Goal: Information Seeking & Learning: Find specific fact

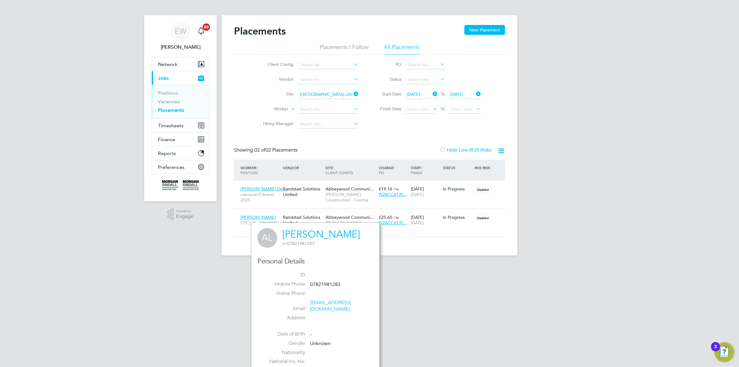
click at [319, 93] on input "Abbeywood Community School (26CC01)" at bounding box center [328, 94] width 61 height 9
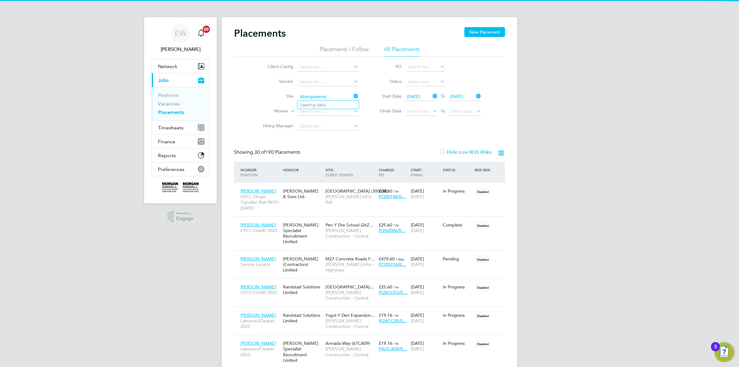
scroll to position [23, 53]
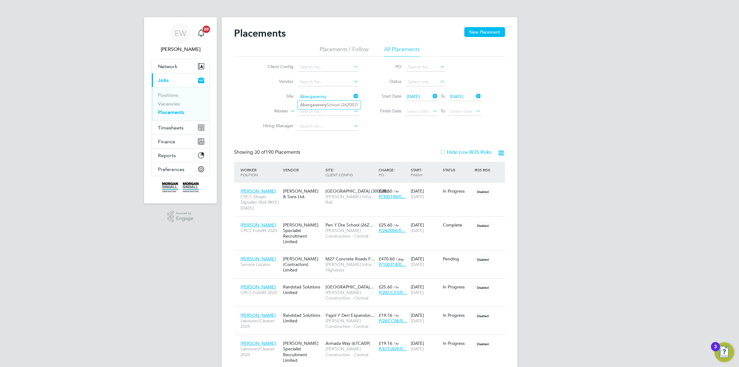
click at [316, 105] on b "Abergavenny" at bounding box center [313, 104] width 27 height 5
type input "Abergavenny School (26Z007)"
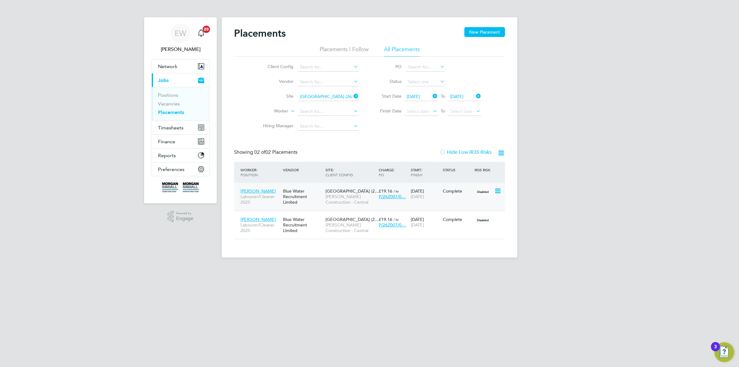
click at [258, 190] on span "Liam Bennett" at bounding box center [257, 191] width 35 height 6
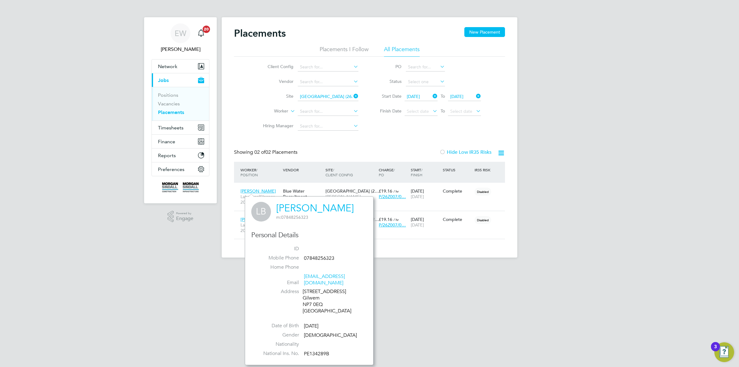
click at [305, 297] on div "7 Oak Tree Lane Gilwern NP7 0EQ United Kingdom" at bounding box center [332, 301] width 58 height 26
drag, startPoint x: 305, startPoint y: 297, endPoint x: 313, endPoint y: 297, distance: 8.0
click at [313, 297] on div "7 Oak Tree Lane Gilwern NP7 0EQ United Kingdom" at bounding box center [332, 301] width 58 height 26
copy div "NP7 0EQ"
click at [243, 218] on span "Jack Jones" at bounding box center [257, 219] width 35 height 6
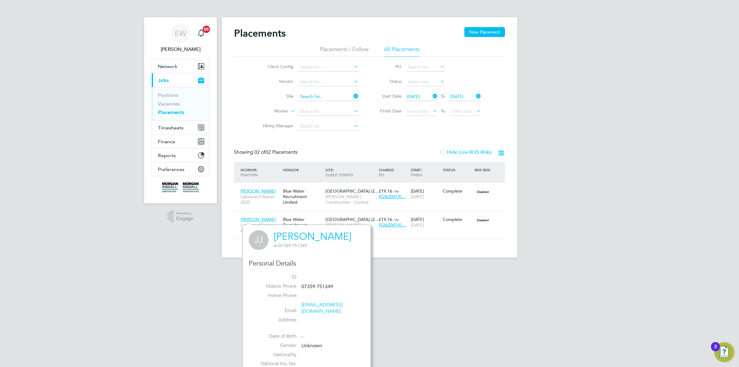
click at [318, 97] on input at bounding box center [328, 96] width 61 height 9
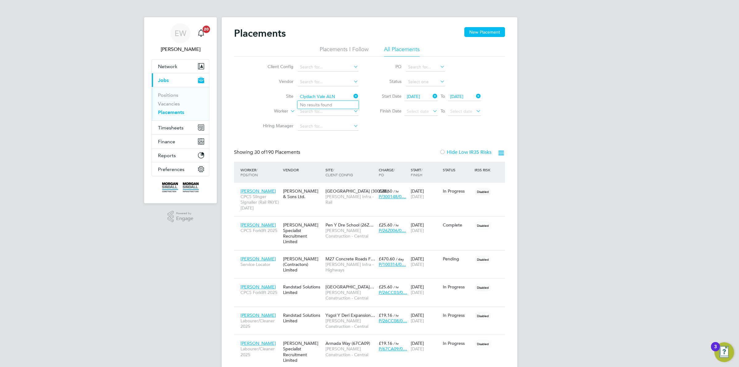
click at [327, 96] on input "Clydach Vale ALN" at bounding box center [328, 96] width 61 height 9
click at [322, 104] on li "Clydach ALN (26CC05)" at bounding box center [327, 105] width 61 height 8
type input "Clydach ALN (26CC05)"
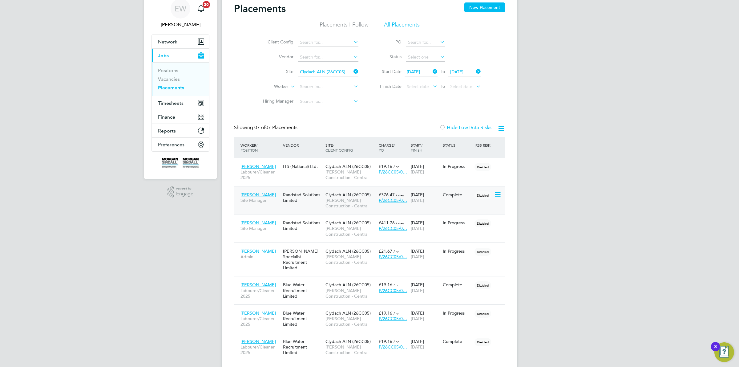
scroll to position [38, 0]
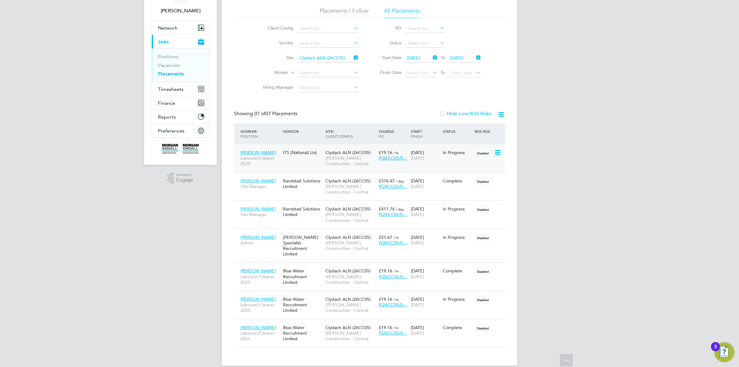
click at [255, 150] on span "Janine Bailey" at bounding box center [257, 153] width 35 height 6
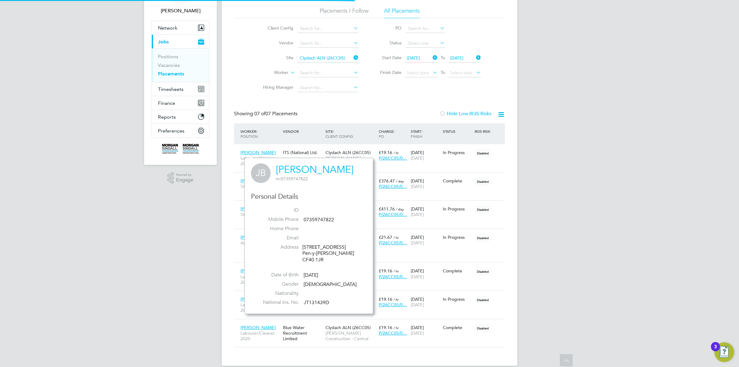
scroll to position [156, 128]
click at [305, 263] on div "122 Tylacelyn Road Pen-y-graig CF40 1JR" at bounding box center [331, 253] width 58 height 19
click at [308, 259] on div "122 Tylacelyn Road Pen-y-graig CF40 1JR" at bounding box center [331, 253] width 58 height 19
drag, startPoint x: 308, startPoint y: 259, endPoint x: 319, endPoint y: 259, distance: 10.5
click at [319, 259] on div "122 Tylacelyn Road Pen-y-graig CF40 1JR" at bounding box center [331, 253] width 58 height 19
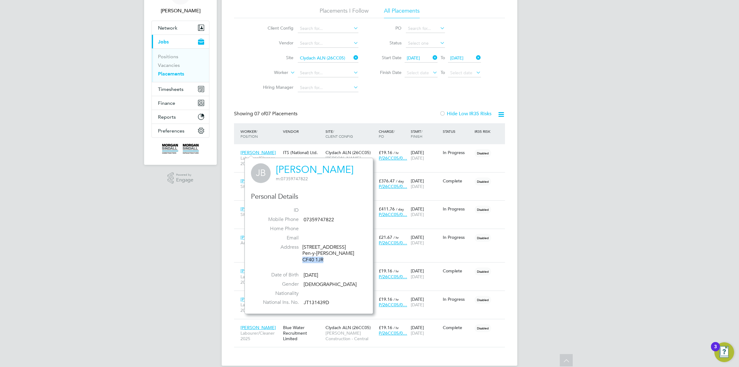
copy div "CF40 1JR"
click at [202, 211] on div "EW Emma Wells Notifications 20 Applications: Network Team Members Businesses Si…" at bounding box center [369, 169] width 739 height 414
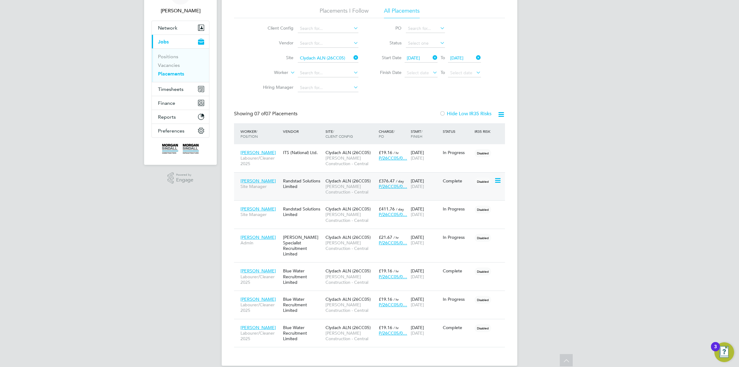
click at [247, 178] on span "Phil Morris" at bounding box center [257, 181] width 35 height 6
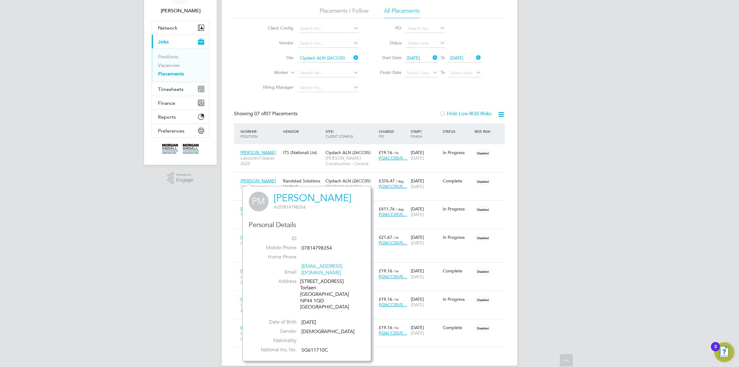
click at [308, 294] on div "32 Orchard Lane Northville Cwm Torfaen South Wales NP44 1QD United Kingdom" at bounding box center [329, 294] width 58 height 32
drag, startPoint x: 308, startPoint y: 294, endPoint x: 316, endPoint y: 295, distance: 7.8
click at [316, 295] on div "32 Orchard Lane Northville Cwm Torfaen South Wales NP44 1QD United Kingdom" at bounding box center [329, 294] width 58 height 32
copy div "NP44 1QD"
click at [242, 208] on span "James Dixon" at bounding box center [257, 209] width 35 height 6
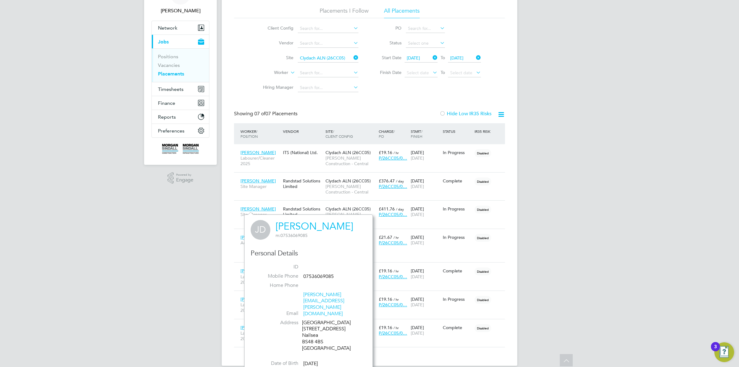
click at [308, 322] on div "Kingshill House 36 North Street Nailsea BS48 4BS United Kingdom" at bounding box center [331, 335] width 58 height 32
drag, startPoint x: 307, startPoint y: 322, endPoint x: 315, endPoint y: 322, distance: 8.3
click at [315, 322] on div "Kingshill House 36 North Street Nailsea BS48 4BS United Kingdom" at bounding box center [331, 335] width 58 height 32
copy div "BS48 4BS"
click at [179, 247] on div "EW Emma Wells Notifications 20 Applications: Network Team Members Businesses Si…" at bounding box center [369, 169] width 739 height 414
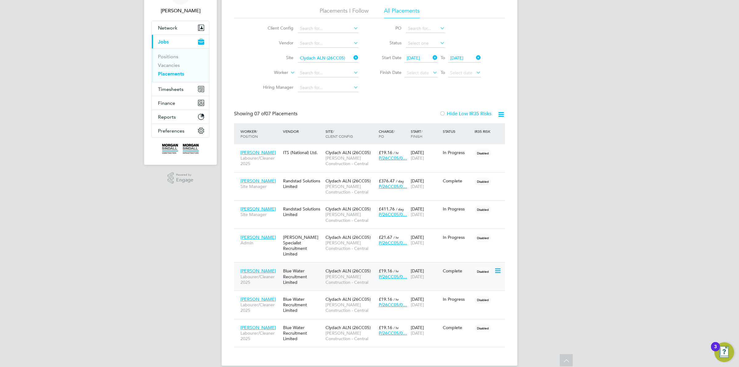
click at [254, 268] on span "Chad Griffiths" at bounding box center [257, 271] width 35 height 6
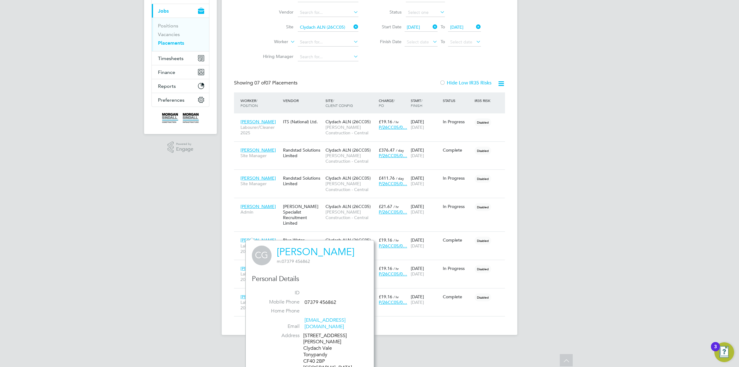
scroll to position [111, 0]
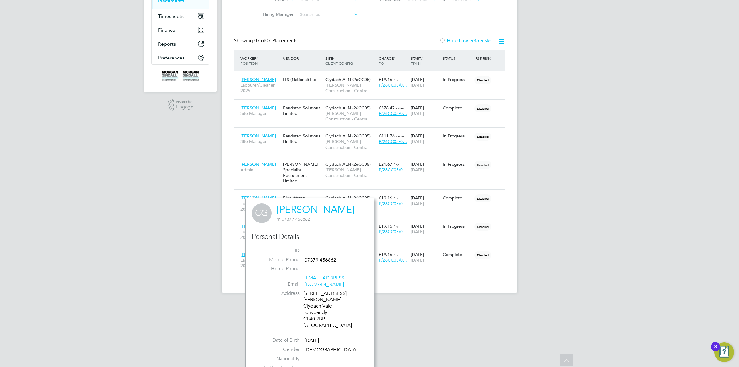
click at [310, 302] on div "20 Howard Street Clydach Vale Tonypandy CF40 2BP United Kingdom" at bounding box center [332, 309] width 58 height 38
drag, startPoint x: 310, startPoint y: 302, endPoint x: 318, endPoint y: 305, distance: 8.6
click at [318, 305] on div "20 Howard Street Clydach Vale Tonypandy CF40 2BP United Kingdom" at bounding box center [332, 309] width 58 height 38
click at [319, 310] on div "20 Howard Street Clydach Vale Tonypandy CF40 2BP United Kingdom" at bounding box center [332, 309] width 58 height 38
click at [317, 310] on div "20 Howard Street Clydach Vale Tonypandy CF40 2BP United Kingdom" at bounding box center [332, 309] width 58 height 38
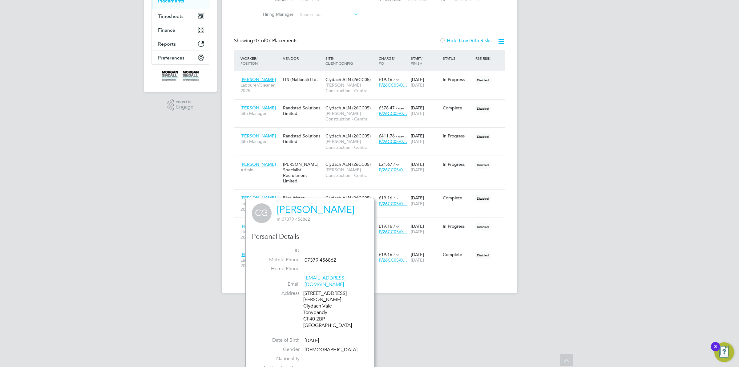
click at [317, 307] on div "20 Howard Street Clydach Vale Tonypandy CF40 2BP United Kingdom" at bounding box center [332, 309] width 58 height 38
drag, startPoint x: 317, startPoint y: 307, endPoint x: 312, endPoint y: 307, distance: 5.2
click at [312, 307] on div "20 Howard Street Clydach Vale Tonypandy CF40 2BP United Kingdom" at bounding box center [332, 309] width 58 height 38
copy div "CF40 2BP"
click at [242, 223] on span "Jeffery Davies" at bounding box center [257, 226] width 35 height 6
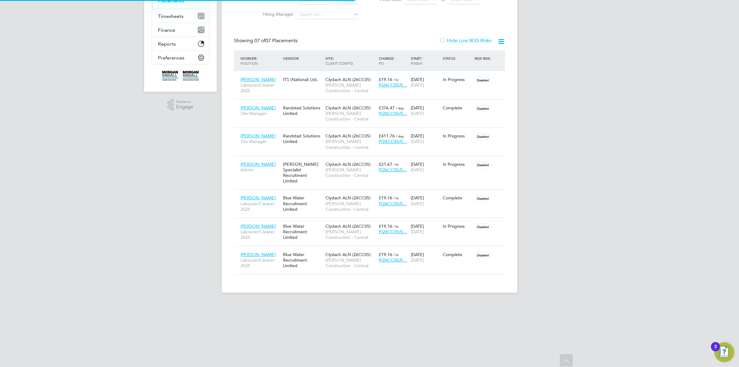
scroll to position [144, 128]
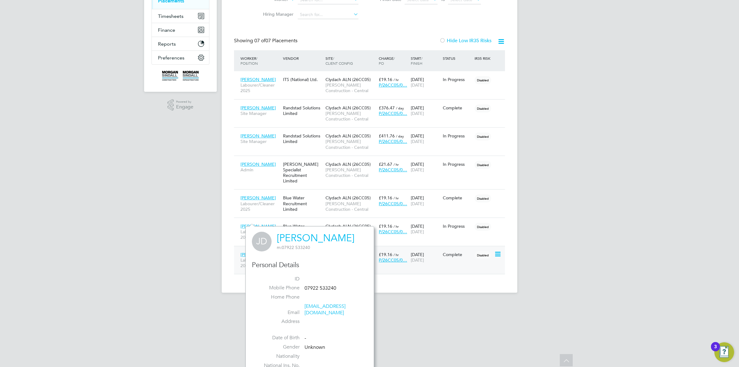
click at [243, 251] on span "Leon Cousins" at bounding box center [257, 254] width 35 height 6
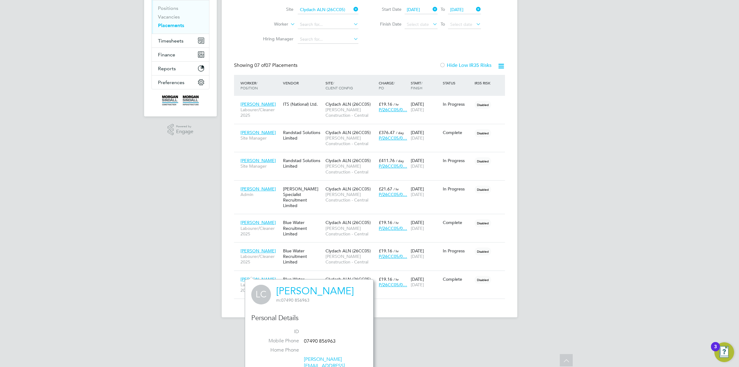
scroll to position [28, 0]
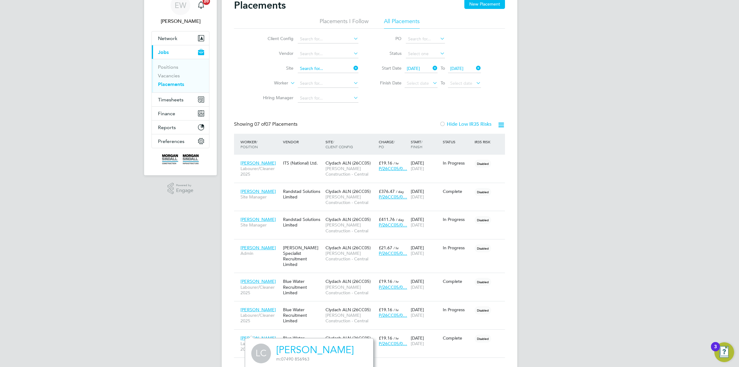
click at [333, 71] on ul "Client Config Vendor Site Worker Hiring Manager" at bounding box center [308, 69] width 116 height 74
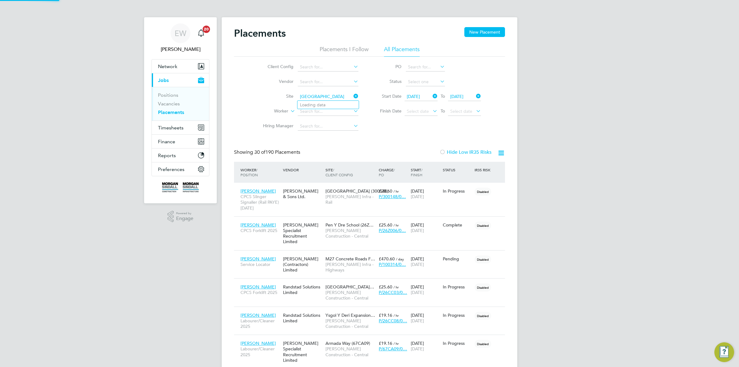
scroll to position [3, 3]
click at [327, 105] on b "Royal" at bounding box center [322, 104] width 11 height 5
type input "Princess Royal Theatre (26CC03)"
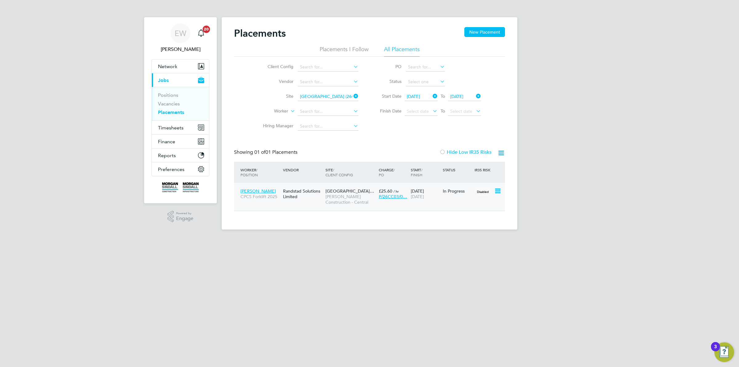
click at [258, 190] on span "Jack Weldon" at bounding box center [257, 191] width 35 height 6
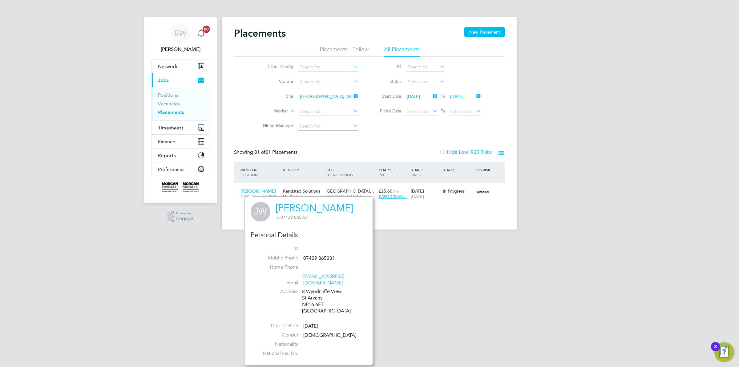
click at [308, 299] on div "8 Wyndcliffe View St Arvans NP16 6ET United Kingdom" at bounding box center [331, 301] width 58 height 26
drag, startPoint x: 308, startPoint y: 299, endPoint x: 318, endPoint y: 297, distance: 9.9
click at [318, 297] on div "8 Wyndcliffe View St Arvans NP16 6ET United Kingdom" at bounding box center [331, 301] width 58 height 26
copy div "NP16 6ET"
click at [331, 94] on input at bounding box center [328, 96] width 61 height 9
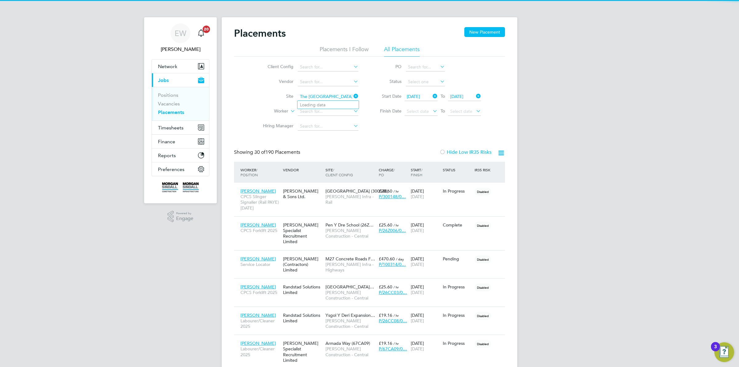
click at [331, 94] on input "The Grange Hospital Extension" at bounding box center [328, 96] width 61 height 9
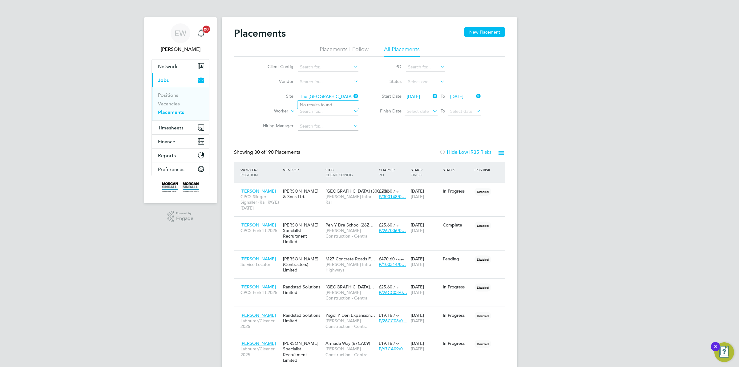
drag, startPoint x: 331, startPoint y: 94, endPoint x: 368, endPoint y: 99, distance: 37.3
click at [368, 99] on div "Client Config Vendor Site The Grange Hospital Extension Worker Hiring Manager P…" at bounding box center [369, 95] width 271 height 77
click at [319, 106] on b "Grange" at bounding box center [315, 104] width 15 height 5
type input "The Grange University Hospital (26CB06)"
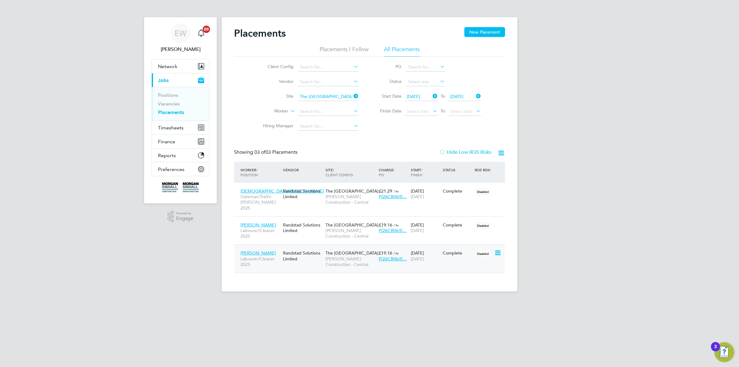
click at [251, 250] on span "Edward Kaya" at bounding box center [257, 253] width 35 height 6
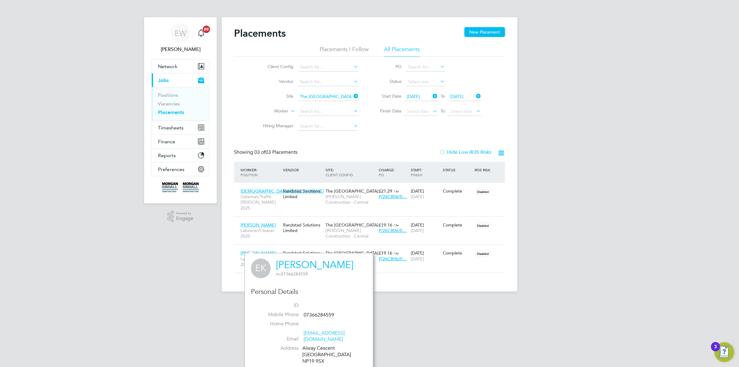
click at [309, 353] on div "Alway Cescent Newport NP19 9SX" at bounding box center [331, 354] width 58 height 19
drag, startPoint x: 309, startPoint y: 353, endPoint x: 319, endPoint y: 353, distance: 9.2
click at [319, 353] on div "Alway Cescent Newport NP19 9SX" at bounding box center [331, 354] width 58 height 19
copy div "NP19 9SX"
click at [252, 222] on span "Abduljeleel Basheer" at bounding box center [257, 225] width 35 height 6
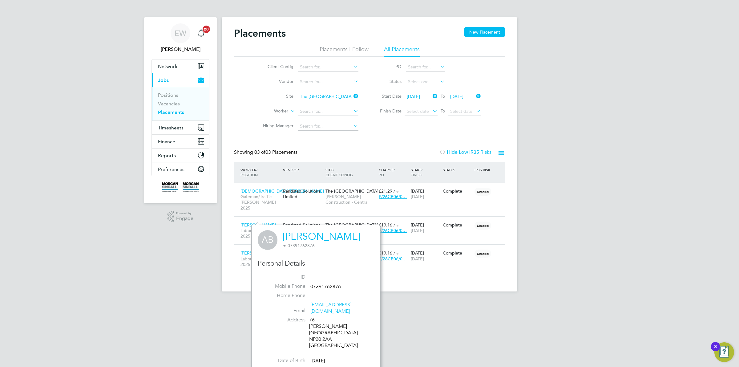
click at [315, 325] on div "76 George Street NP20 2AA United Kingdom" at bounding box center [338, 332] width 58 height 32
drag, startPoint x: 315, startPoint y: 325, endPoint x: 326, endPoint y: 325, distance: 10.2
click at [326, 325] on div "76 George Street NP20 2AA United Kingdom" at bounding box center [338, 332] width 58 height 32
copy div "NP20 2AA"
click at [258, 190] on span "Christian Mordi" at bounding box center [281, 191] width 83 height 6
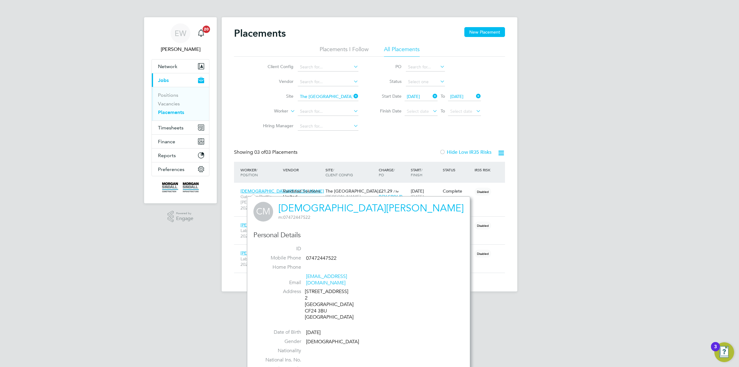
click at [313, 312] on div "82 Richmond Road Cardiff Cardiff 2 Cardiff CF24 3BU United Kingdom" at bounding box center [334, 304] width 58 height 32
drag, startPoint x: 313, startPoint y: 312, endPoint x: 319, endPoint y: 311, distance: 5.9
click at [319, 311] on div "82 Richmond Road Cardiff Cardiff 2 Cardiff CF24 3BU United Kingdom" at bounding box center [334, 304] width 58 height 32
copy div "CF24 3BU"
click at [310, 97] on input at bounding box center [328, 96] width 61 height 9
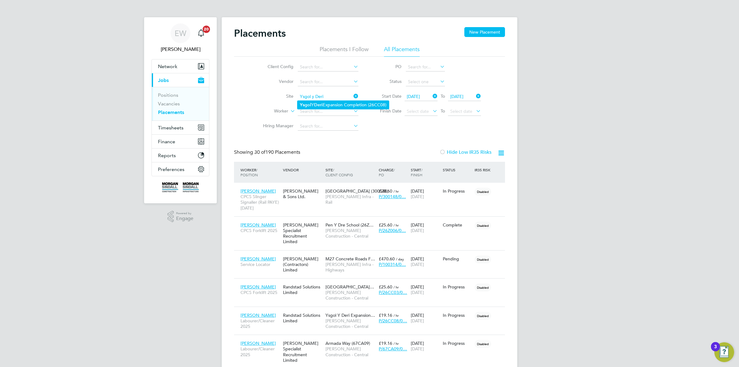
click at [324, 104] on li "Y sgol Y Deri Expansion Completion (26CC08)" at bounding box center [342, 105] width 91 height 8
type input "Ysgol Y Deri Expansion Completion (26CC08)"
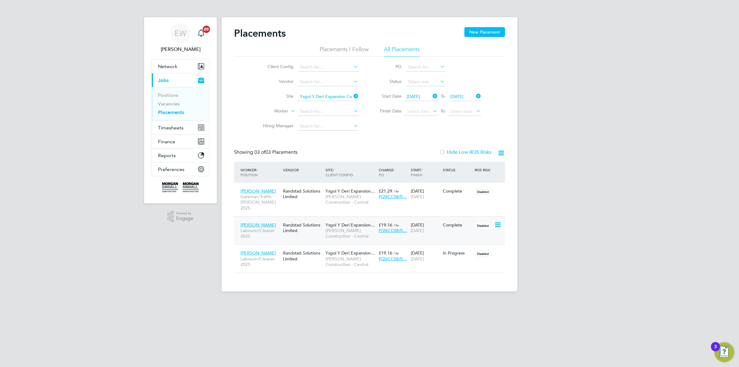
drag, startPoint x: 232, startPoint y: 219, endPoint x: 283, endPoint y: 219, distance: 51.7
click at [283, 219] on div "Placements New Placement Placements I Follow All Placements Client Config Vendo…" at bounding box center [369, 154] width 295 height 274
click at [254, 250] on span "Olabode Adebote" at bounding box center [257, 253] width 35 height 6
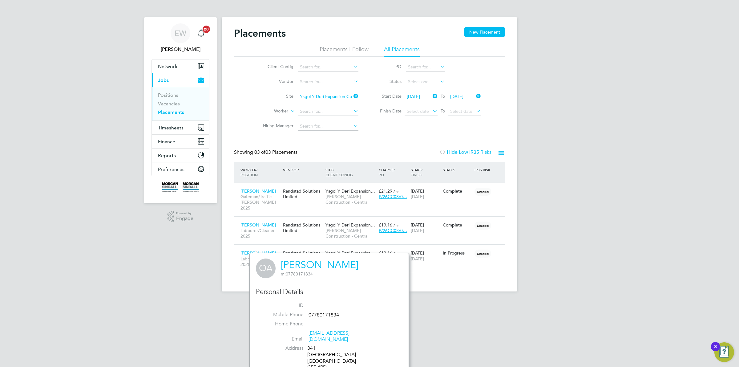
click at [312, 360] on div "341 Grand Avenue Cardiff CF5 4RD United Kingdom" at bounding box center [336, 361] width 58 height 32
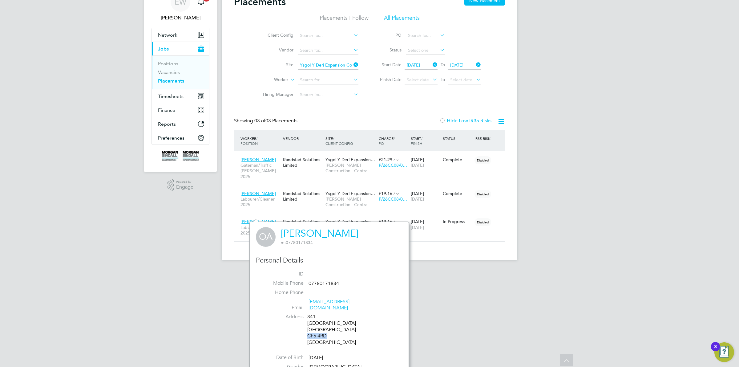
drag, startPoint x: 312, startPoint y: 360, endPoint x: 322, endPoint y: 327, distance: 34.5
click at [322, 327] on div "341 Grand Avenue Cardiff CF5 4RD United Kingdom" at bounding box center [336, 329] width 58 height 32
copy div "CF5 4RD"
click at [261, 191] on span "Samuel Ogundimu" at bounding box center [257, 194] width 35 height 6
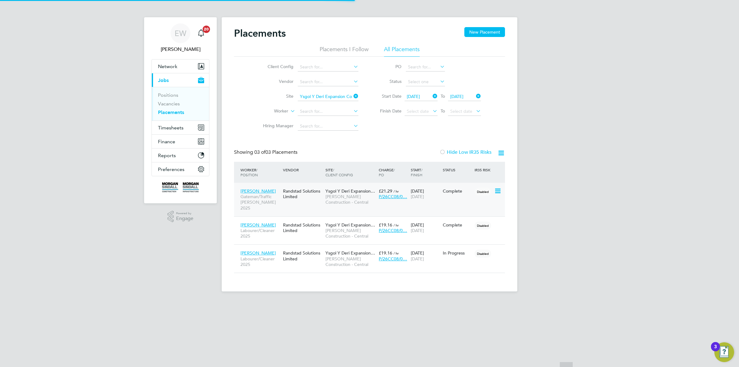
scroll to position [196, 159]
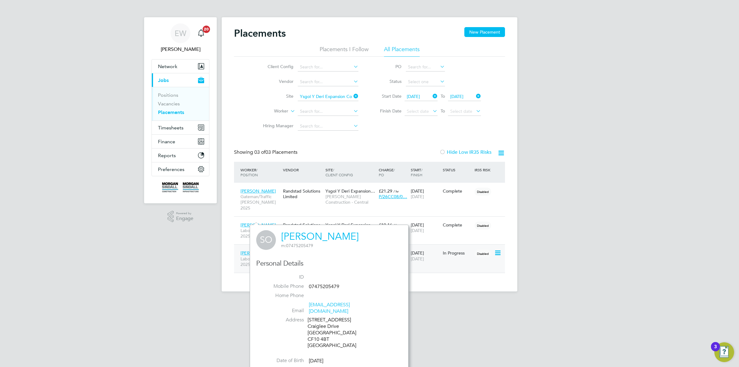
click at [245, 247] on div "Olabode Adebote Labourer/Cleaner 2025" at bounding box center [260, 258] width 42 height 23
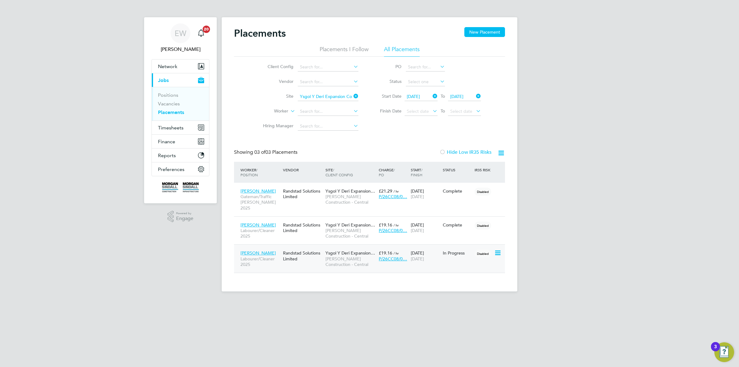
click at [243, 250] on span "Olabode Adebote" at bounding box center [257, 253] width 35 height 6
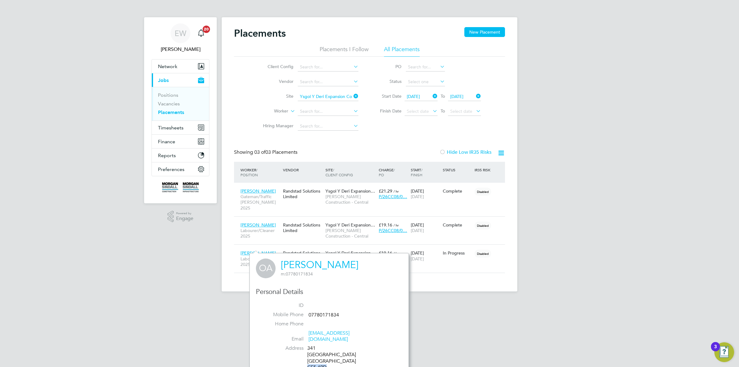
click at [308, 362] on div "341 Grand Avenue Cardiff CF5 4RD United Kingdom" at bounding box center [336, 361] width 58 height 32
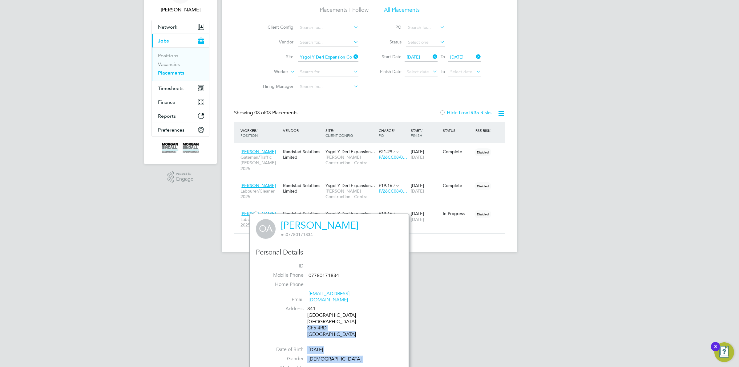
scroll to position [65, 0]
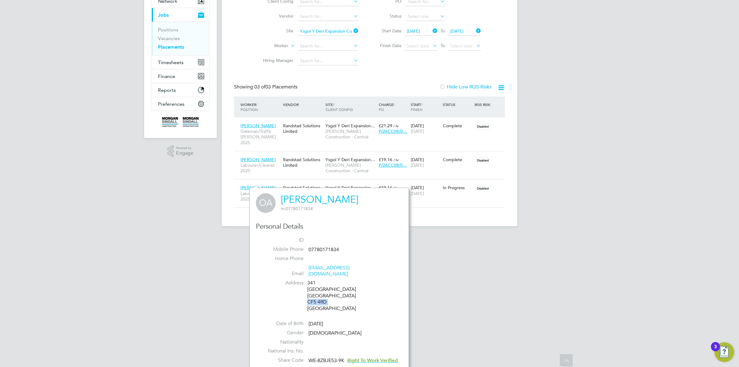
drag, startPoint x: 308, startPoint y: 362, endPoint x: 325, endPoint y: 293, distance: 71.5
click at [325, 293] on div "341 Grand Avenue Cardiff CF5 4RD United Kingdom" at bounding box center [336, 295] width 58 height 32
click at [262, 157] on span "Samuel Ogundimu" at bounding box center [257, 160] width 35 height 6
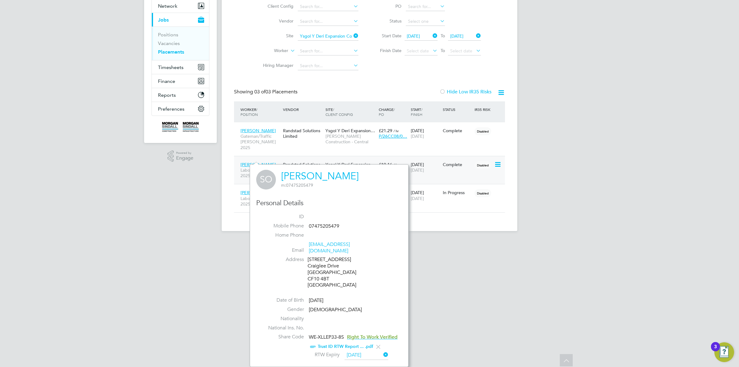
scroll to position [54, 0]
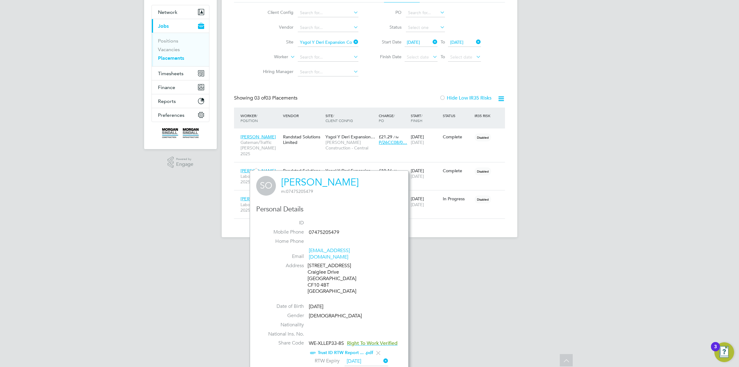
drag, startPoint x: 278, startPoint y: 180, endPoint x: 361, endPoint y: 180, distance: 83.4
click at [361, 180] on div "SO Samuel Ogundimu m: 07475205479" at bounding box center [329, 186] width 146 height 20
click at [311, 276] on div "Flat 5, Moorby Court Craiglee Drive Cardiff CF10 4BT United Kingdom" at bounding box center [336, 278] width 58 height 32
drag, startPoint x: 311, startPoint y: 276, endPoint x: 323, endPoint y: 276, distance: 11.1
click at [323, 276] on div "Flat 5, Moorby Court Craiglee Drive Cardiff CF10 4BT United Kingdom" at bounding box center [336, 278] width 58 height 32
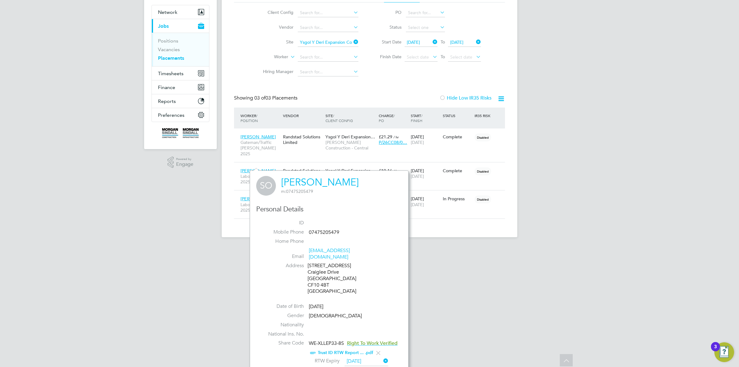
drag, startPoint x: 176, startPoint y: 227, endPoint x: 156, endPoint y: 222, distance: 20.6
click at [176, 227] on div "EW Emma Wells Notifications 20 Applications: Network Team Members Businesses Si…" at bounding box center [369, 96] width 739 height 301
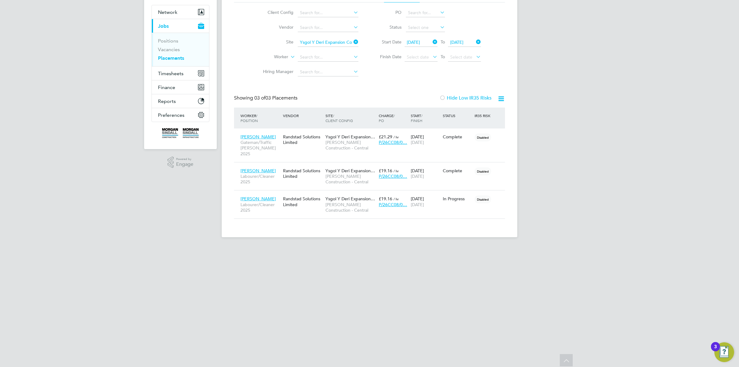
scroll to position [0, 0]
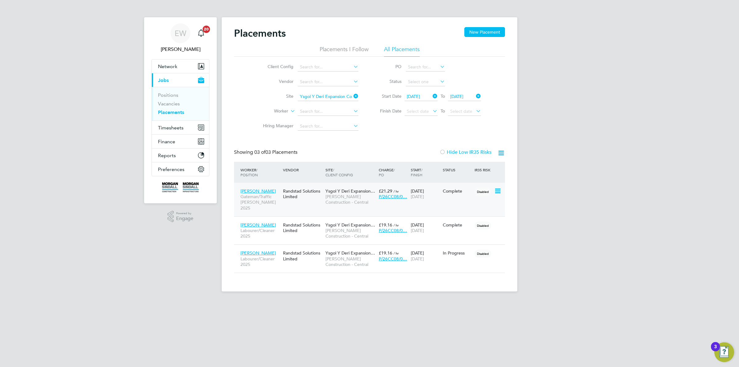
click at [251, 191] on span "Lee Vicker" at bounding box center [257, 191] width 35 height 6
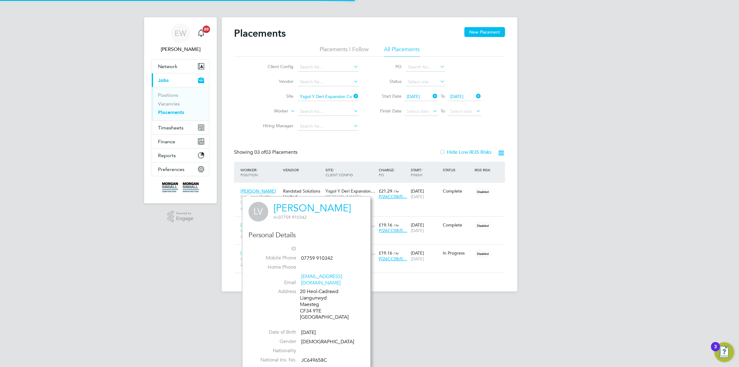
scroll to position [168, 128]
click at [305, 305] on div "20 Heol-Cadrawd Liangunwyd Maesteg CF34 9TE United Kingdom" at bounding box center [329, 304] width 58 height 32
drag, startPoint x: 305, startPoint y: 305, endPoint x: 316, endPoint y: 305, distance: 11.4
click at [316, 305] on div "20 Heol-Cadrawd Liangunwyd Maesteg CF34 9TE United Kingdom" at bounding box center [329, 304] width 58 height 32
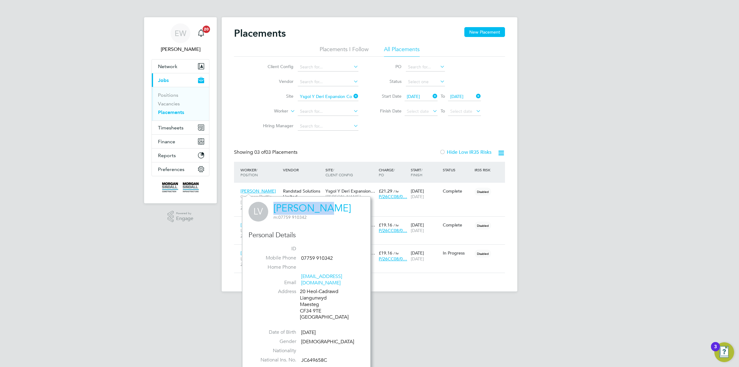
drag, startPoint x: 271, startPoint y: 205, endPoint x: 318, endPoint y: 207, distance: 47.1
click at [318, 207] on div "LV Lee Vicker m: 07759 910342" at bounding box center [306, 212] width 116 height 20
click at [318, 94] on input "Ysgol Y Deri Expansion Completion (26CC08)" at bounding box center [328, 96] width 61 height 9
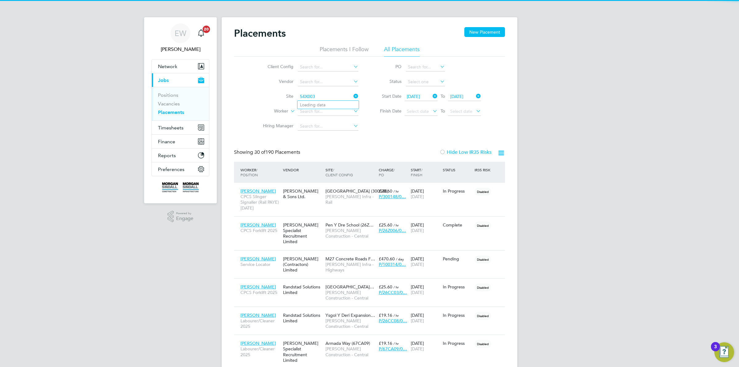
scroll to position [23, 53]
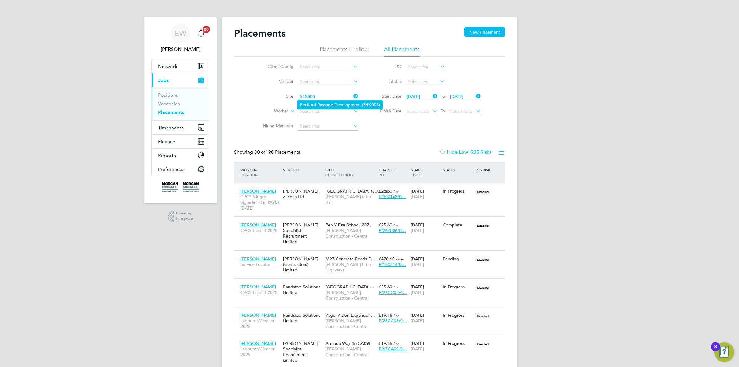
click at [322, 104] on li "Bedford Passage Development ( 54X003 )" at bounding box center [339, 105] width 85 height 8
type input "Bedford Passage Development (54X003)"
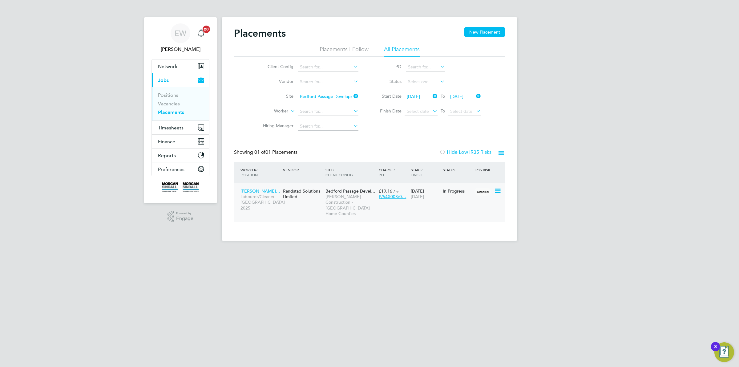
click at [252, 190] on span "Clement Antwibo…" at bounding box center [260, 191] width 40 height 6
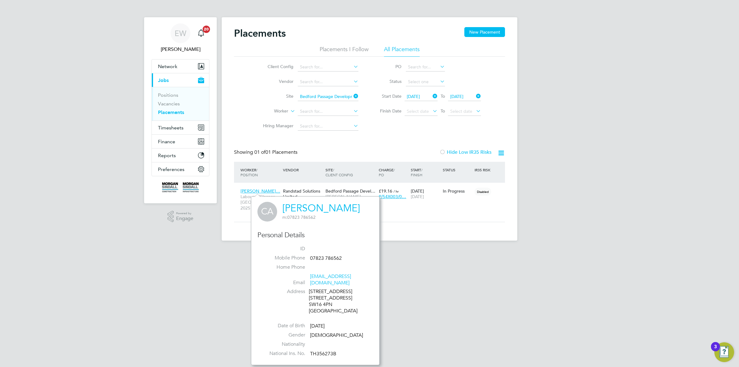
click at [315, 300] on div "26 Hatch Road 26 Hatch Road SW16 4PN United Kingdom" at bounding box center [338, 301] width 58 height 26
drag, startPoint x: 315, startPoint y: 300, endPoint x: 323, endPoint y: 299, distance: 9.0
click at [323, 299] on div "26 Hatch Road 26 Hatch Road SW16 4PN United Kingdom" at bounding box center [338, 301] width 58 height 26
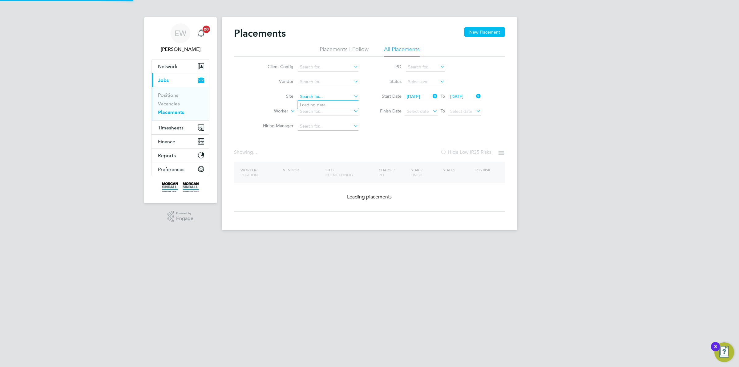
click at [321, 93] on input at bounding box center [328, 96] width 61 height 9
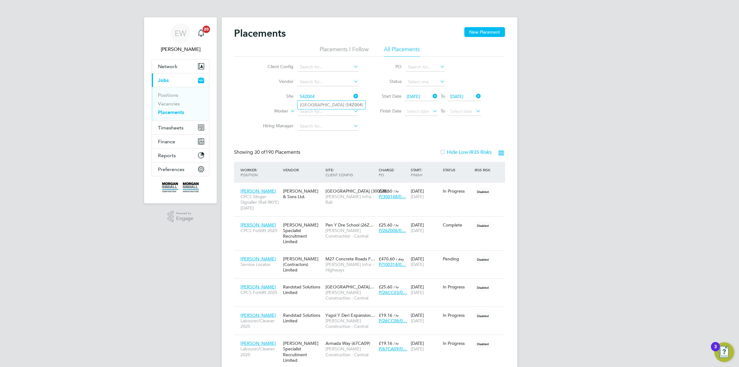
click at [315, 102] on li "Manor Road ( 54Z004 )" at bounding box center [331, 105] width 68 height 8
type input "Manor Road (54Z004)"
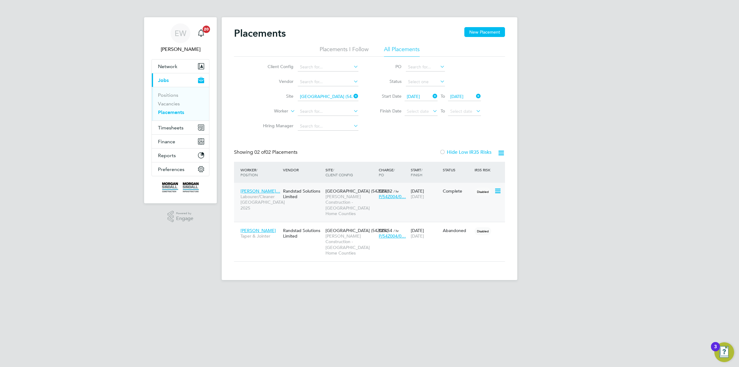
click at [255, 188] on span "Shahfaraz Shahan…" at bounding box center [260, 191] width 40 height 6
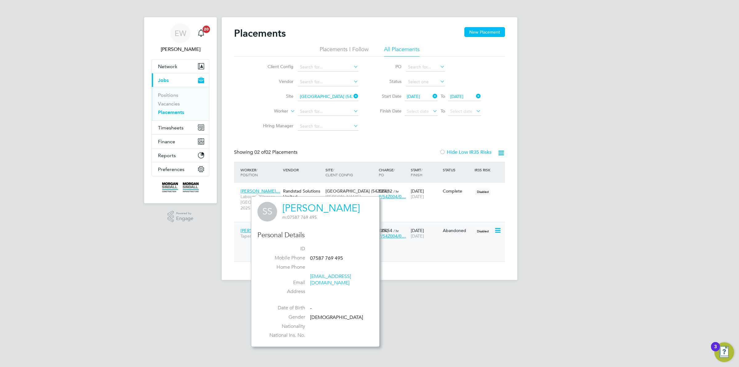
click at [246, 227] on span "Eloka Ohaekebosi" at bounding box center [257, 230] width 35 height 6
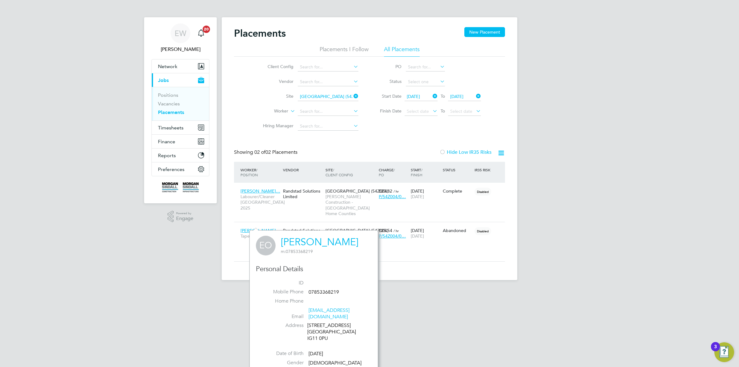
click at [309, 331] on div "83 Chelmer Crescent London IG11 0PU" at bounding box center [336, 331] width 58 height 19
drag, startPoint x: 309, startPoint y: 331, endPoint x: 322, endPoint y: 331, distance: 13.2
click at [322, 331] on div "83 Chelmer Crescent London IG11 0PU" at bounding box center [336, 331] width 58 height 19
click at [314, 94] on input at bounding box center [328, 96] width 61 height 9
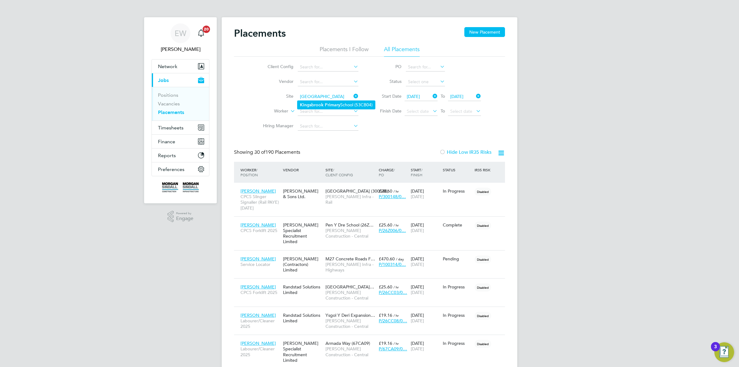
click at [315, 102] on b "Kingsbrook" at bounding box center [312, 104] width 24 height 5
type input "Kingsbrook Primary School (53CB04)"
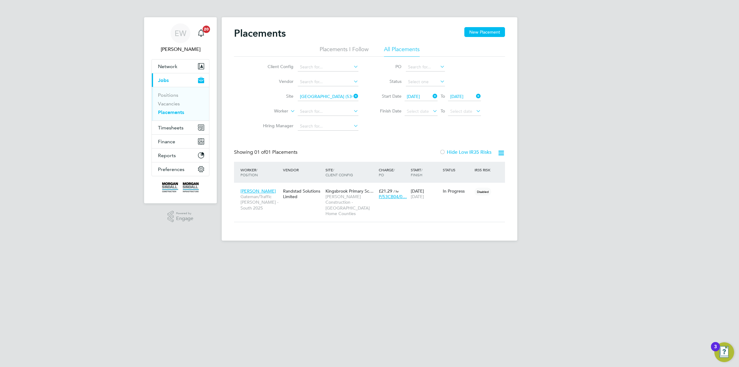
click at [431, 94] on icon at bounding box center [431, 96] width 0 height 9
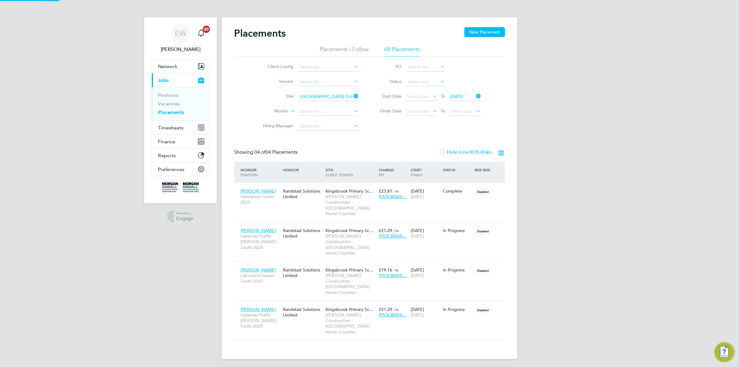
click at [475, 95] on icon at bounding box center [475, 96] width 0 height 9
click at [250, 303] on div "Stephen John Diver Gateman/Traffic Marshall - South 2025" at bounding box center [260, 317] width 42 height 29
click at [264, 306] on span "Stephen John Diver" at bounding box center [257, 309] width 35 height 6
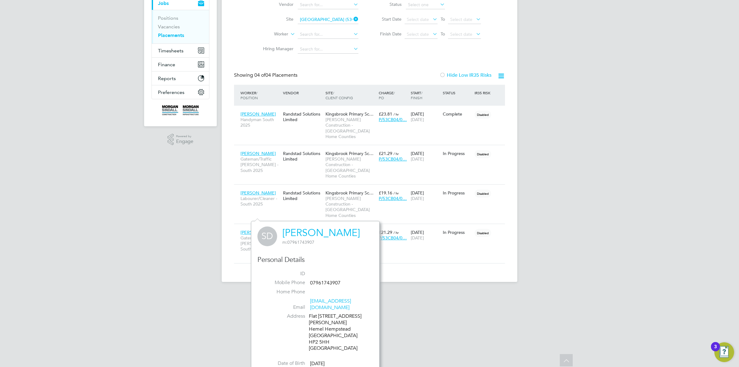
click at [315, 336] on div "Flat 306 Chapel Street Elizabeth House Hemel Hempstead Hertfordshire HP2 5HH Un…" at bounding box center [338, 332] width 58 height 38
drag, startPoint x: 315, startPoint y: 336, endPoint x: 323, endPoint y: 335, distance: 8.1
click at [323, 335] on div "Flat 306 Chapel Street Elizabeth House Hemel Hempstead Hertfordshire HP2 5HH Un…" at bounding box center [338, 332] width 58 height 38
click at [256, 190] on span "Michael Monti" at bounding box center [257, 193] width 35 height 6
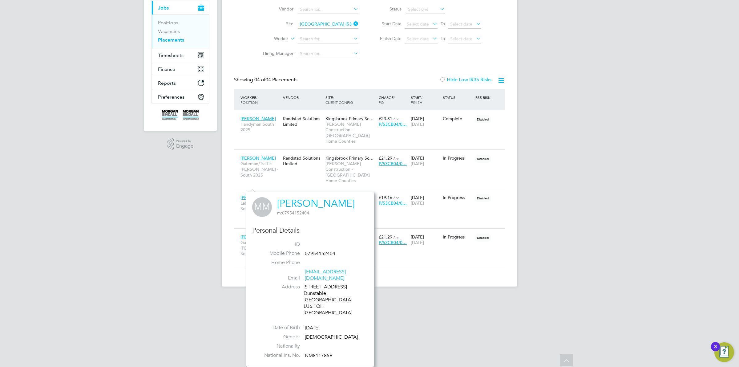
click at [307, 305] on div "14 Poplar Farm Castle Hill Road Dunstable Bedfordshire LU6 1QH United Kingdom" at bounding box center [332, 299] width 58 height 32
drag, startPoint x: 307, startPoint y: 305, endPoint x: 317, endPoint y: 305, distance: 10.5
click at [317, 305] on div "14 Poplar Farm Castle Hill Road Dunstable Bedfordshire LU6 1QH United Kingdom" at bounding box center [332, 299] width 58 height 32
click at [328, 22] on div "Placements New Placement Placements I Follow All Placements Client Config Vendo…" at bounding box center [369, 115] width 295 height 341
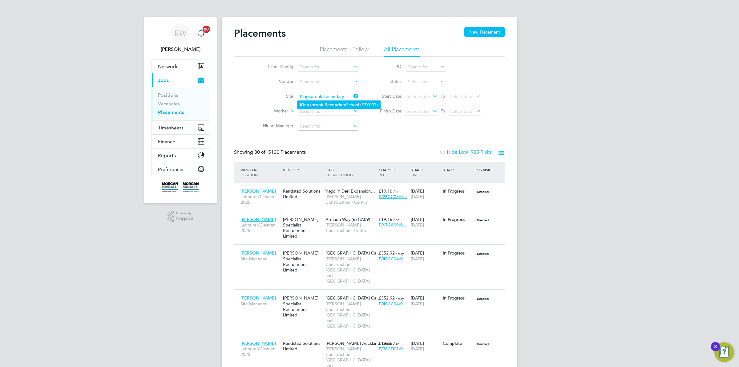
click at [333, 105] on b "Secondary" at bounding box center [335, 104] width 21 height 5
type input "Kingsbrook Secondary School (53Y007)"
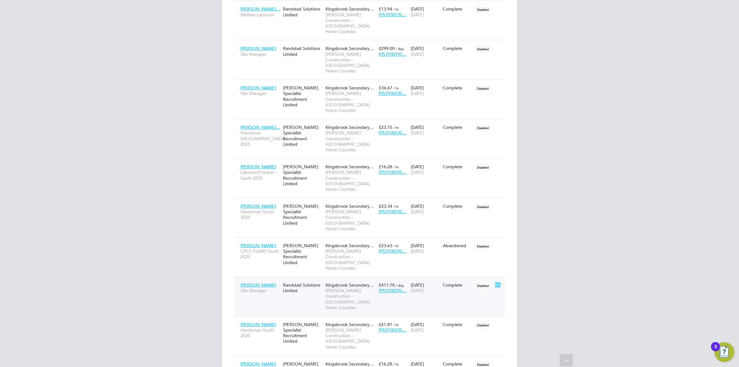
click at [253, 282] on span "Gelu Ferariu" at bounding box center [257, 285] width 35 height 6
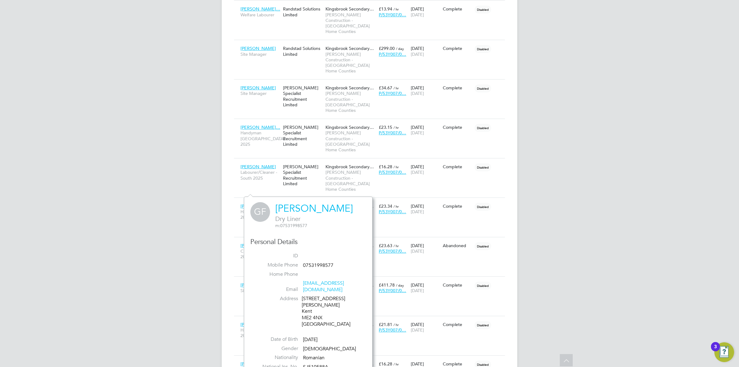
click at [305, 309] on div "29 Benenden Road Wainscott Kent ME2 4NX United Kingdom" at bounding box center [331, 311] width 58 height 32
drag, startPoint x: 307, startPoint y: 309, endPoint x: 317, endPoint y: 310, distance: 10.2
click at [317, 310] on div "29 Benenden Road Wainscott Kent ME2 4NX United Kingdom" at bounding box center [331, 311] width 58 height 32
click at [254, 243] on span "David Vickors" at bounding box center [257, 246] width 35 height 6
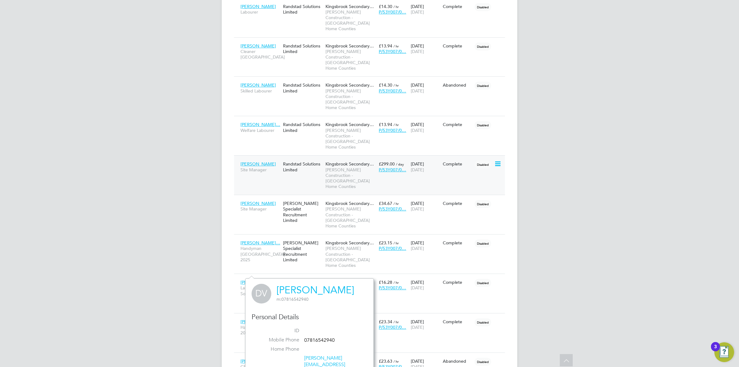
click at [251, 161] on span "John Cox" at bounding box center [257, 164] width 35 height 6
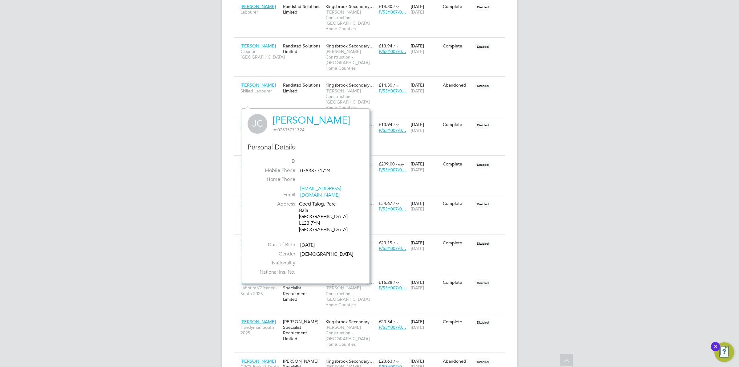
click at [304, 216] on div "Coed Talog, Parc Bala Gwynedd LL23 7YN United Kingdom" at bounding box center [328, 217] width 58 height 32
drag, startPoint x: 304, startPoint y: 216, endPoint x: 313, endPoint y: 216, distance: 9.5
click at [313, 216] on div "Coed Talog, Parc Bala Gwynedd LL23 7YN United Kingdom" at bounding box center [328, 217] width 58 height 32
click at [252, 122] on span "Patricia O'Callag…" at bounding box center [260, 125] width 40 height 6
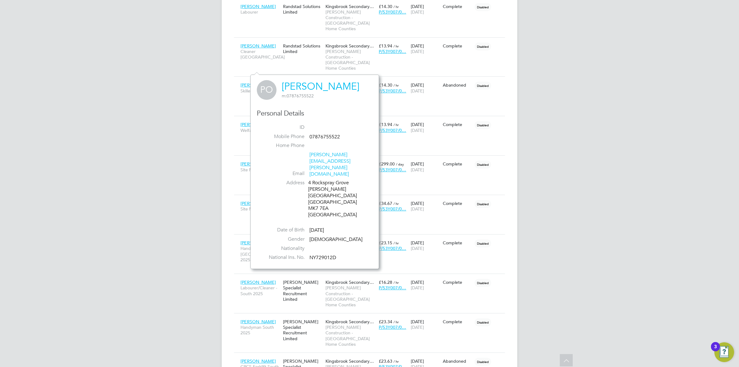
click at [315, 182] on div "4 Rockspray Grove Milton Keynes Buckinghamshire MK7 7EA United Kingdom" at bounding box center [337, 198] width 58 height 38
drag, startPoint x: 315, startPoint y: 182, endPoint x: 323, endPoint y: 181, distance: 7.1
click at [323, 181] on div "4 Rockspray Grove Milton Keynes Buckinghamshire MK7 7EA United Kingdom" at bounding box center [337, 198] width 58 height 38
click at [253, 82] on span "Michael North" at bounding box center [257, 85] width 35 height 6
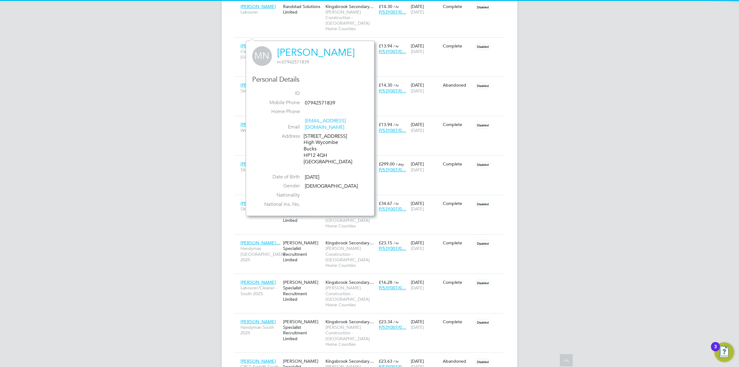
click at [310, 148] on div "6 Birchwood Close High Wycombe Bucks HP12 4QH United Kingdom" at bounding box center [332, 149] width 58 height 32
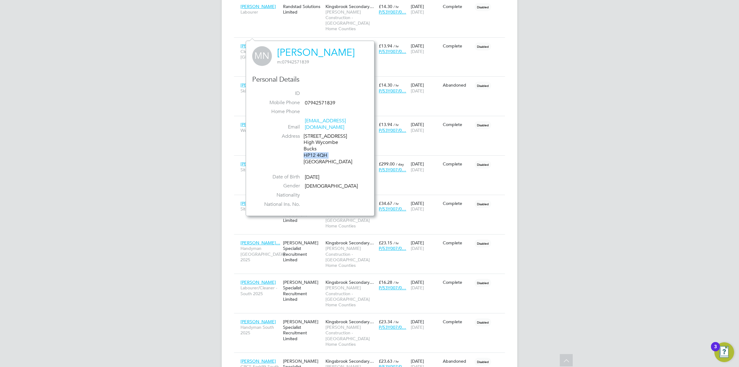
drag, startPoint x: 310, startPoint y: 148, endPoint x: 334, endPoint y: 151, distance: 24.5
click at [334, 151] on div "6 Birchwood Close High Wycombe Bucks HP12 4QH United Kingdom" at bounding box center [332, 149] width 58 height 32
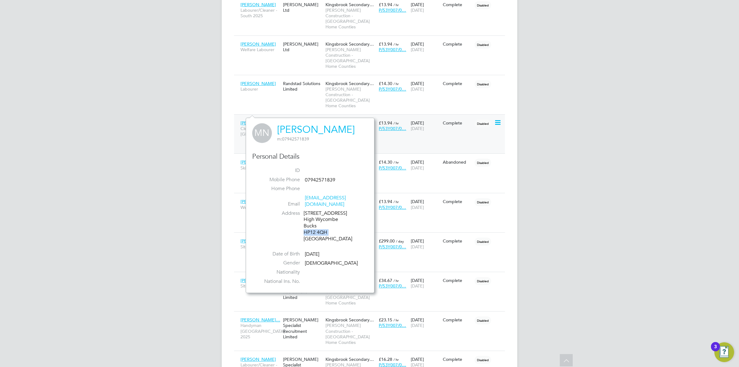
click at [245, 120] on span "John Fofanah" at bounding box center [257, 123] width 35 height 6
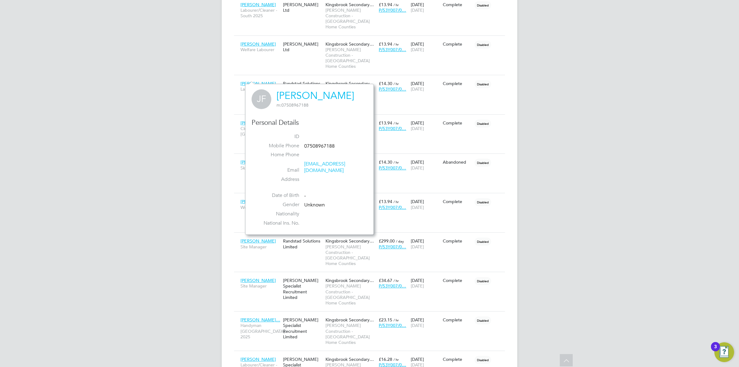
drag, startPoint x: 275, startPoint y: 93, endPoint x: 338, endPoint y: 92, distance: 63.1
click at [338, 92] on div "JF John Fofanah m: 07508967188" at bounding box center [309, 99] width 116 height 20
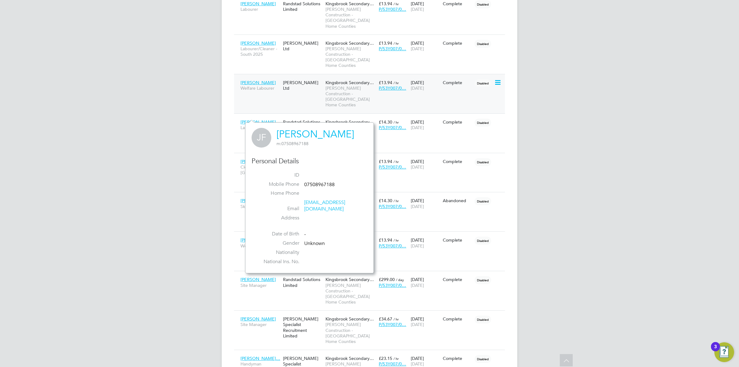
click at [250, 80] on span "Lee Johns" at bounding box center [257, 83] width 35 height 6
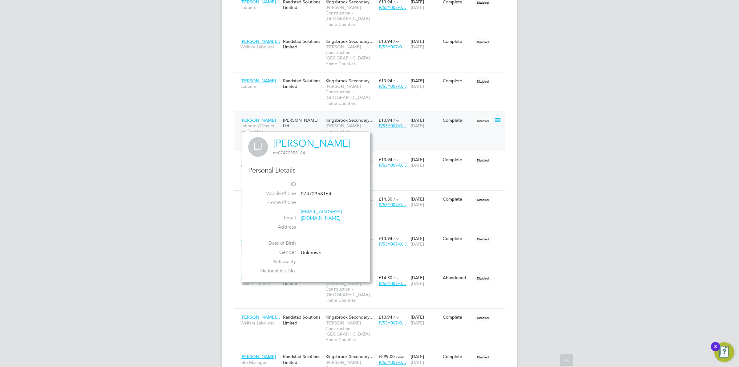
click at [255, 117] on span "Ethan Larkin" at bounding box center [257, 120] width 35 height 6
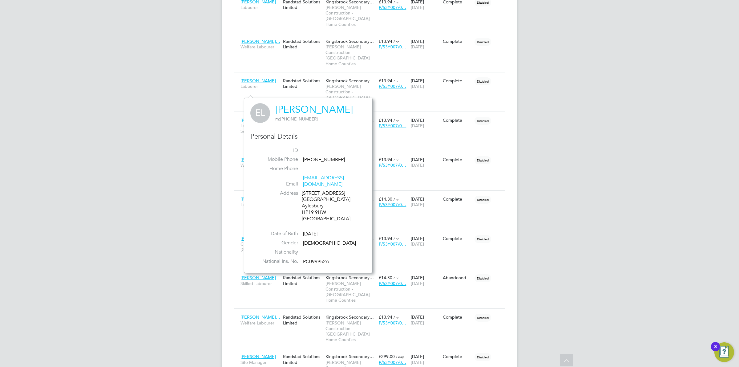
click at [307, 205] on div "98 Belgrave Road Buckinghamshire Aylesbury HP19 9HW United Kingdom" at bounding box center [331, 206] width 58 height 32
drag, startPoint x: 307, startPoint y: 205, endPoint x: 317, endPoint y: 203, distance: 10.9
click at [317, 203] on div "98 Belgrave Road Buckinghamshire Aylesbury HP19 9HW United Kingdom" at bounding box center [331, 206] width 58 height 32
click at [250, 78] on span "Fenton Rennie" at bounding box center [257, 81] width 35 height 6
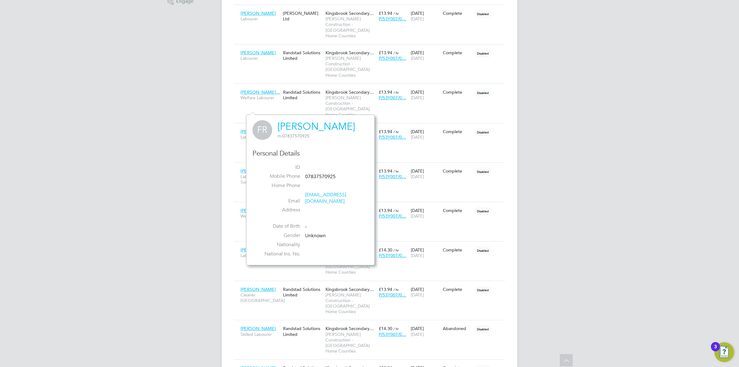
scroll to position [152, 0]
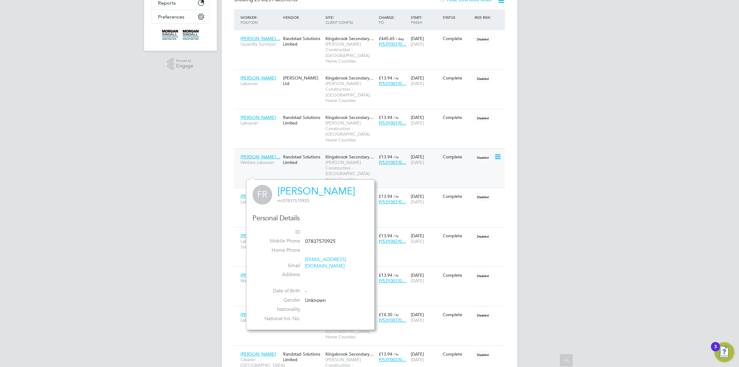
click at [256, 154] on span "Patricia O'Callag…" at bounding box center [260, 157] width 40 height 6
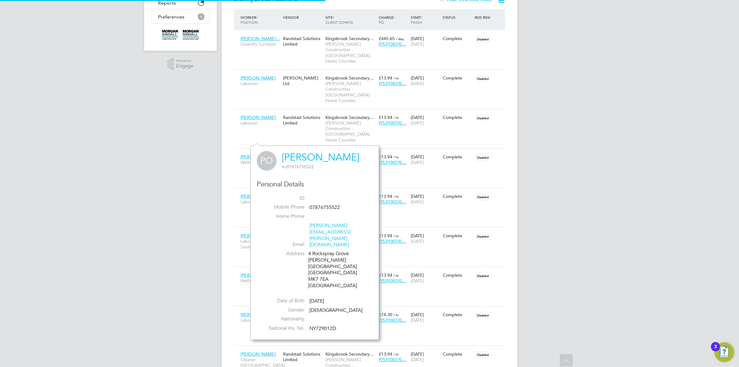
scroll to position [5, 37]
click at [313, 252] on div "4 Rockspray Grove Milton Keynes Buckinghamshire MK7 7EA United Kingdom" at bounding box center [337, 269] width 58 height 38
drag, startPoint x: 313, startPoint y: 252, endPoint x: 323, endPoint y: 252, distance: 10.2
click at [323, 252] on div "4 Rockspray Grove Milton Keynes Buckinghamshire MK7 7EA United Kingdom" at bounding box center [337, 269] width 58 height 38
click at [250, 75] on span "James Edwell" at bounding box center [257, 78] width 35 height 6
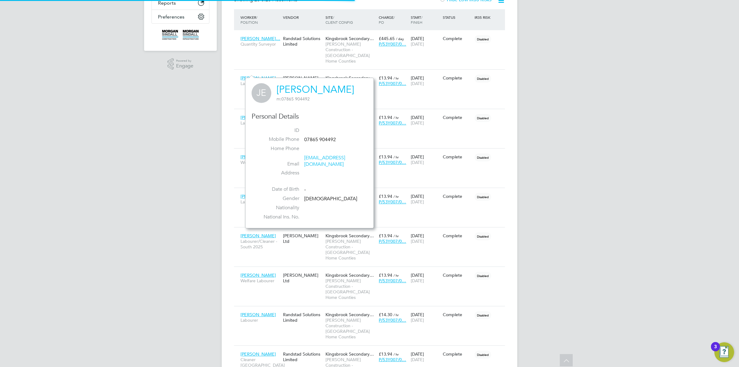
scroll to position [144, 128]
click at [255, 37] on span "James Edward M…" at bounding box center [260, 39] width 40 height 6
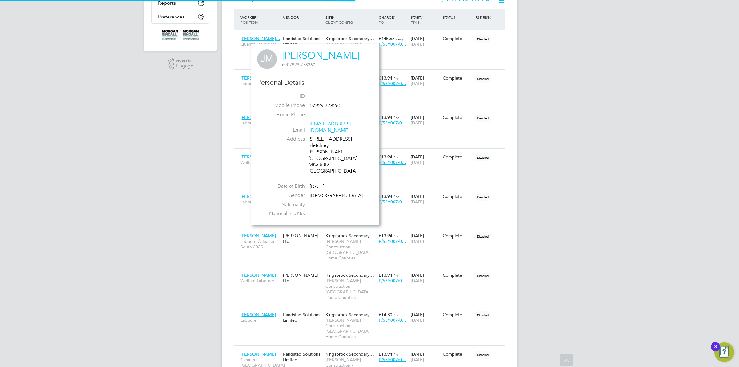
scroll to position [168, 150]
click at [318, 147] on div "169 Buckingham Road Bletchley Milton Keynes MK3 5JD United Kingdom" at bounding box center [337, 155] width 58 height 38
drag, startPoint x: 318, startPoint y: 147, endPoint x: 315, endPoint y: 150, distance: 3.8
click at [317, 147] on div "169 Buckingham Road Bletchley Milton Keynes MK3 5JD United Kingdom" at bounding box center [337, 155] width 58 height 38
click at [314, 151] on div "169 Buckingham Road Bletchley Milton Keynes MK3 5JD United Kingdom" at bounding box center [337, 155] width 58 height 38
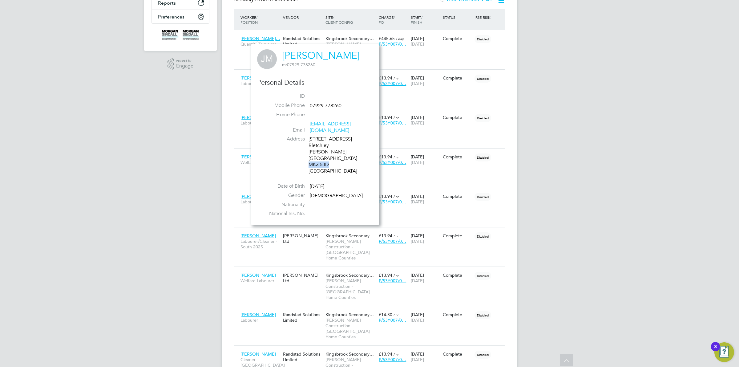
drag, startPoint x: 314, startPoint y: 151, endPoint x: 321, endPoint y: 151, distance: 6.8
click at [321, 151] on div "169 Buckingham Road Bletchley Milton Keynes MK3 5JD United Kingdom" at bounding box center [337, 155] width 58 height 38
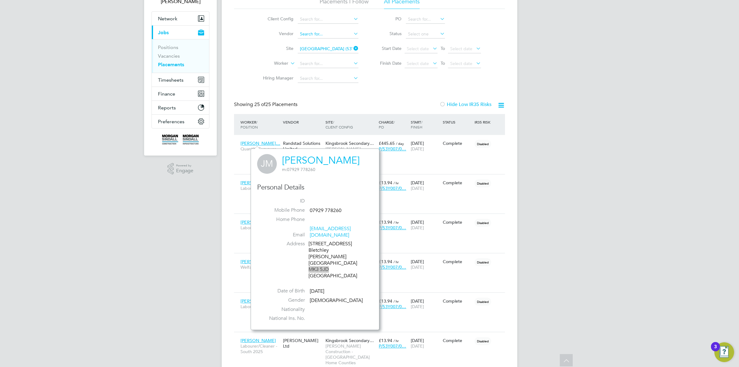
scroll to position [37, 0]
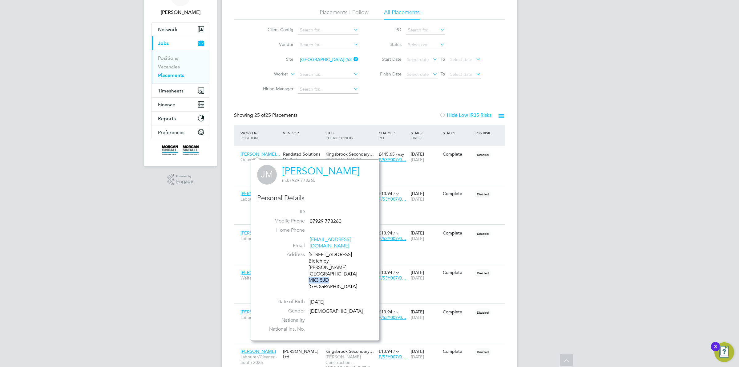
click at [317, 59] on ul "Client Config Vendor Site Kingsbrook Secondary School (53Y007) Worker Hiring Ma…" at bounding box center [308, 60] width 116 height 74
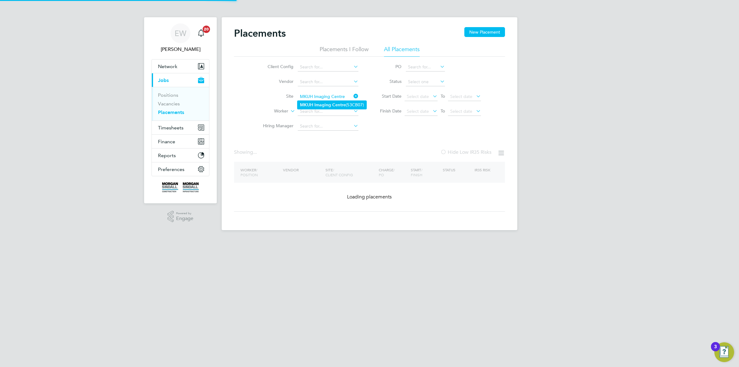
click at [323, 103] on b "Imaging" at bounding box center [322, 104] width 17 height 5
type input "MKUH Imaging Centre (53CB07)"
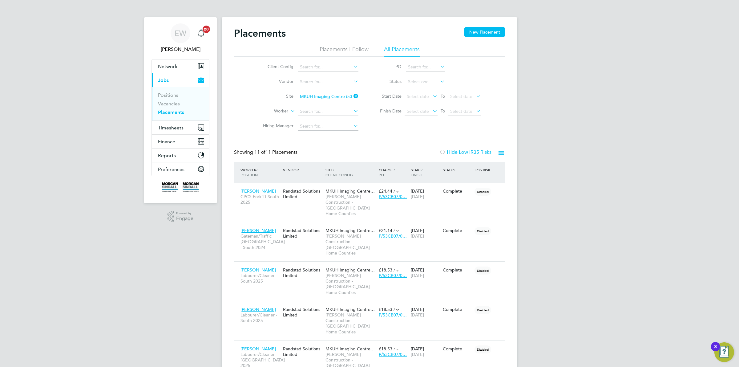
scroll to position [29, 53]
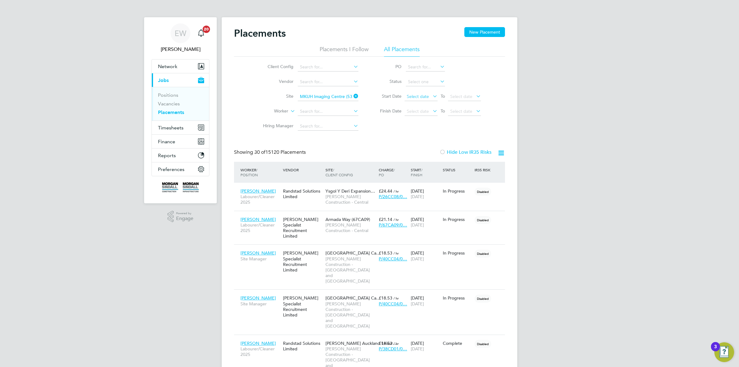
click at [425, 93] on span "Select date" at bounding box center [420, 97] width 33 height 8
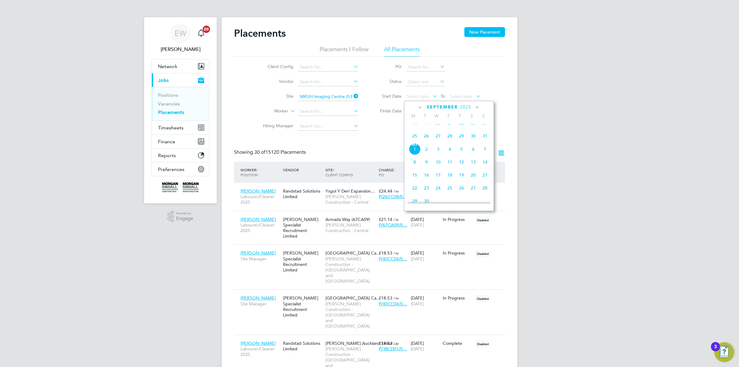
click at [423, 104] on icon at bounding box center [421, 107] width 6 height 7
click at [459, 122] on span "Aug" at bounding box center [462, 120] width 12 height 3
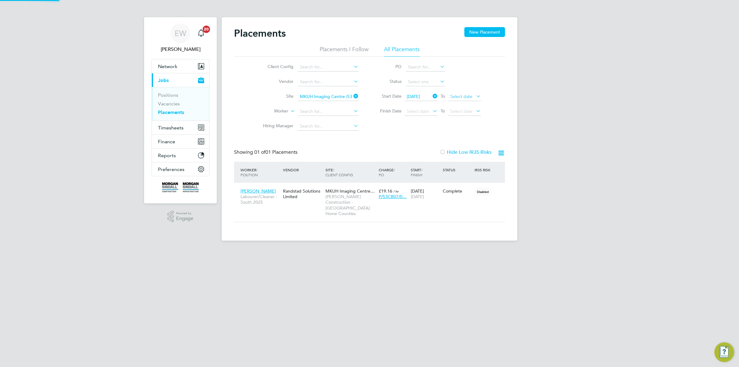
click at [460, 96] on span "Select date" at bounding box center [461, 97] width 22 height 6
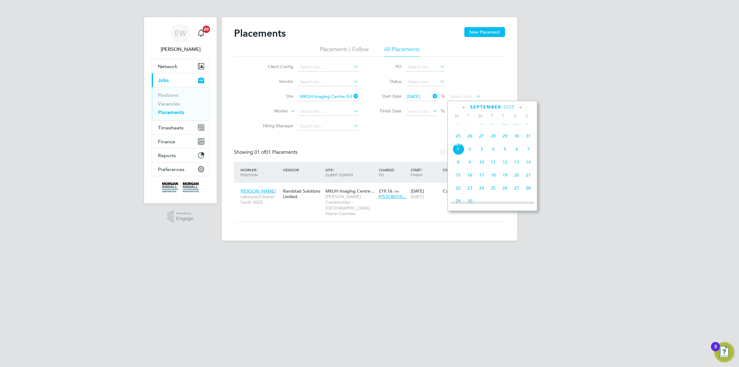
click at [461, 105] on icon at bounding box center [464, 107] width 6 height 7
click at [527, 144] on span "31" at bounding box center [528, 138] width 12 height 12
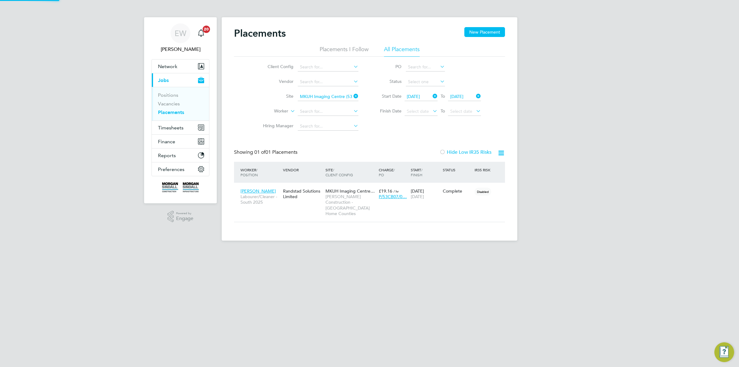
scroll to position [6, 29]
click at [261, 190] on span "Joseph Aboah" at bounding box center [257, 191] width 35 height 6
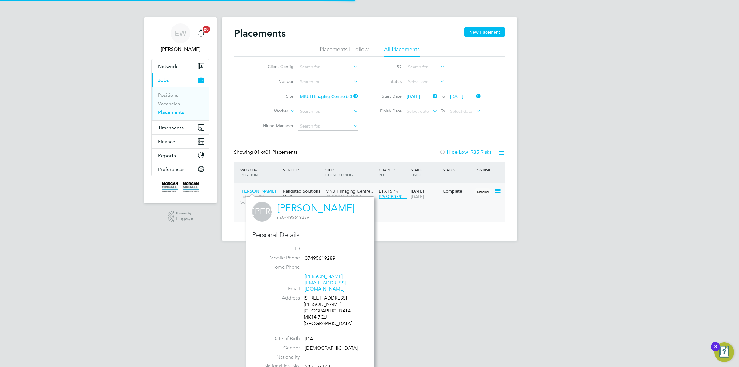
scroll to position [162, 128]
click at [310, 297] on div "13 Pannier Place Milton Keynes MK14 7QJ United Kingdom" at bounding box center [332, 311] width 58 height 32
drag, startPoint x: 310, startPoint y: 297, endPoint x: 319, endPoint y: 296, distance: 9.3
click at [319, 296] on div "13 Pannier Place Milton Keynes MK14 7QJ United Kingdom" at bounding box center [332, 311] width 58 height 32
click at [333, 95] on input at bounding box center [328, 96] width 61 height 9
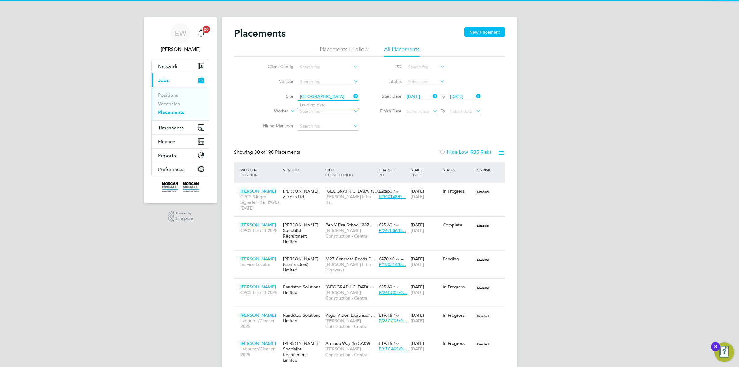
scroll to position [23, 53]
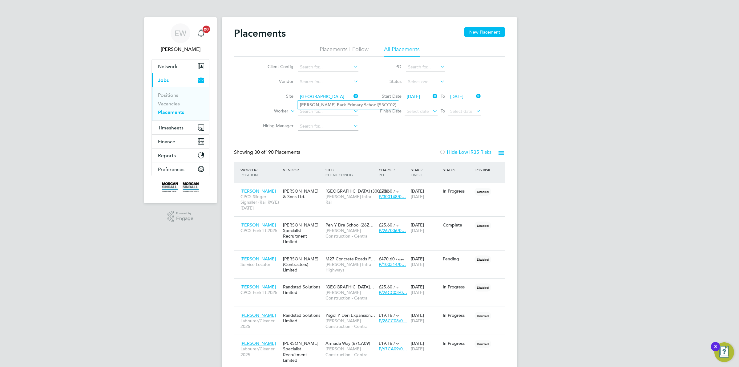
click at [337, 102] on b "Park" at bounding box center [341, 104] width 9 height 5
type input "Preston Park Primary School (53CC02)"
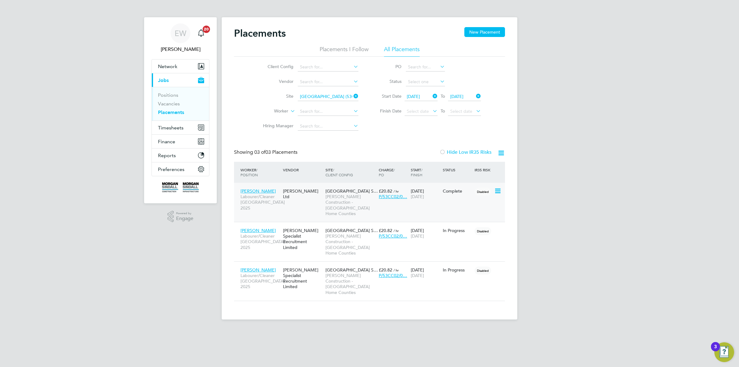
click at [255, 190] on span "Sidi Mohammed" at bounding box center [257, 191] width 35 height 6
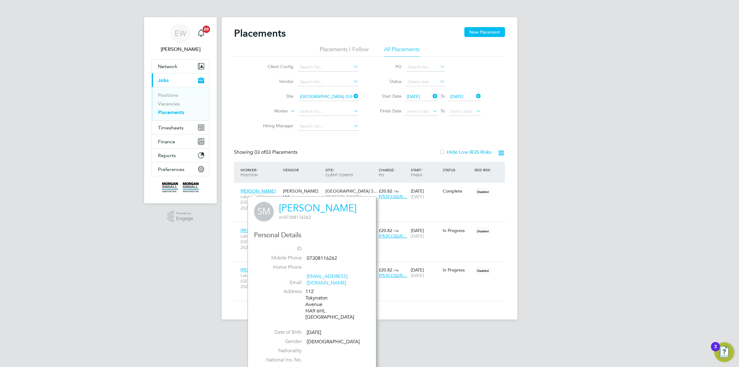
click at [310, 304] on div "112 Tokynaton Avenue HA9 6HL United Kingdom" at bounding box center [334, 304] width 58 height 32
drag, startPoint x: 310, startPoint y: 304, endPoint x: 316, endPoint y: 304, distance: 6.2
click at [316, 304] on div "112 Tokynaton Avenue HA9 6HL United Kingdom" at bounding box center [334, 304] width 58 height 32
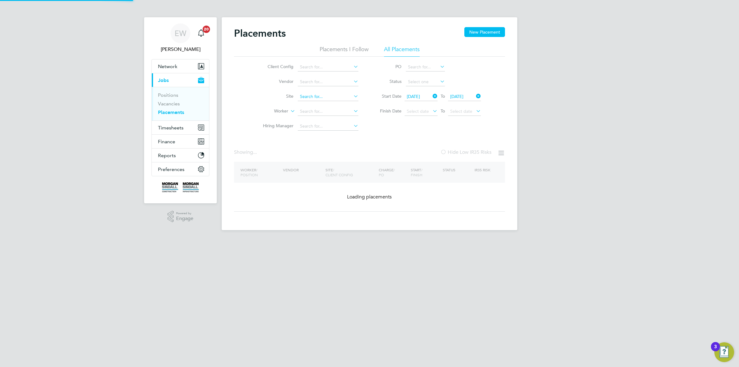
click at [317, 96] on input at bounding box center [328, 96] width 61 height 9
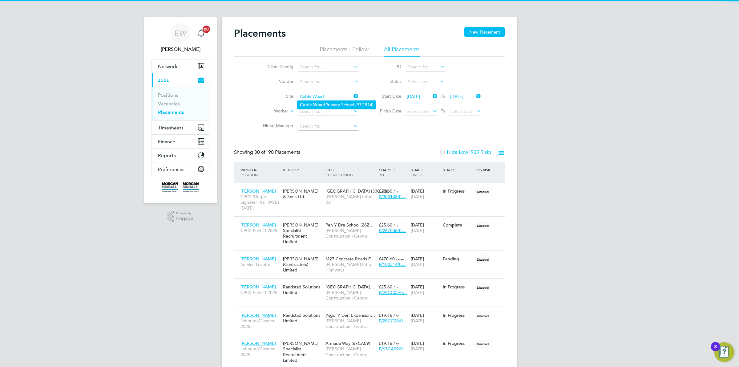
click at [321, 106] on b "Wharf" at bounding box center [319, 104] width 12 height 5
type input "Cable Wharf Primary School (93CB14)"
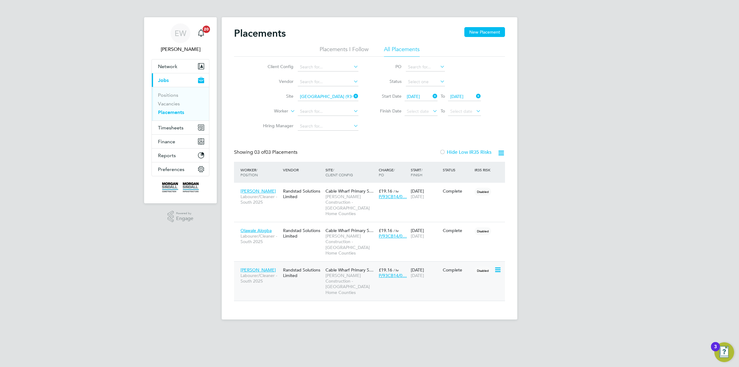
click at [258, 267] on span "George Grosu" at bounding box center [257, 270] width 35 height 6
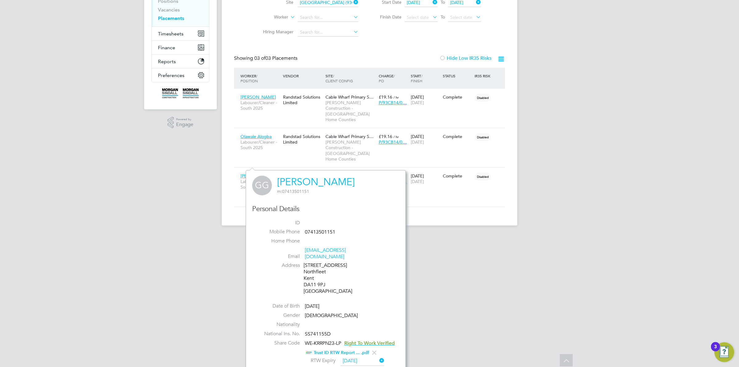
click at [310, 279] on div "40 Dover Road Northfleet Kent DA11 9PJ United Kingdom" at bounding box center [332, 278] width 58 height 32
drag, startPoint x: 310, startPoint y: 279, endPoint x: 319, endPoint y: 276, distance: 8.9
click at [319, 276] on div "40 Dover Road Northfleet Kent DA11 9PJ United Kingdom" at bounding box center [332, 278] width 58 height 32
click at [253, 134] on span "Olawale Alogba" at bounding box center [255, 137] width 31 height 6
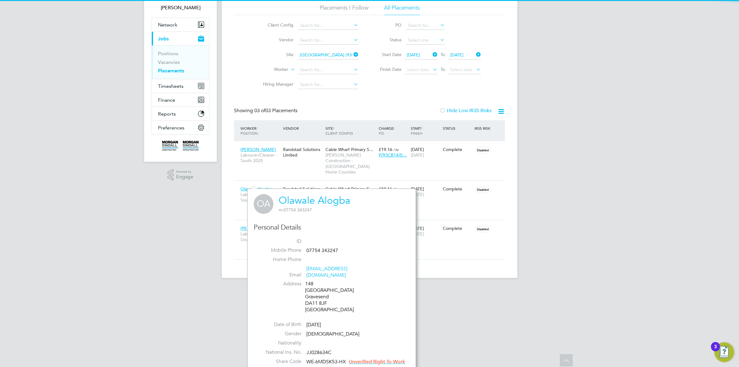
click at [311, 295] on div "148 Waterdales Road Gravesend DA11 8JF United Kingdom" at bounding box center [334, 296] width 58 height 32
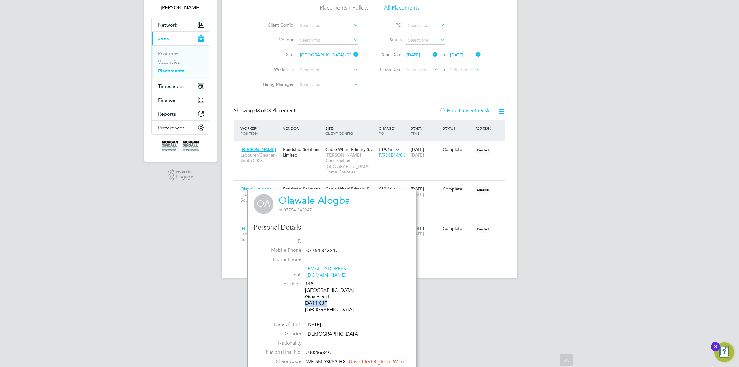
drag, startPoint x: 311, startPoint y: 295, endPoint x: 320, endPoint y: 296, distance: 8.6
click at [320, 296] on div "148 Waterdales Road Gravesend DA11 8JF United Kingdom" at bounding box center [334, 296] width 58 height 32
click at [255, 147] on span "Chinasa Muotto" at bounding box center [257, 150] width 35 height 6
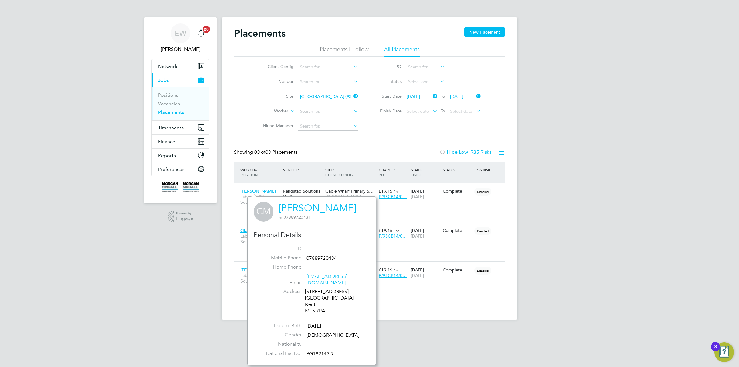
click at [310, 304] on div "15 Brongington Close Chatham Kent ME5 7RA" at bounding box center [334, 301] width 58 height 26
drag, startPoint x: 314, startPoint y: 304, endPoint x: 318, endPoint y: 303, distance: 4.0
click at [318, 303] on div "15 Brongington Close Chatham Kent ME5 7RA" at bounding box center [334, 301] width 58 height 26
click at [307, 95] on input at bounding box center [328, 96] width 61 height 9
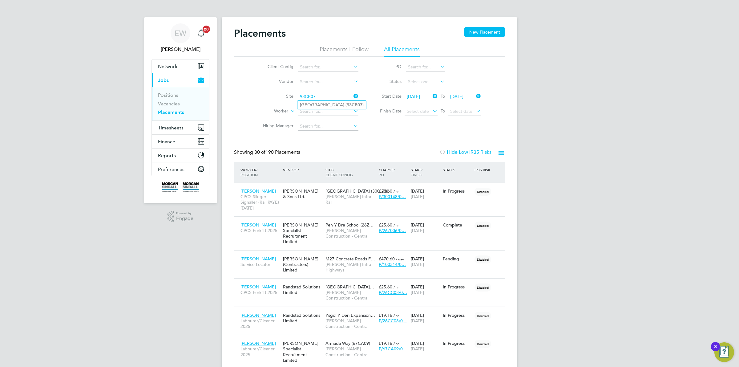
click at [324, 104] on li "Pilgrims Way Primary School ( 93CB07 )" at bounding box center [331, 105] width 69 height 8
type input "Pilgrims Way Primary School (93CB07)"
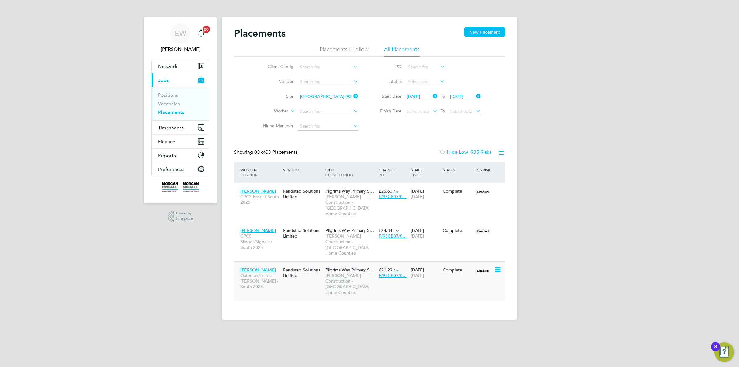
click at [252, 267] on span "Charlie Micallef" at bounding box center [257, 270] width 35 height 6
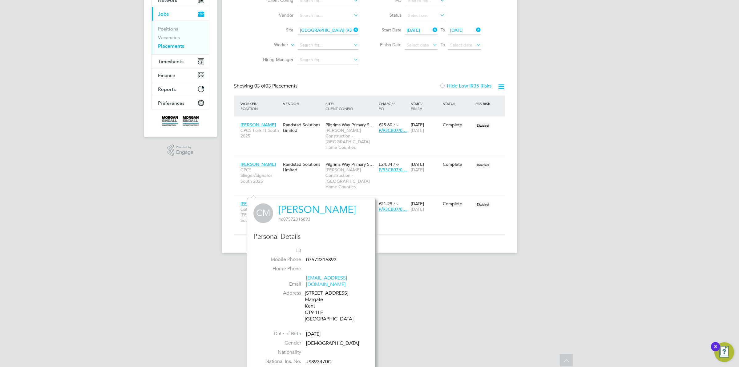
click at [307, 306] on div "24E Park Place Margate Kent CT9 1LE United Kingdom" at bounding box center [334, 306] width 58 height 32
drag, startPoint x: 307, startPoint y: 306, endPoint x: 318, endPoint y: 305, distance: 10.9
click at [318, 305] on div "24E Park Place Margate Kent CT9 1LE United Kingdom" at bounding box center [334, 306] width 58 height 32
click at [257, 161] on span "Charlie Micallef" at bounding box center [257, 164] width 35 height 6
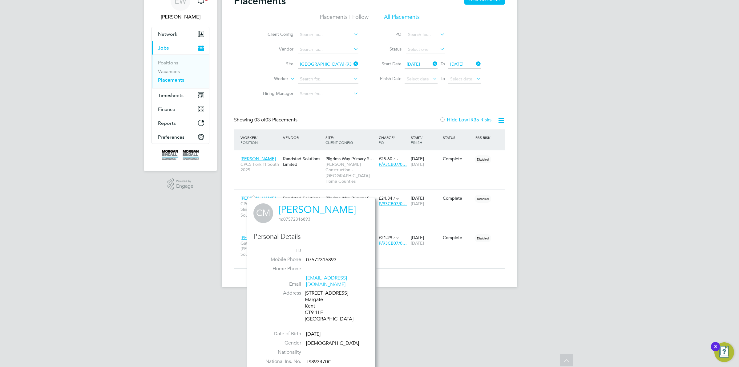
click at [308, 304] on div "24E Park Place Margate Kent CT9 1LE United Kingdom" at bounding box center [334, 306] width 58 height 32
drag, startPoint x: 309, startPoint y: 304, endPoint x: 322, endPoint y: 304, distance: 12.9
click at [322, 304] on div "24E Park Place Margate Kent CT9 1LE United Kingdom" at bounding box center [334, 306] width 58 height 32
click at [252, 158] on span "Frank Flynn" at bounding box center [257, 159] width 35 height 6
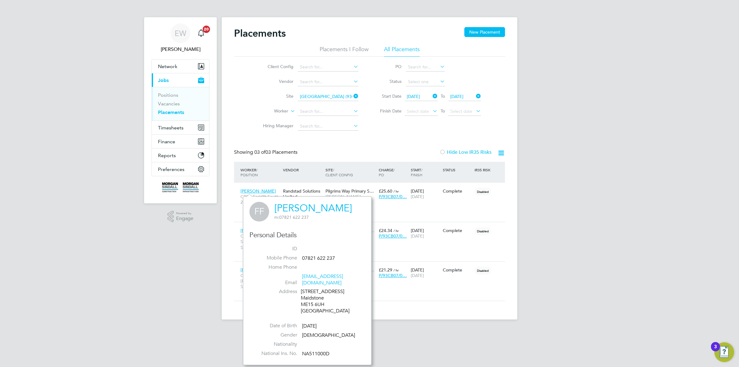
click at [308, 296] on div "12 Brenchley Road Maidstone ME15 6UH United Kingdom" at bounding box center [330, 301] width 58 height 26
drag, startPoint x: 308, startPoint y: 296, endPoint x: 318, endPoint y: 297, distance: 9.3
click at [318, 297] on div "12 Brenchley Road Maidstone ME15 6UH United Kingdom" at bounding box center [330, 301] width 58 height 26
click at [319, 93] on input at bounding box center [328, 96] width 61 height 9
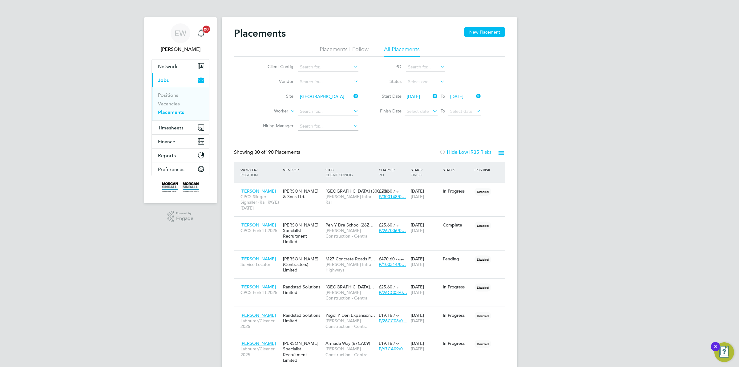
click at [320, 103] on b "Road" at bounding box center [323, 104] width 11 height 5
type input "Hexham Road (22CB02)"
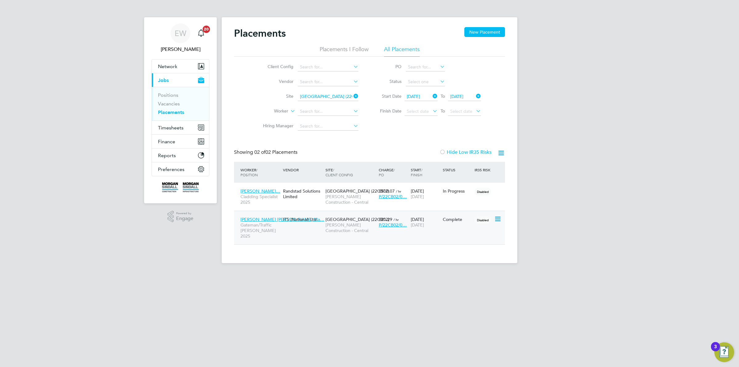
click at [263, 216] on div "Tomasz Pawel Ma… Gateman/Traffic Marshall 2025" at bounding box center [260, 227] width 42 height 29
click at [250, 219] on span "Tomasz Pawel Ma…" at bounding box center [282, 219] width 84 height 6
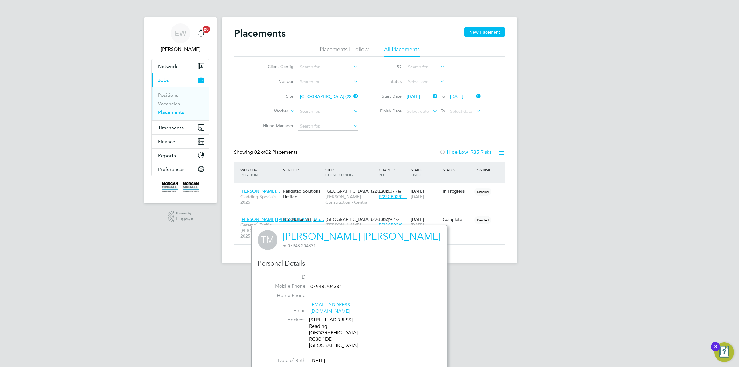
click at [314, 332] on div "28 Beresford Road Reading Berkshire RG30 1DD United Kingdom" at bounding box center [338, 332] width 58 height 32
drag, startPoint x: 314, startPoint y: 332, endPoint x: 323, endPoint y: 332, distance: 8.3
click at [323, 332] on div "28 Beresford Road Reading Berkshire RG30 1DD United Kingdom" at bounding box center [338, 332] width 58 height 32
click at [262, 189] on span "Petru-Nicolae Da…" at bounding box center [260, 191] width 40 height 6
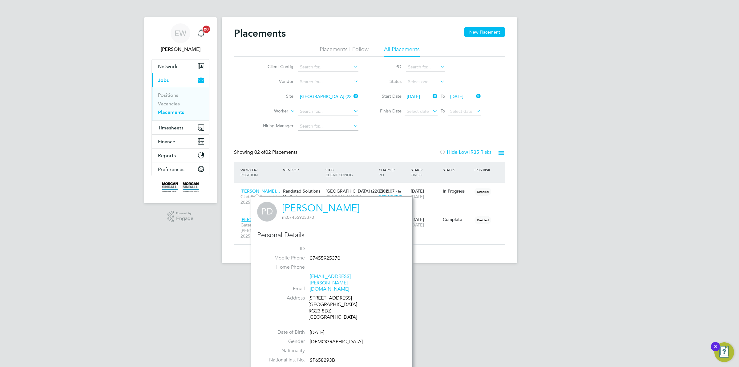
click at [314, 295] on div "104 Warwick Road Basingstoke RG23 8DZ United Kingdom" at bounding box center [337, 308] width 58 height 26
click at [315, 296] on div "104 Warwick Road Basingstoke RG23 8DZ United Kingdom" at bounding box center [337, 308] width 58 height 26
drag, startPoint x: 315, startPoint y: 296, endPoint x: 326, endPoint y: 297, distance: 11.5
click at [326, 297] on div "104 Warwick Road Basingstoke RG23 8DZ United Kingdom" at bounding box center [337, 308] width 58 height 26
click at [332, 100] on input "Hexham Road (22CB02)" at bounding box center [328, 96] width 61 height 9
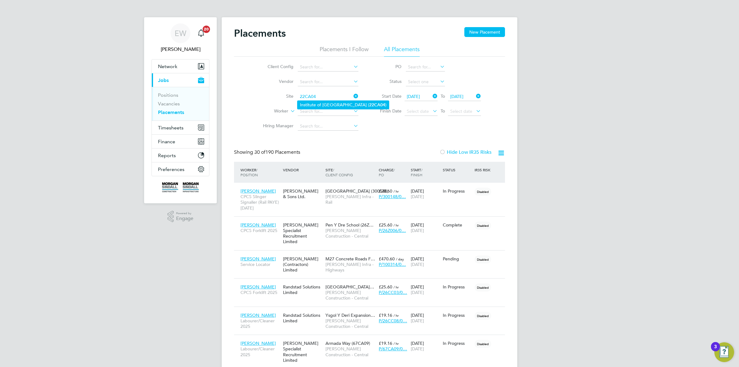
click at [325, 103] on li "Institute of Global Health Building ( 22CA04 )" at bounding box center [342, 105] width 91 height 8
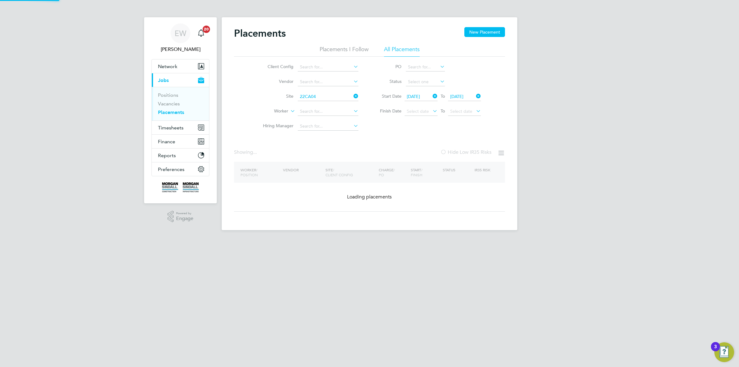
type input "Institute of Global Health Building (22CA04)"
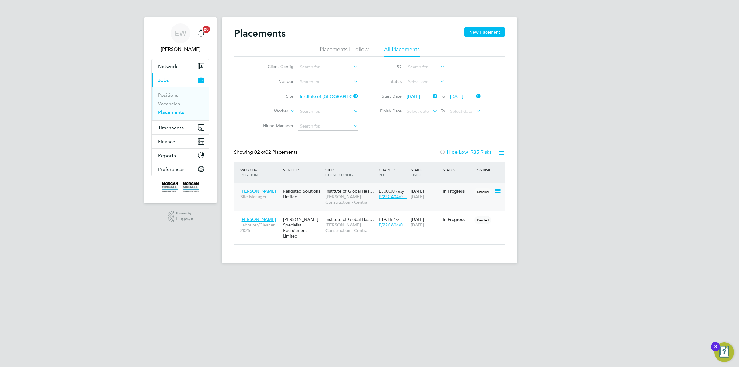
click at [251, 188] on span "Alex Mitchell" at bounding box center [257, 191] width 35 height 6
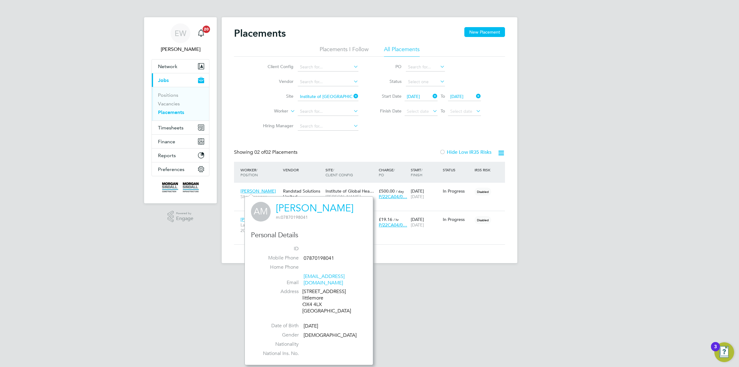
click at [309, 300] on div "38 Minchery Road littlemore OX4 4LX United Kingdom" at bounding box center [331, 301] width 58 height 26
drag, startPoint x: 309, startPoint y: 300, endPoint x: 318, endPoint y: 299, distance: 8.4
click at [318, 299] on div "38 Minchery Road littlemore OX4 4LX United Kingdom" at bounding box center [331, 301] width 58 height 26
click at [320, 97] on input at bounding box center [328, 96] width 61 height 9
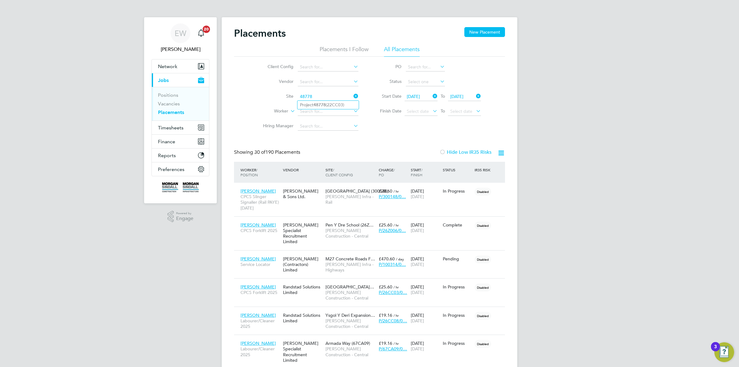
click at [313, 105] on li "Project 48778 (22CC03)" at bounding box center [327, 105] width 61 height 8
type input "Project 48778 (22CC03)"
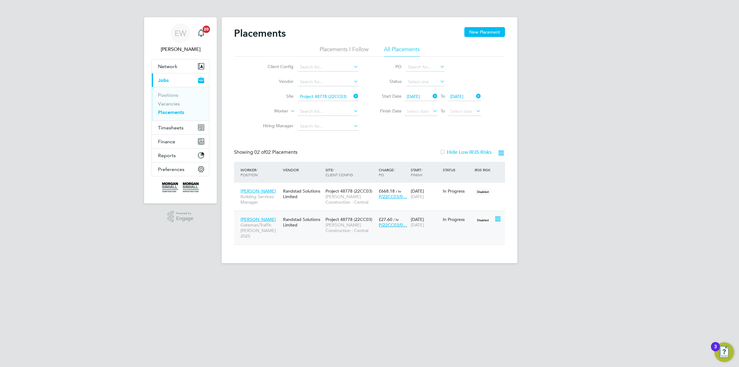
click at [262, 219] on span "Rijkaard Manu" at bounding box center [257, 219] width 35 height 6
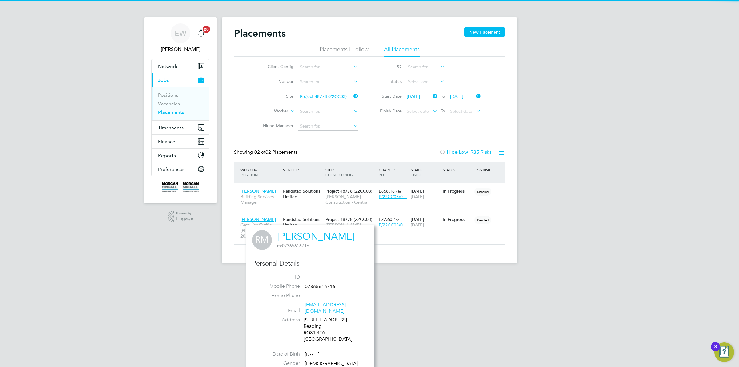
click at [310, 326] on div "6 Fern Walk Reading RG31 4YA United Kingdom" at bounding box center [332, 329] width 58 height 26
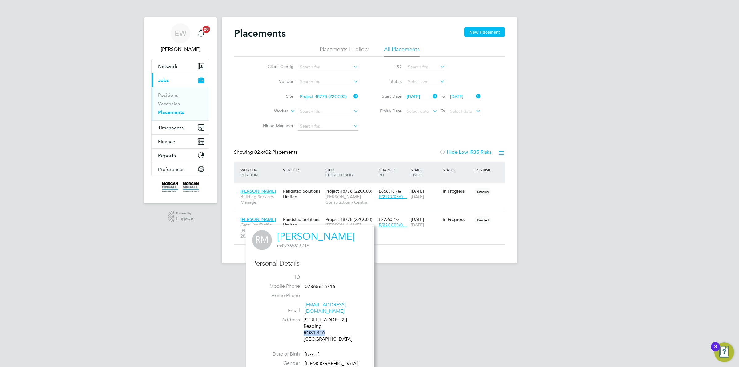
drag, startPoint x: 310, startPoint y: 326, endPoint x: 319, endPoint y: 326, distance: 8.9
click at [319, 326] on div "6 Fern Walk Reading RG31 4YA United Kingdom" at bounding box center [332, 329] width 58 height 26
click at [260, 189] on span "Colin Prince-Wright" at bounding box center [257, 191] width 35 height 6
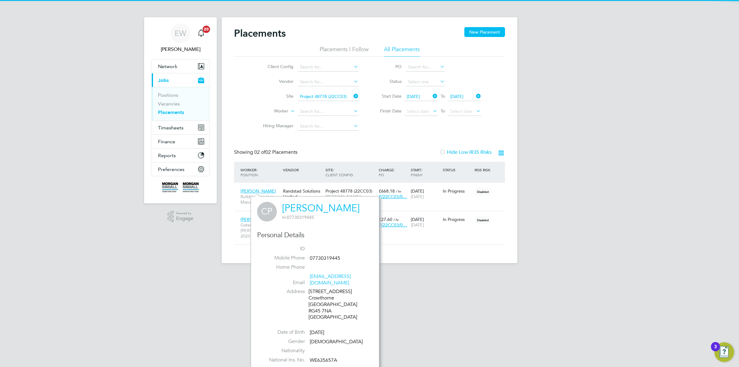
click at [312, 304] on div "32 Church Road East Crowthorne Berkshire RG45 7NA United Kingdom" at bounding box center [337, 304] width 58 height 32
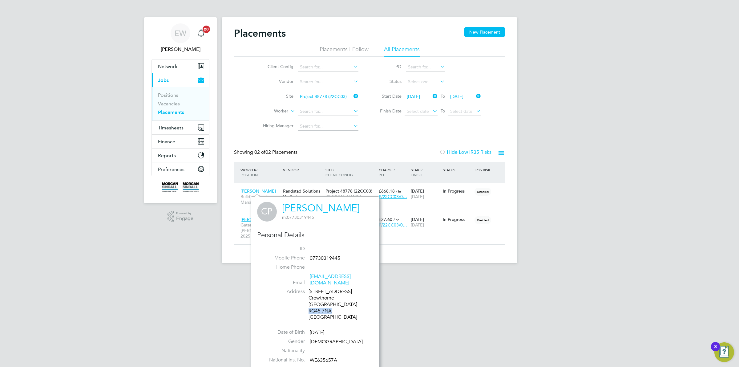
drag, startPoint x: 312, startPoint y: 304, endPoint x: 327, endPoint y: 304, distance: 14.2
click at [327, 304] on div "32 Church Road East Crowthorne Berkshire RG45 7NA United Kingdom" at bounding box center [337, 304] width 58 height 32
click at [310, 99] on input at bounding box center [328, 96] width 61 height 9
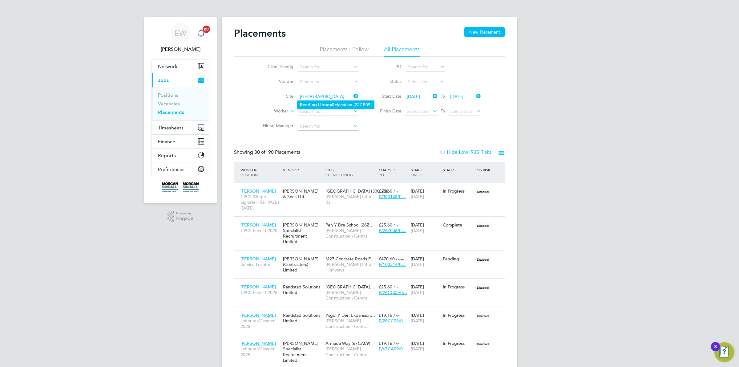
click at [318, 105] on b "Library" at bounding box center [325, 104] width 14 height 5
type input "Reading Library Relocation (22CB05)"
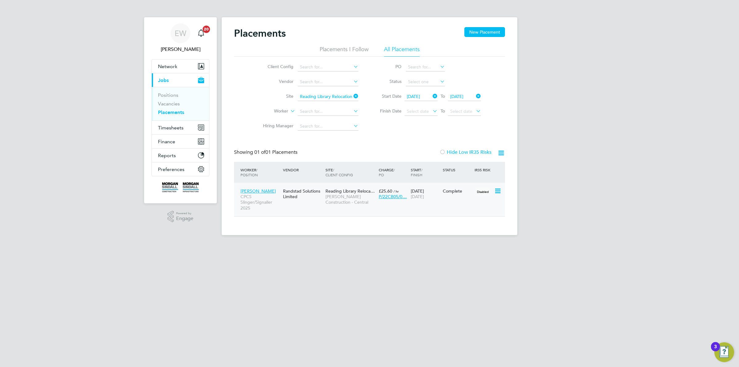
click at [262, 190] on span "Thomas Latimer" at bounding box center [257, 191] width 35 height 6
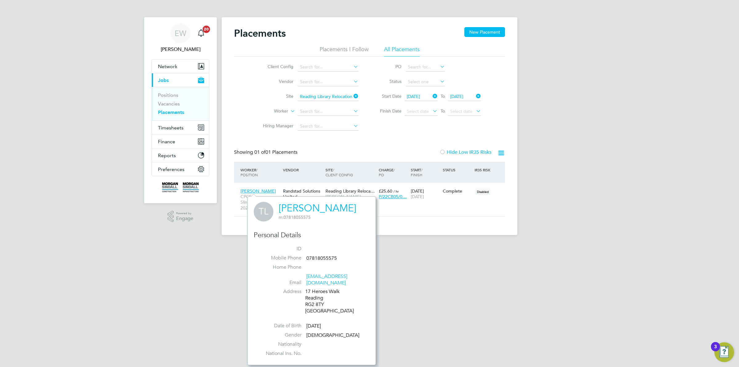
click at [309, 296] on div "17 Heroes Walk Reading RG2 8TY United Kingdom" at bounding box center [334, 301] width 58 height 26
drag, startPoint x: 309, startPoint y: 296, endPoint x: 316, endPoint y: 299, distance: 7.9
click at [316, 299] on div "17 Heroes Walk Reading RG2 8TY United Kingdom" at bounding box center [334, 301] width 58 height 26
click at [340, 98] on input at bounding box center [328, 96] width 61 height 9
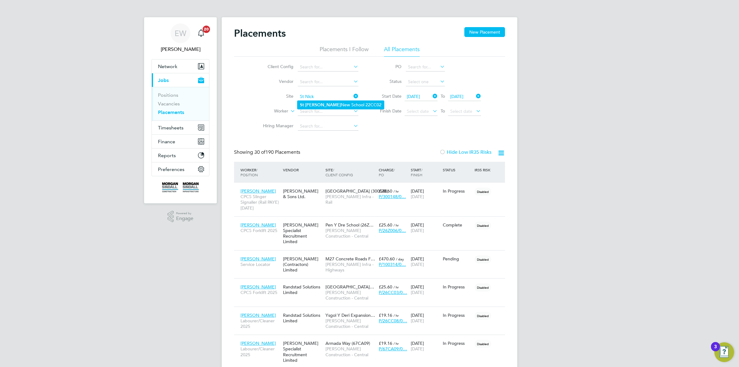
click at [323, 104] on li "St Nick New School 22CC02" at bounding box center [340, 105] width 86 height 8
type input "St Nick New School 22CC02"
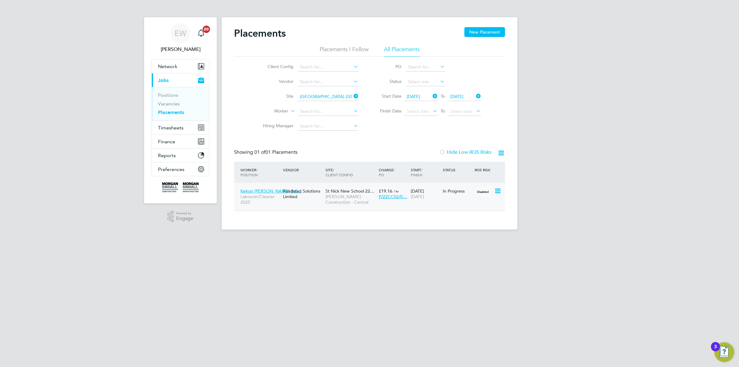
click at [261, 190] on span "Kelron Awuah Baf…" at bounding box center [270, 191] width 61 height 6
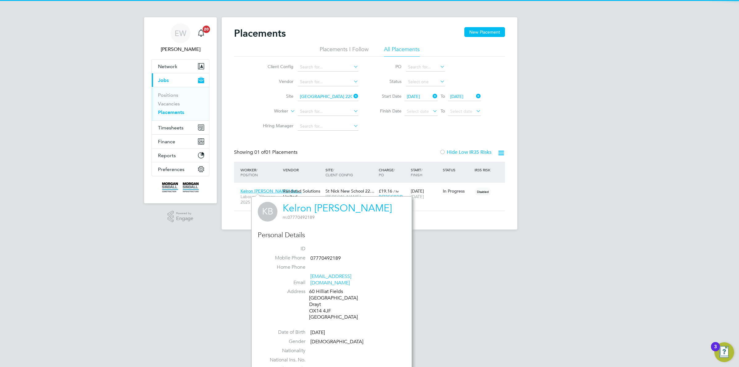
click at [311, 305] on div "60 Hilliat Fields Oxfordshire Drayt OX14 4JF United Kingdom" at bounding box center [338, 304] width 58 height 32
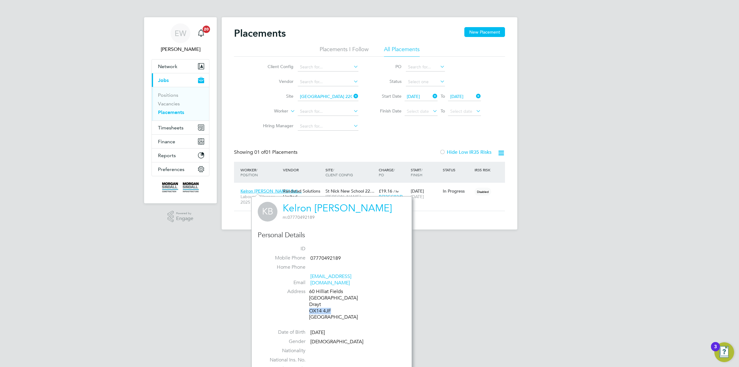
drag, startPoint x: 311, startPoint y: 305, endPoint x: 323, endPoint y: 304, distance: 11.7
click at [323, 304] on div "60 Hilliat Fields Oxfordshire Drayt OX14 4JF United Kingdom" at bounding box center [338, 304] width 58 height 32
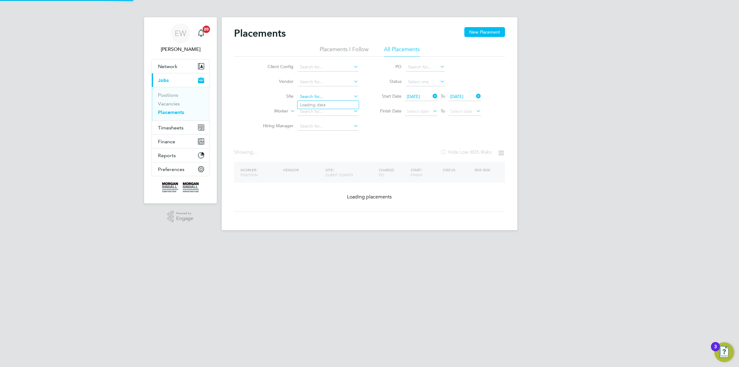
click at [309, 97] on input at bounding box center [328, 96] width 61 height 9
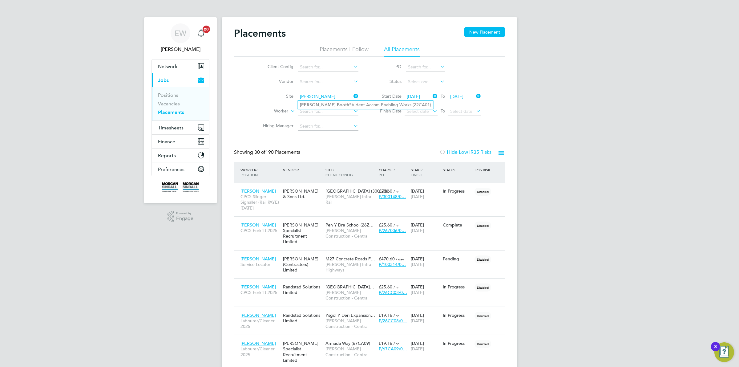
click at [337, 104] on b "Booth" at bounding box center [343, 104] width 12 height 5
type input "Clive Booth Student Accom Enabling Works (22CA01)"
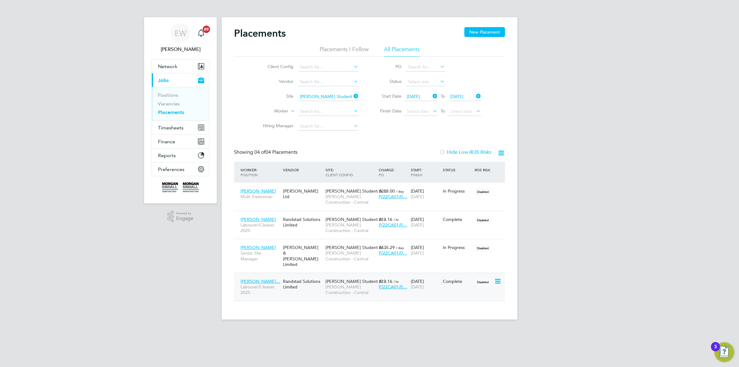
click at [256, 278] on span "Olawumi Ogunrin…" at bounding box center [260, 281] width 40 height 6
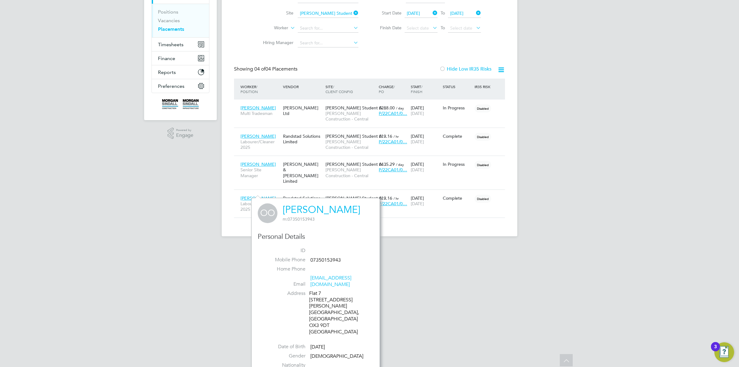
click at [318, 305] on div "Flat 7 12 Ivy Lane Headington, Oxford OX3 9DT United Kingdom" at bounding box center [338, 312] width 58 height 45
drag, startPoint x: 318, startPoint y: 305, endPoint x: 326, endPoint y: 305, distance: 8.0
click at [326, 305] on div "Flat 7 12 Ivy Lane Headington, Oxford OX3 9DT United Kingdom" at bounding box center [338, 312] width 58 height 45
click at [325, 305] on div "Flat 7 12 Ivy Lane Headington, Oxford OX3 9DT United Kingdom" at bounding box center [338, 312] width 58 height 45
drag, startPoint x: 325, startPoint y: 305, endPoint x: 316, endPoint y: 307, distance: 8.8
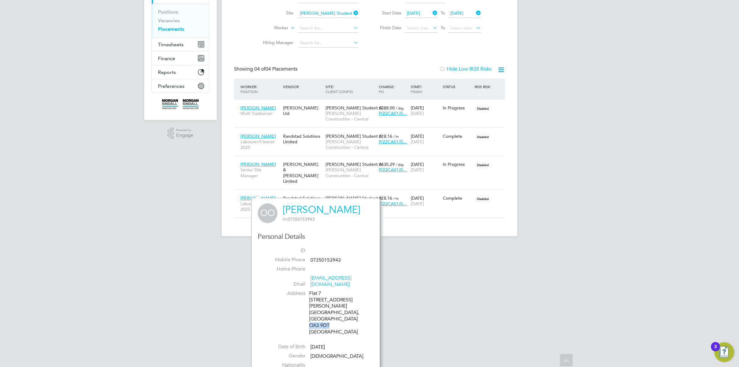
click at [316, 307] on div "Flat 7 12 Ivy Lane Headington, Oxford OX3 9DT United Kingdom" at bounding box center [338, 312] width 58 height 45
click at [255, 163] on span "Claudiu Tomozei" at bounding box center [257, 164] width 35 height 6
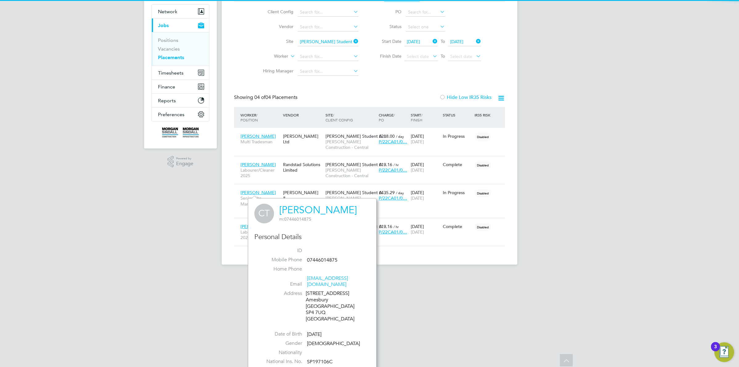
click at [311, 307] on div "20 Beckingham Road Amesbury Wiltshire SP4 7UQ United Kingdom" at bounding box center [335, 306] width 58 height 32
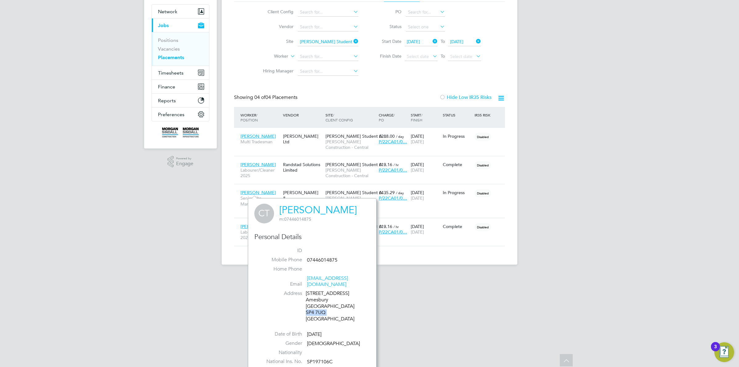
drag, startPoint x: 311, startPoint y: 307, endPoint x: 323, endPoint y: 305, distance: 12.8
click at [323, 305] on div "20 Beckingham Road Amesbury Wiltshire SP4 7UQ United Kingdom" at bounding box center [335, 306] width 58 height 32
click at [256, 163] on span "Harinder Mann" at bounding box center [257, 165] width 35 height 6
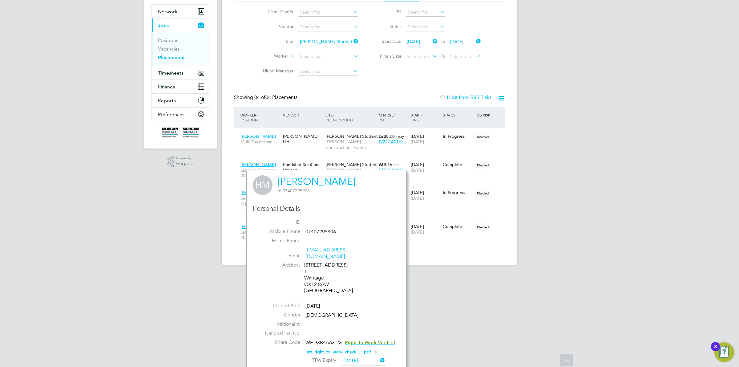
click at [315, 282] on div "Flat No 1,40 Market Place Want 1 Wantage OX12 8AW United Kingdom" at bounding box center [333, 278] width 58 height 32
drag, startPoint x: 315, startPoint y: 282, endPoint x: 320, endPoint y: 283, distance: 5.2
click at [320, 283] on div "Flat No 1,40 Market Place Want 1 Wantage OX12 8AW United Kingdom" at bounding box center [333, 278] width 58 height 32
click at [253, 133] on span "Bogdan Mitescu" at bounding box center [257, 136] width 35 height 6
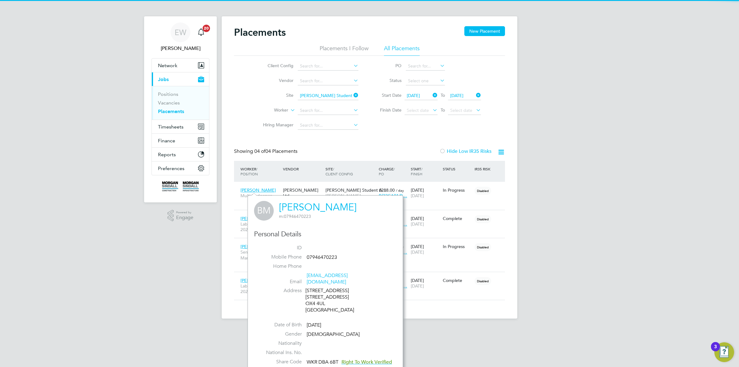
click at [310, 296] on div "10 Court Farm Road 10 Court Farm Road OX4 4UL United Kingdom" at bounding box center [334, 300] width 58 height 26
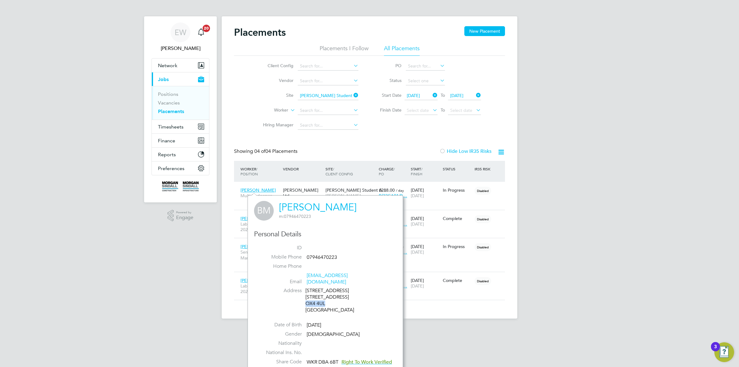
drag, startPoint x: 310, startPoint y: 296, endPoint x: 320, endPoint y: 296, distance: 10.8
click at [320, 296] on div "10 Court Farm Road 10 Court Farm Road OX4 4UL United Kingdom" at bounding box center [334, 300] width 58 height 26
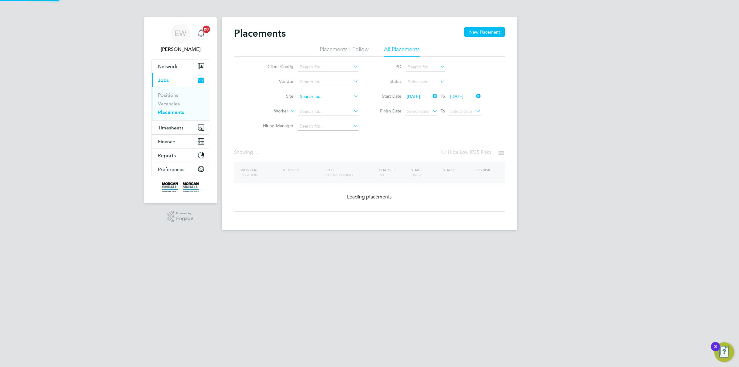
click at [319, 93] on input at bounding box center [328, 96] width 61 height 9
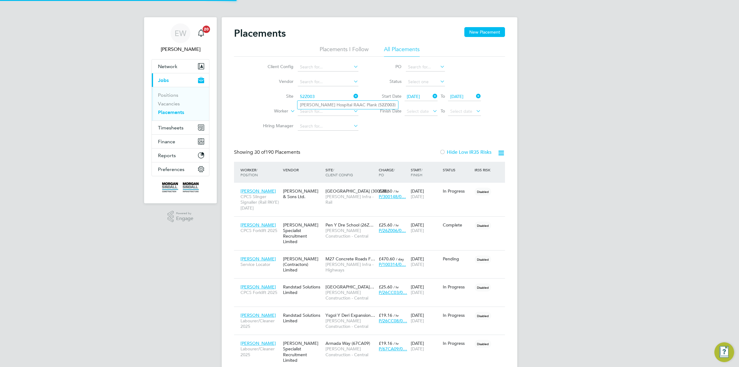
click at [319, 103] on li "James Paget Hospital RAAC Plank ( 52Z003 )" at bounding box center [347, 105] width 101 height 8
type input "James Paget Hospital RAAC Plank (52Z003)"
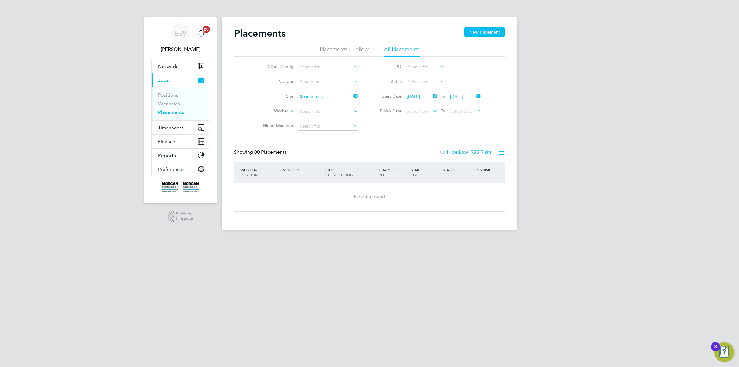
click at [323, 96] on input at bounding box center [328, 96] width 61 height 9
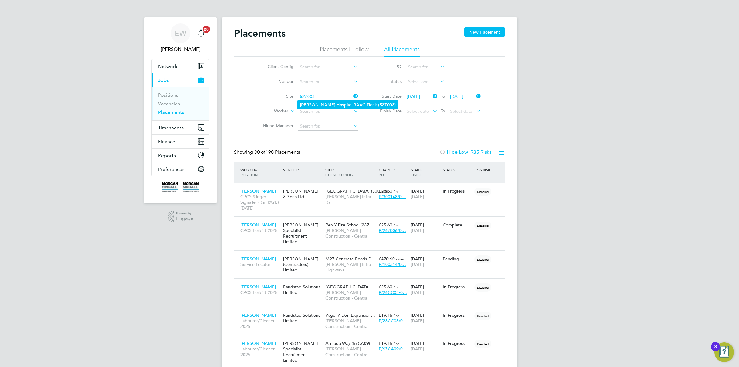
click at [318, 103] on li "James Paget Hospital RAAC Plank ( 52Z003 )" at bounding box center [347, 105] width 101 height 8
type input "James Paget Hospital RAAC Plank (52Z003)"
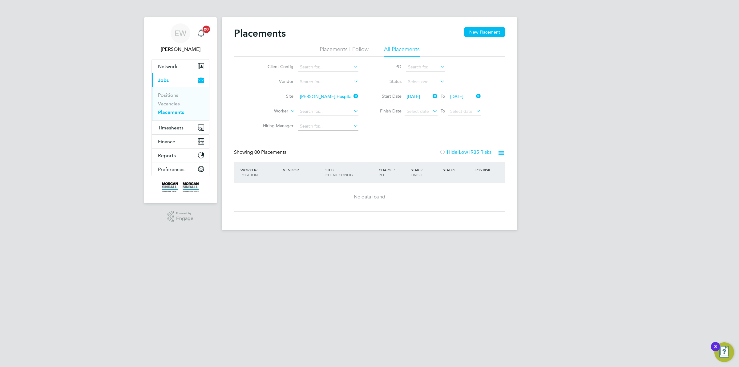
click at [431, 96] on icon at bounding box center [431, 96] width 0 height 9
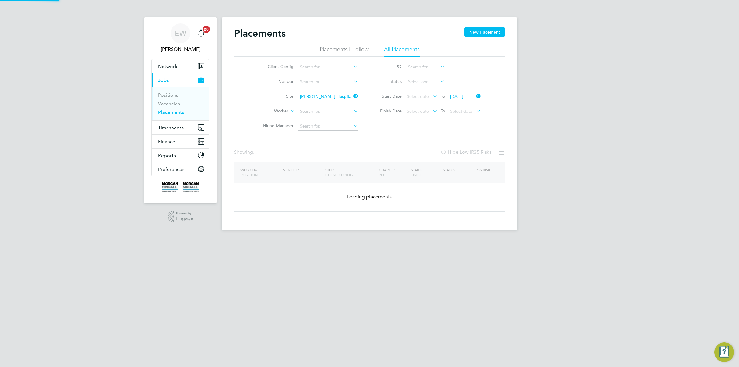
click at [475, 94] on icon at bounding box center [475, 96] width 0 height 9
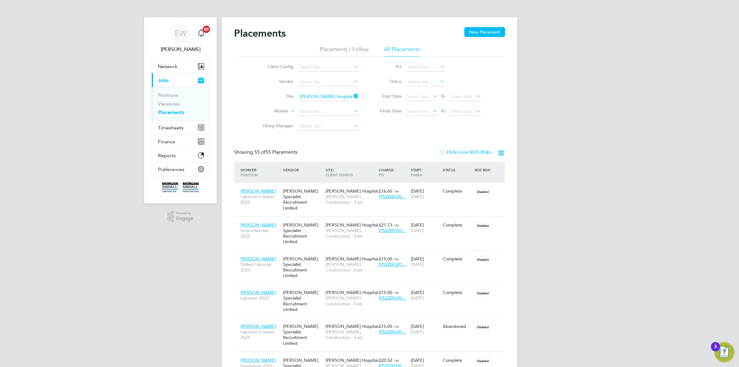
click at [323, 90] on li "Site James Paget Hospital RAAC Plank (52Z003)" at bounding box center [308, 96] width 116 height 15
click at [320, 94] on input "James Paget Hospital RAAC Plank (52Z003)" at bounding box center [328, 96] width 61 height 9
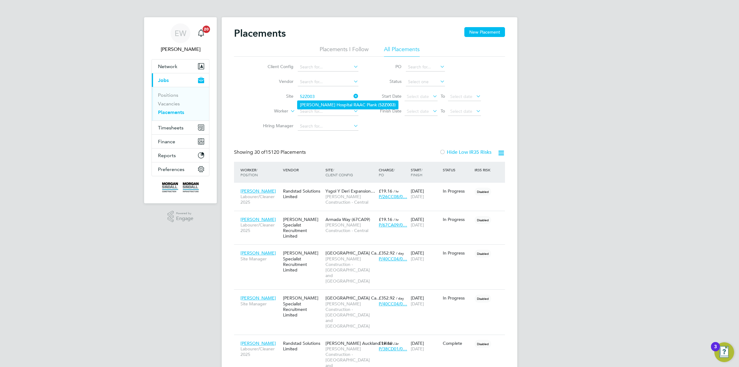
click at [318, 105] on li "James Paget Hospital RAAC Plank ( 52Z003 )" at bounding box center [347, 105] width 101 height 8
type input "James Paget Hospital RAAC Plank (52Z003)"
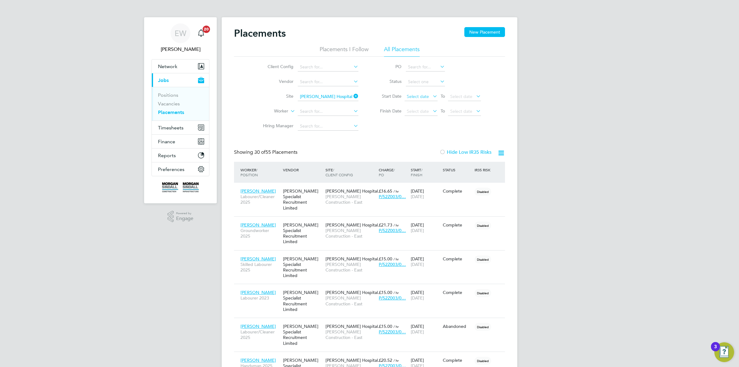
click at [418, 95] on span "Select date" at bounding box center [418, 97] width 22 height 6
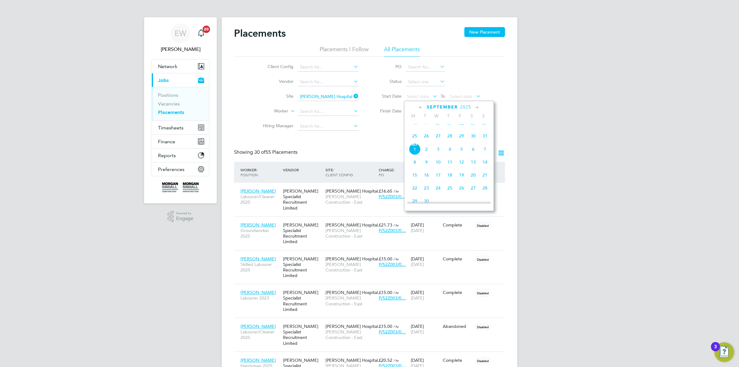
click at [418, 103] on div "September 2025 M T W T F S S Jun 1 2 3 4 5 6 7 8 9 10 11 12 13 14 15 16 17 18 1…" at bounding box center [449, 156] width 90 height 110
click at [419, 105] on icon at bounding box center [421, 107] width 6 height 7
click at [463, 122] on span "Aug" at bounding box center [462, 120] width 12 height 3
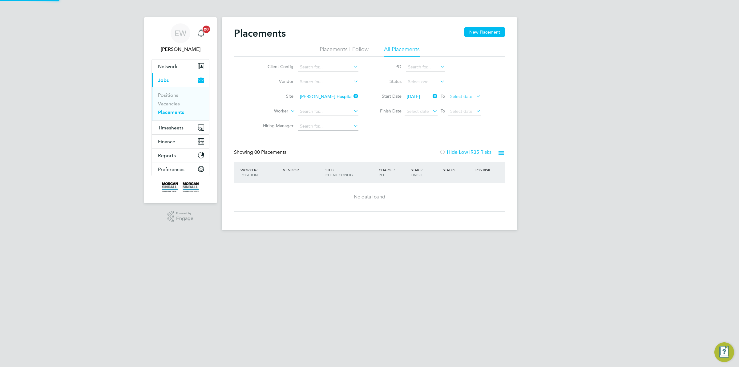
click at [463, 96] on span "Select date" at bounding box center [461, 97] width 22 height 6
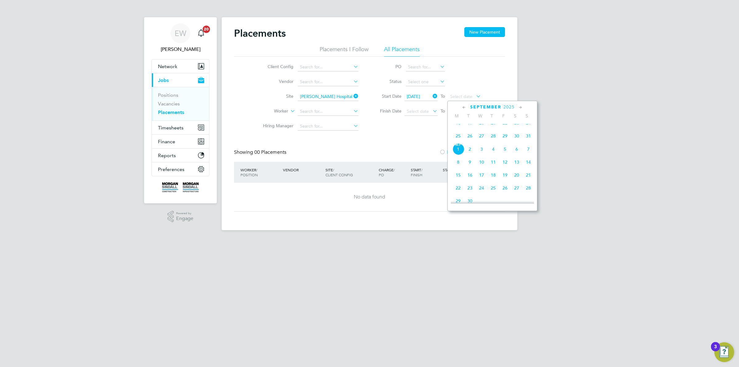
click at [461, 107] on icon at bounding box center [464, 107] width 6 height 7
click at [529, 182] on span "31" at bounding box center [528, 177] width 12 height 12
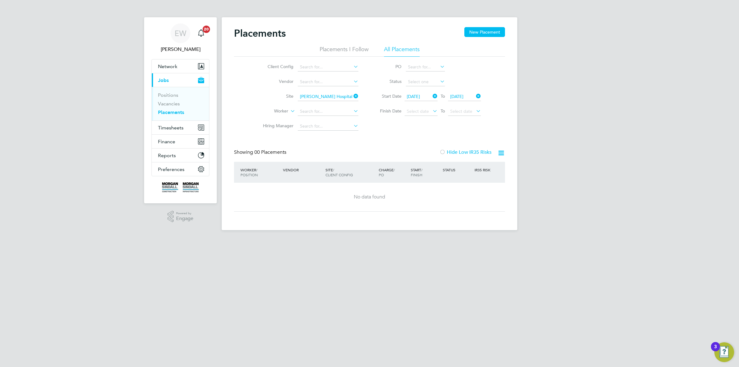
click at [394, 48] on li "All Placements" at bounding box center [402, 51] width 36 height 11
click at [345, 47] on li "Placements I Follow" at bounding box center [343, 51] width 49 height 11
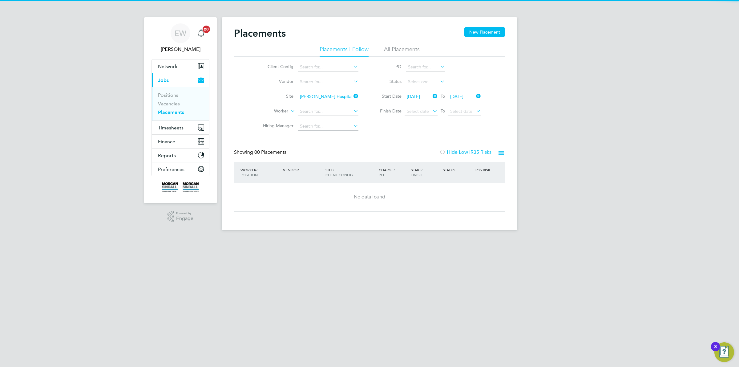
click at [390, 46] on li "All Placements" at bounding box center [402, 51] width 36 height 11
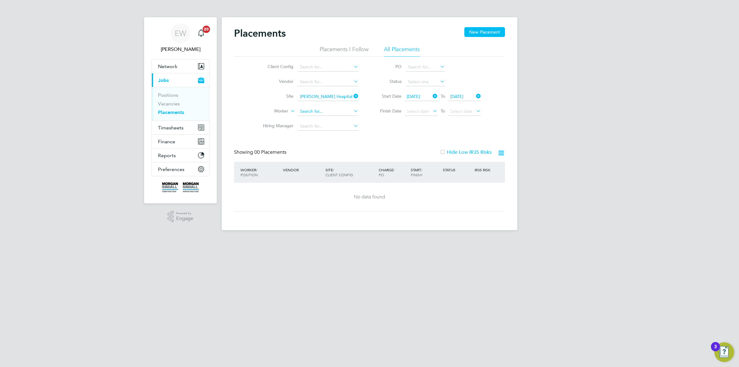
click at [303, 108] on input at bounding box center [328, 111] width 61 height 9
paste input "Michael Philo"
type input "Michael Philo"
click at [352, 95] on icon at bounding box center [352, 96] width 0 height 9
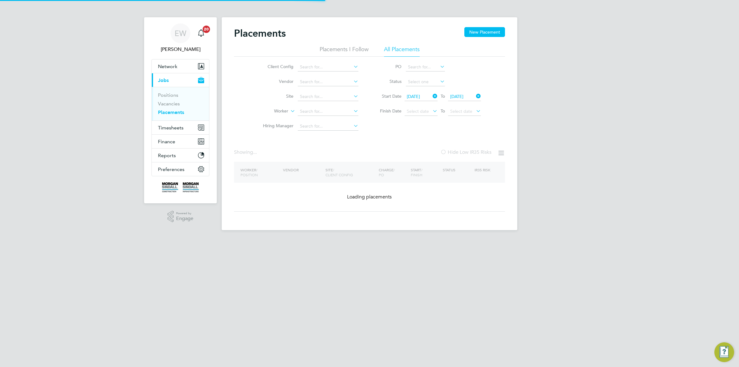
click at [420, 97] on span "01 Aug 2025" at bounding box center [413, 97] width 13 height 6
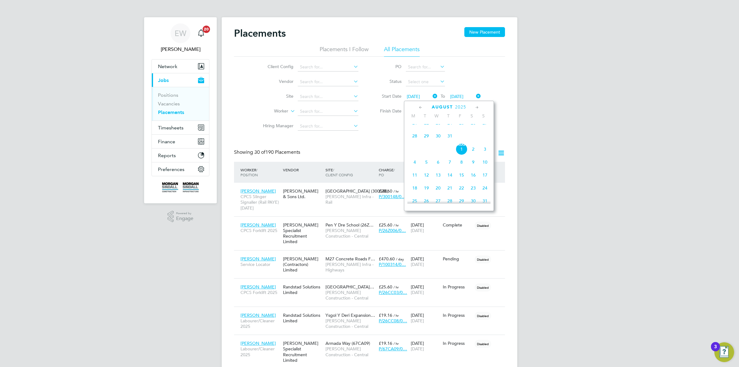
click at [475, 95] on icon at bounding box center [475, 96] width 0 height 9
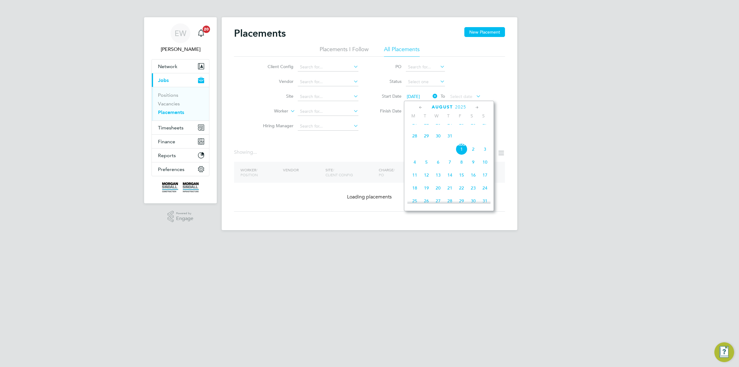
click at [431, 95] on icon at bounding box center [431, 96] width 0 height 9
click at [341, 109] on input at bounding box center [328, 111] width 61 height 9
click at [324, 110] on input at bounding box center [328, 111] width 61 height 9
paste input "Michael Philo"
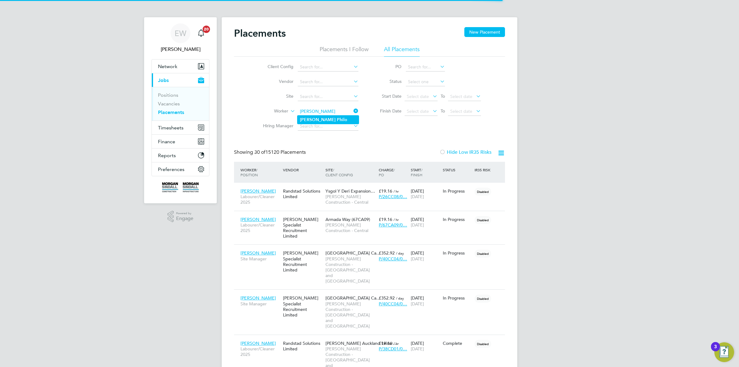
click at [337, 120] on b "Philo" at bounding box center [342, 119] width 10 height 5
type input "Michael Philo"
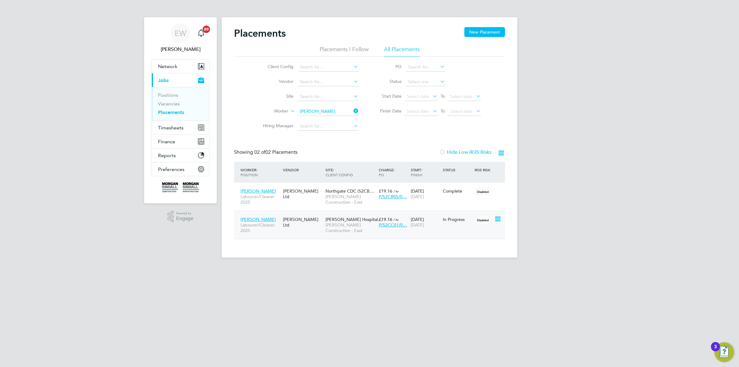
click at [248, 218] on span "Michael Philo" at bounding box center [257, 219] width 35 height 6
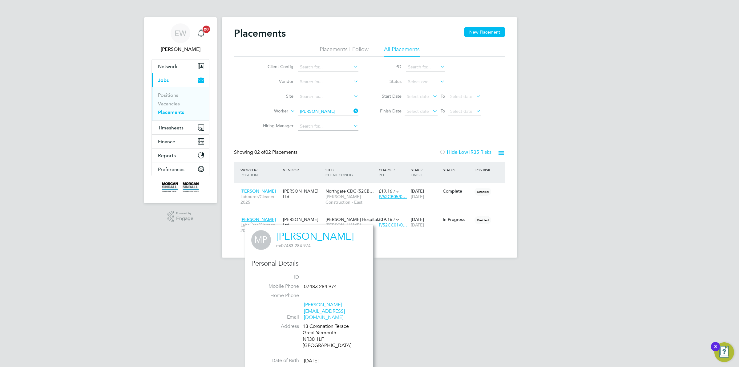
click at [309, 325] on div "13 Coronation Terace Great Yarmouth NR30 1LF United Kingdom" at bounding box center [332, 336] width 58 height 26
drag, startPoint x: 309, startPoint y: 325, endPoint x: 321, endPoint y: 325, distance: 12.3
click at [321, 325] on div "13 Coronation Terace Great Yarmouth NR30 1LF United Kingdom" at bounding box center [332, 336] width 58 height 26
click at [352, 110] on icon at bounding box center [352, 110] width 0 height 9
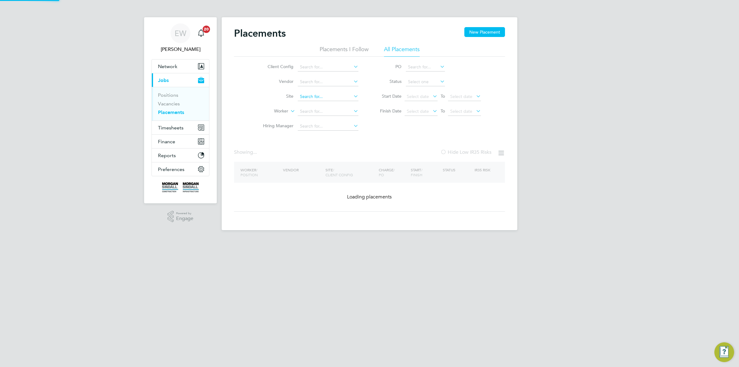
click at [307, 94] on input at bounding box center [328, 96] width 61 height 9
paste input "13CB01"
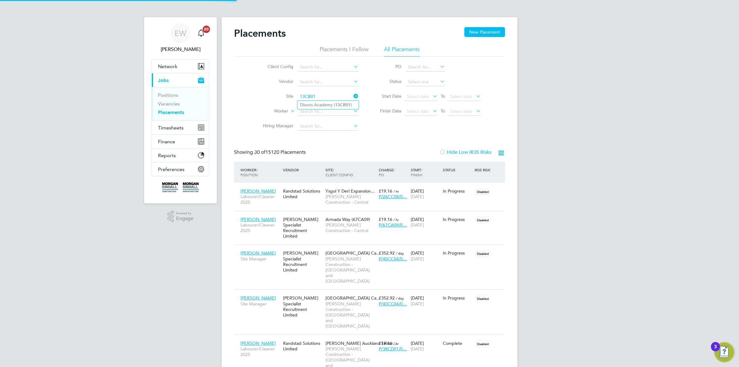
click at [317, 104] on li "Dixons Academy ( 13CB01 )" at bounding box center [327, 105] width 61 height 8
type input "Dixons Academy (13CB01)"
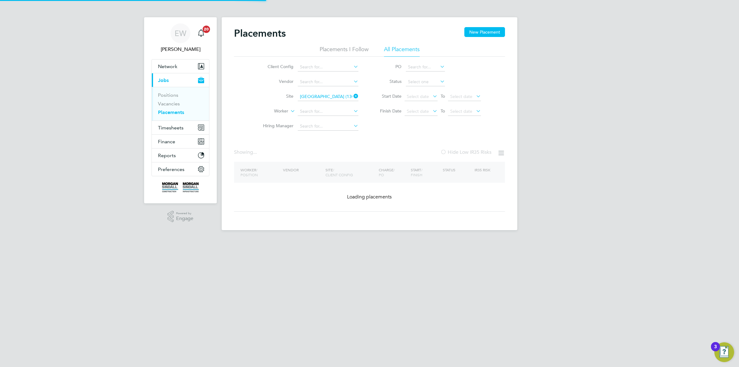
click at [317, 104] on li "Dixons Academy ( 13CB01 )" at bounding box center [327, 105] width 61 height 8
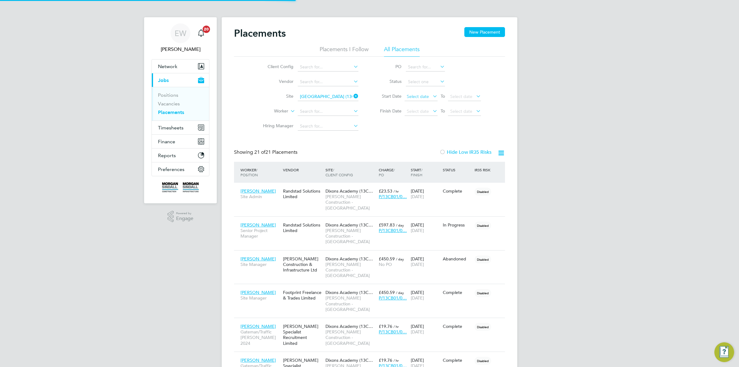
click at [419, 95] on span "Select date" at bounding box center [418, 97] width 22 height 6
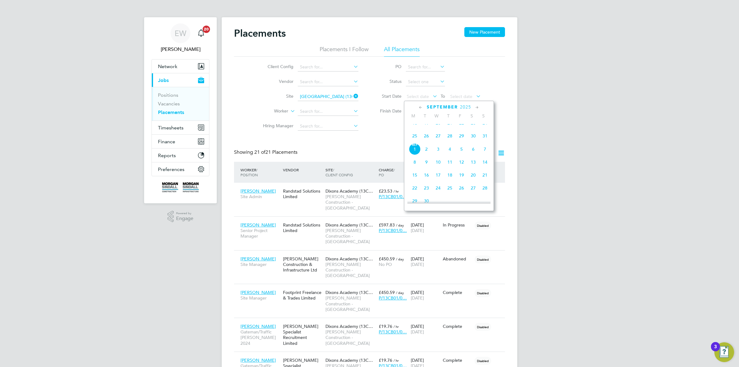
click at [419, 106] on icon at bounding box center [421, 107] width 6 height 7
click at [461, 127] on span "Aug 1" at bounding box center [462, 125] width 12 height 12
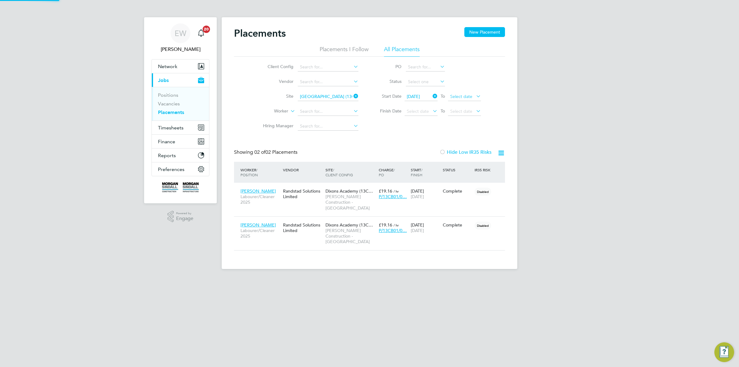
click at [468, 96] on span "Select date" at bounding box center [461, 97] width 22 height 6
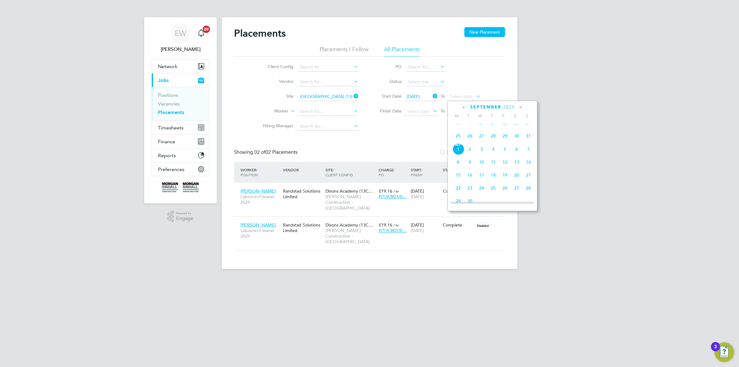
click at [468, 108] on div "September 2025" at bounding box center [492, 107] width 83 height 6
click at [467, 108] on div "September 2025" at bounding box center [492, 107] width 83 height 6
click at [464, 107] on icon at bounding box center [464, 107] width 6 height 7
click at [529, 181] on span "31" at bounding box center [528, 177] width 12 height 12
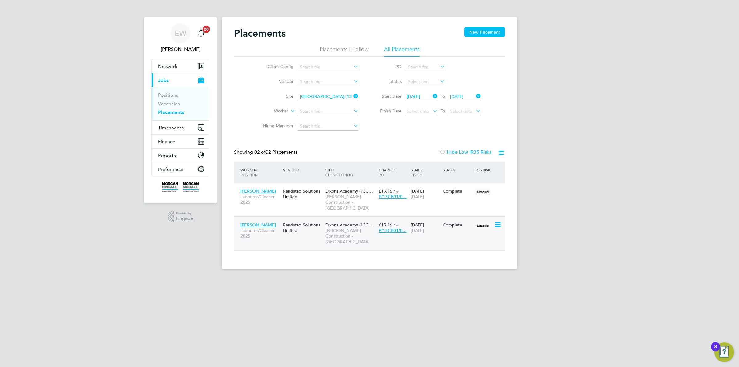
click at [253, 225] on span "Shittu Adewales" at bounding box center [257, 225] width 35 height 6
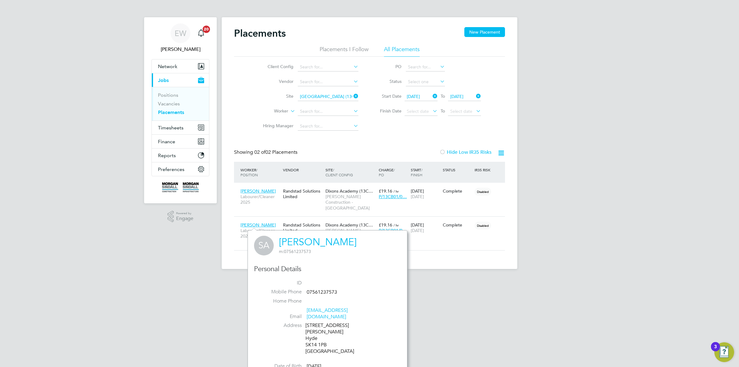
click at [312, 330] on div "84 Nelson Street Hyde SK14 1PB United Kingdom" at bounding box center [334, 338] width 58 height 32
drag, startPoint x: 312, startPoint y: 330, endPoint x: 320, endPoint y: 331, distance: 8.1
click at [320, 331] on div "84 Nelson Street Hyde SK14 1PB United Kingdom" at bounding box center [334, 338] width 58 height 32
click at [250, 189] on span "Josh Yates" at bounding box center [257, 191] width 35 height 6
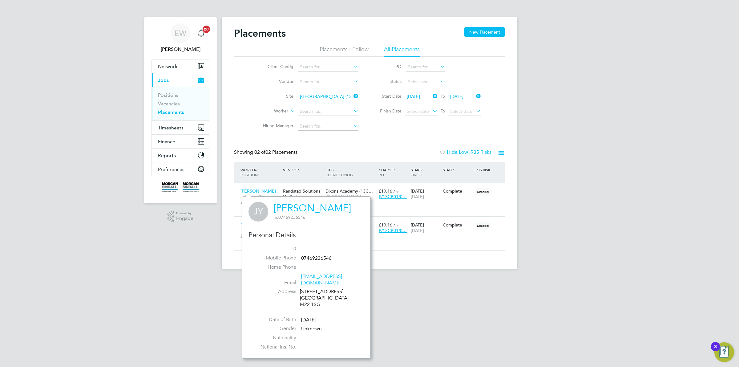
click at [308, 295] on div "27 Burnsall Walk Manchester M22 1SG" at bounding box center [329, 297] width 58 height 19
drag, startPoint x: 308, startPoint y: 295, endPoint x: 265, endPoint y: 296, distance: 43.1
click at [313, 296] on div "27 Burnsall Walk Manchester M22 1SG" at bounding box center [329, 297] width 58 height 19
click at [313, 95] on input at bounding box center [328, 96] width 61 height 9
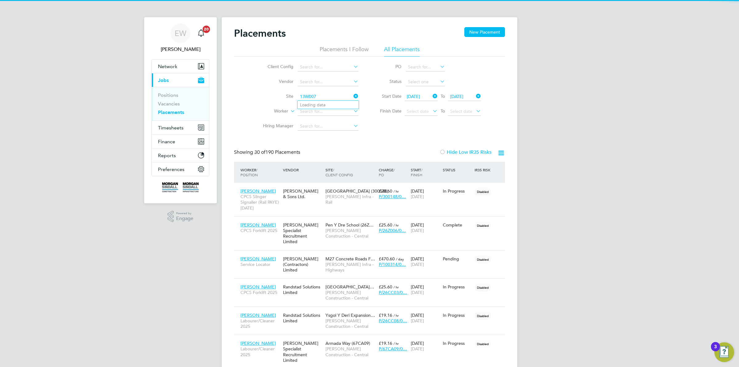
scroll to position [23, 53]
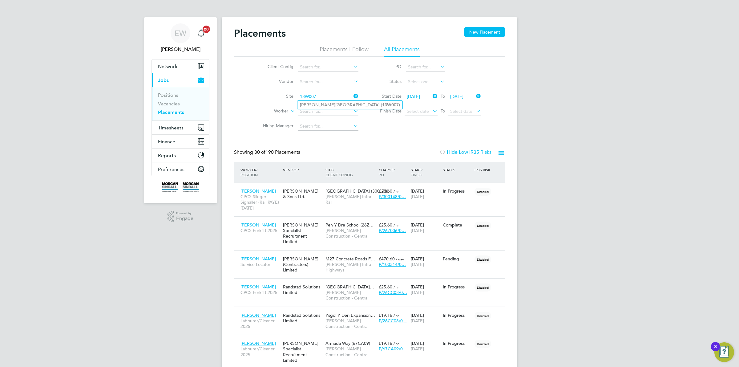
click at [313, 103] on li "Hammerstone Road Depot ( 13W007 )" at bounding box center [349, 105] width 105 height 8
type input "Hammerstone Road Depot (13W007)"
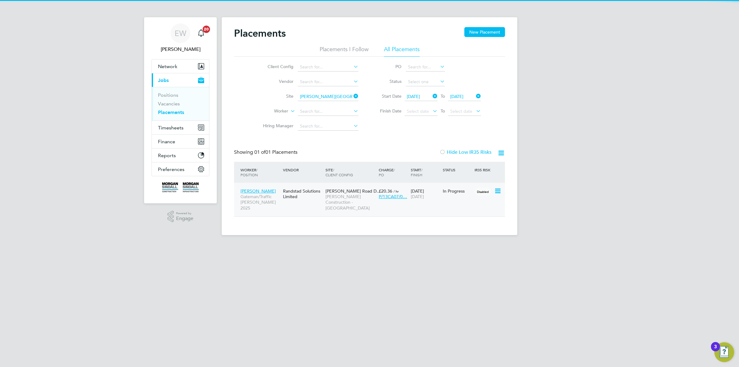
click at [262, 188] on span "Emmanuel Okafor" at bounding box center [257, 191] width 35 height 6
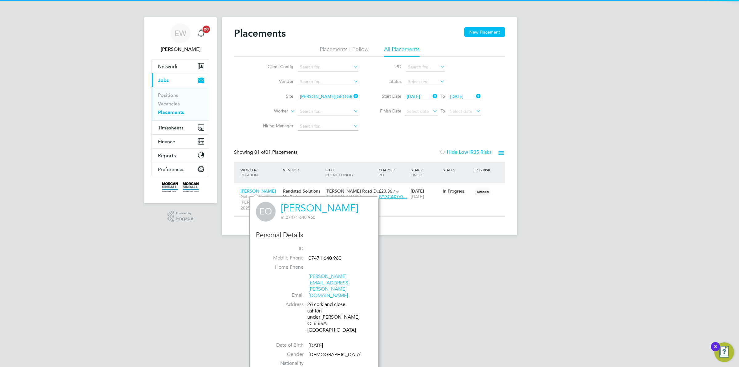
click at [312, 304] on div "26 corkland close ashton under lyne OL6 6SA United Kingdom" at bounding box center [336, 317] width 58 height 32
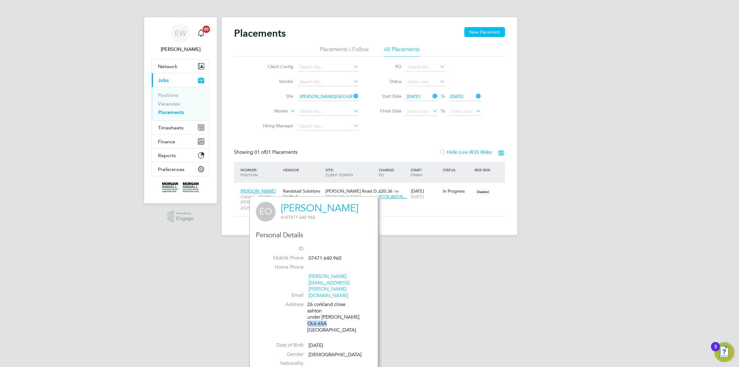
drag, startPoint x: 312, startPoint y: 304, endPoint x: 319, endPoint y: 307, distance: 8.2
click at [319, 307] on div "26 corkland close ashton under lyne OL6 6SA United Kingdom" at bounding box center [336, 317] width 58 height 32
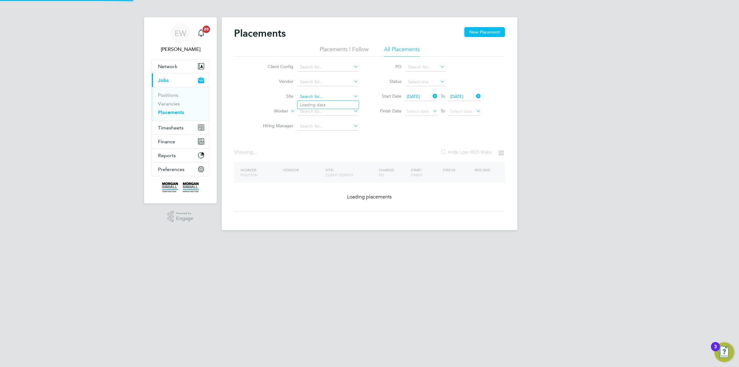
click at [321, 93] on input at bounding box center [328, 96] width 61 height 9
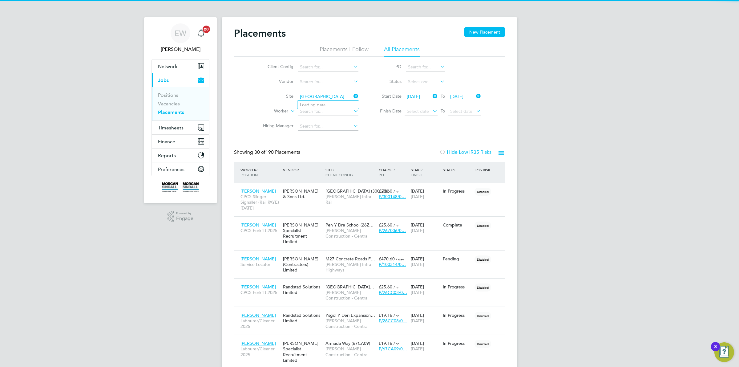
scroll to position [23, 53]
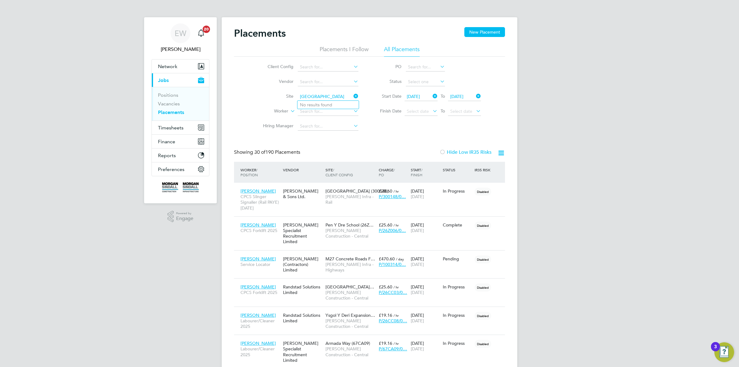
click at [330, 97] on input "Berewood School" at bounding box center [328, 96] width 61 height 9
click at [325, 105] on li "Berewood Primary School (75CB09)" at bounding box center [334, 105] width 74 height 8
type input "Berewood Primary School (75CB09)"
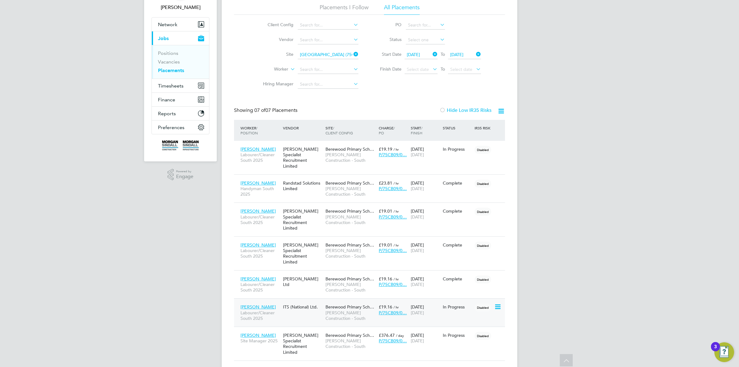
click at [250, 304] on span "Lee Norris" at bounding box center [257, 307] width 35 height 6
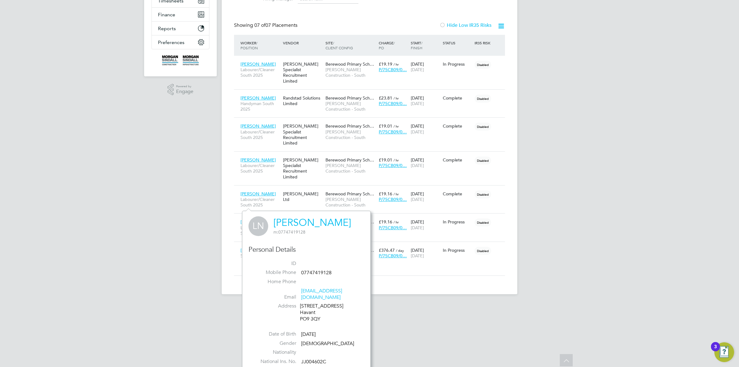
click at [305, 312] on div "38A Littlepark Avenue Havant PO9 3QY" at bounding box center [329, 312] width 58 height 19
drag, startPoint x: 305, startPoint y: 312, endPoint x: 313, endPoint y: 311, distance: 7.4
click at [313, 311] on div "38A Littlepark Avenue Havant PO9 3QY" at bounding box center [329, 312] width 58 height 19
click at [253, 191] on span "David Kelly" at bounding box center [257, 194] width 35 height 6
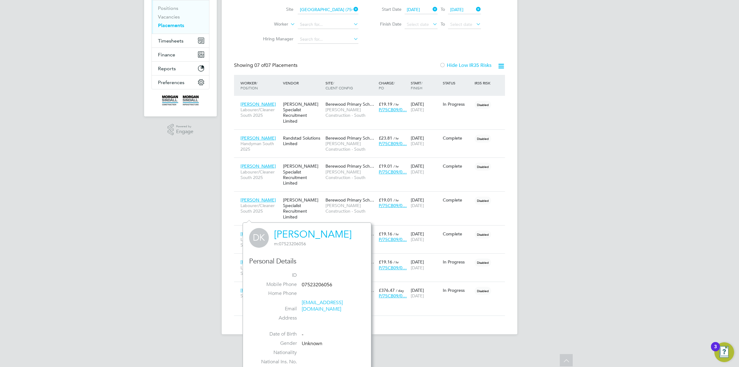
click at [216, 190] on div "EW Emma Wells Notifications 20 Applications: Network Team Members Businesses Si…" at bounding box center [369, 128] width 739 height 431
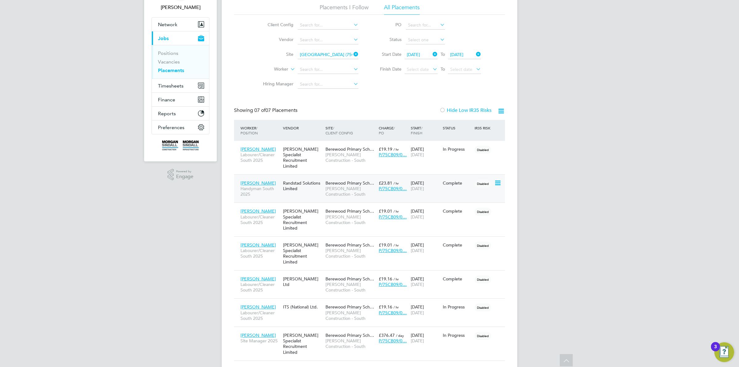
click at [256, 180] on span "David Smithen" at bounding box center [257, 183] width 35 height 6
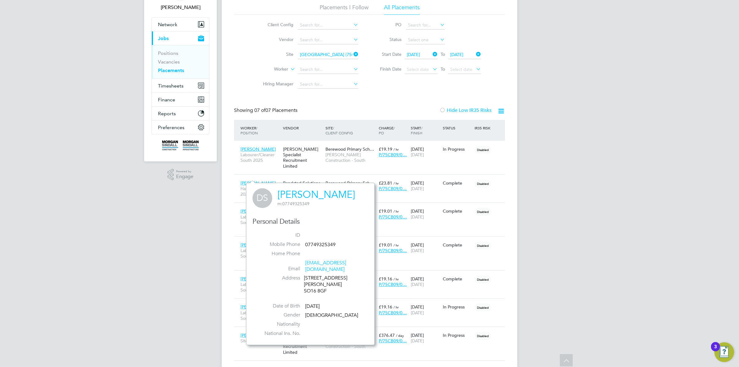
click at [310, 279] on div "31 Sinclair Road SO16 8GF" at bounding box center [333, 284] width 58 height 19
drag, startPoint x: 310, startPoint y: 279, endPoint x: 318, endPoint y: 277, distance: 7.8
click at [318, 277] on div "31 Sinclair Road SO16 8GF" at bounding box center [333, 284] width 58 height 19
drag, startPoint x: 318, startPoint y: 277, endPoint x: 311, endPoint y: 278, distance: 6.5
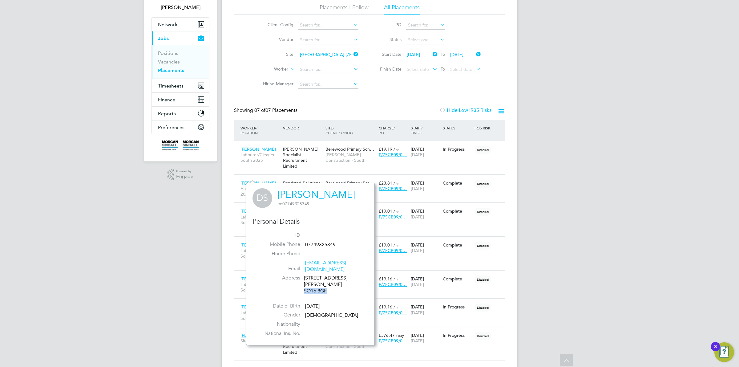
click at [311, 278] on div "31 Sinclair Road SO16 8GF" at bounding box center [333, 284] width 58 height 19
click at [322, 53] on div "Placements I Follow All Placements Client Config Vendor Site Berewood Primary S…" at bounding box center [369, 48] width 271 height 88
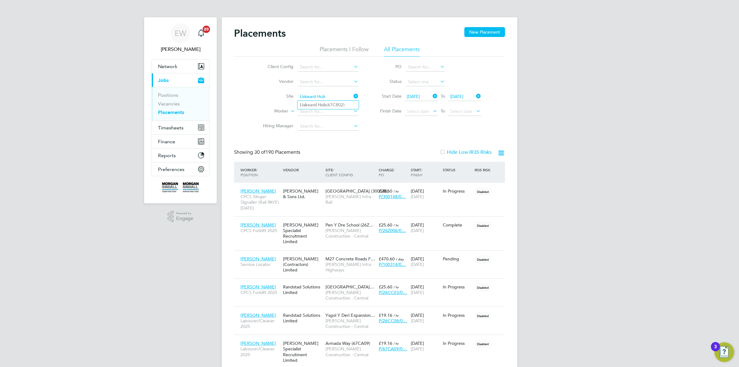
click at [322, 104] on b "Hub" at bounding box center [322, 104] width 8 height 5
type input "Liskeard Hub (67CB02)"
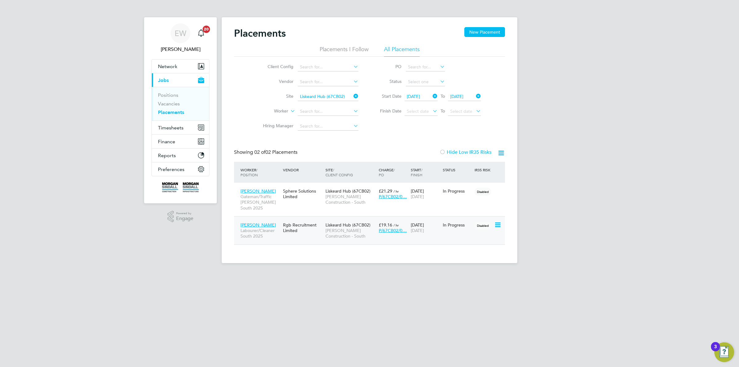
click at [254, 224] on span "David Harris" at bounding box center [257, 225] width 35 height 6
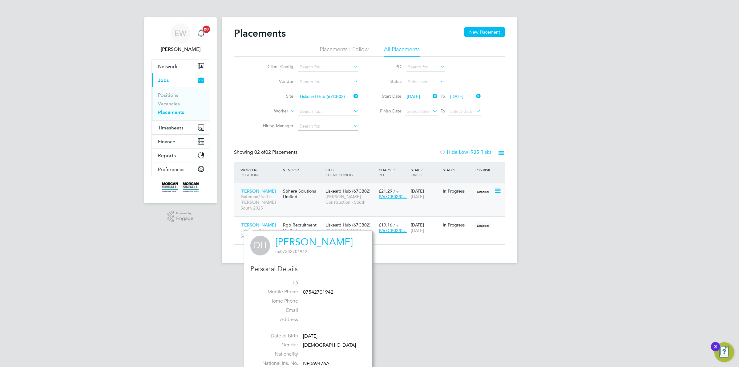
click at [253, 189] on span "Reuben Carby" at bounding box center [257, 191] width 35 height 6
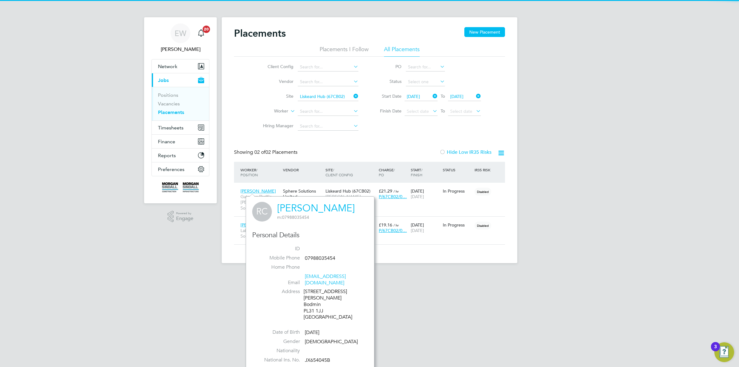
click at [310, 297] on div "61 Margret Crescent Bodmin PL31 1JJ United Kingdom" at bounding box center [332, 304] width 58 height 32
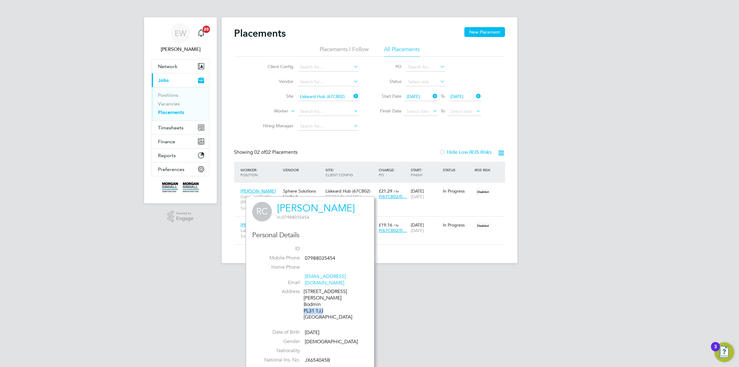
drag, startPoint x: 310, startPoint y: 297, endPoint x: 317, endPoint y: 297, distance: 7.1
click at [317, 297] on div "61 Margret Crescent Bodmin PL31 1JJ United Kingdom" at bounding box center [332, 304] width 58 height 32
click at [309, 94] on input at bounding box center [328, 96] width 61 height 9
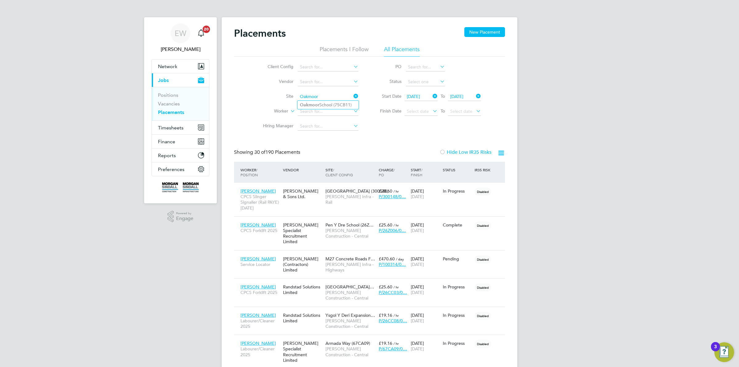
click at [319, 103] on li "Oakmoor School (75CB11)" at bounding box center [327, 105] width 61 height 8
type input "Oakmoor School (75CB11)"
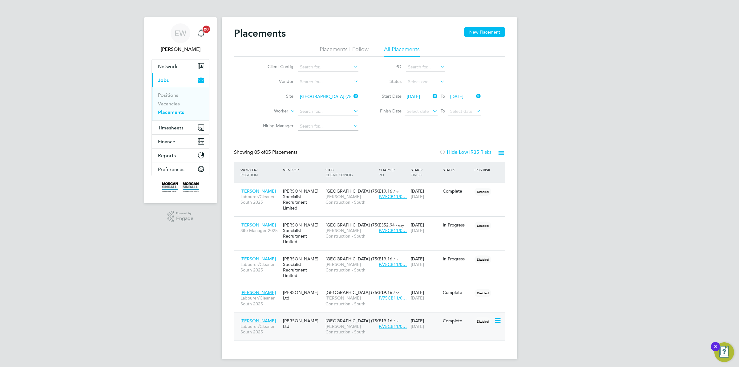
click at [257, 318] on span "John Wambugu" at bounding box center [257, 321] width 35 height 6
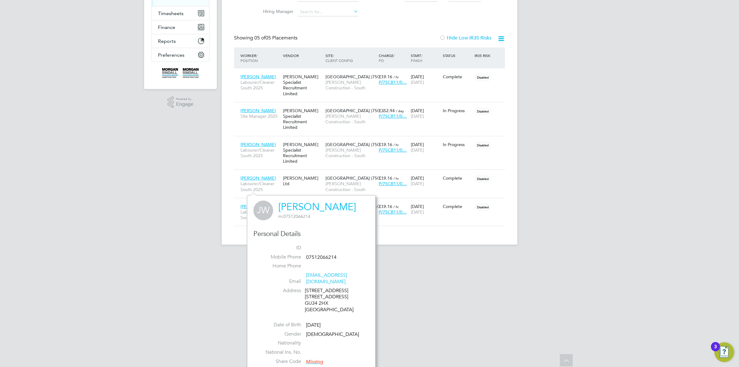
click at [306, 299] on div "131 Greenfield Avenue 26 amity road reading GU34 2HX United Kingdom" at bounding box center [334, 300] width 58 height 26
drag, startPoint x: 306, startPoint y: 299, endPoint x: 323, endPoint y: 297, distance: 17.7
click at [323, 297] on div "131 Greenfield Avenue 26 amity road reading GU34 2HX United Kingdom" at bounding box center [334, 300] width 58 height 26
click at [261, 175] on span "Craig Grocott" at bounding box center [257, 178] width 35 height 6
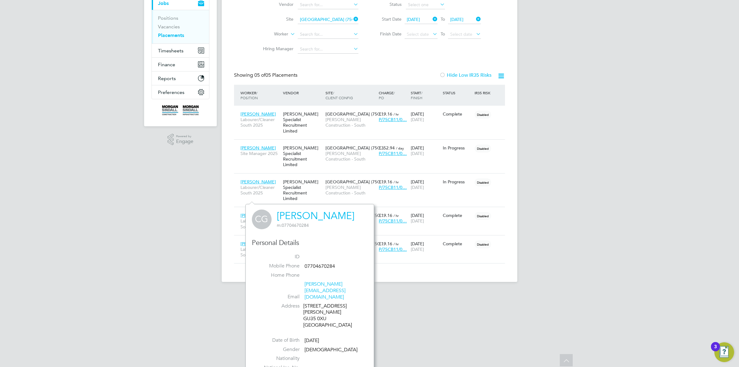
click at [307, 306] on div "3 Nightingale Road Bordon Hants GU35 0XU United Kingdom" at bounding box center [332, 316] width 58 height 26
click at [318, 305] on div "3 Nightingale Road Bordon Hants GU35 0XU United Kingdom" at bounding box center [332, 316] width 58 height 26
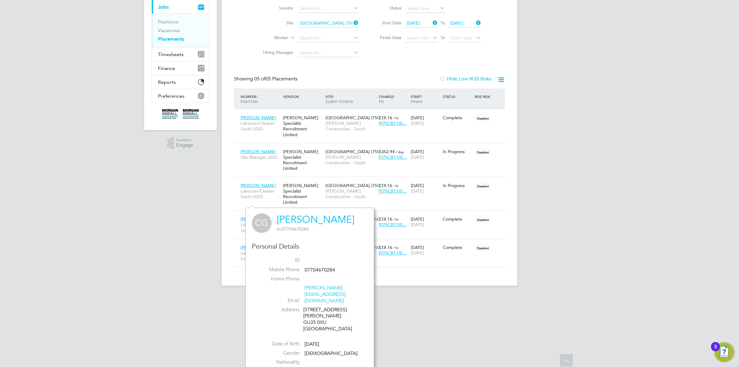
click at [322, 17] on li "Site Oakmoor School (75CB11)" at bounding box center [308, 23] width 116 height 15
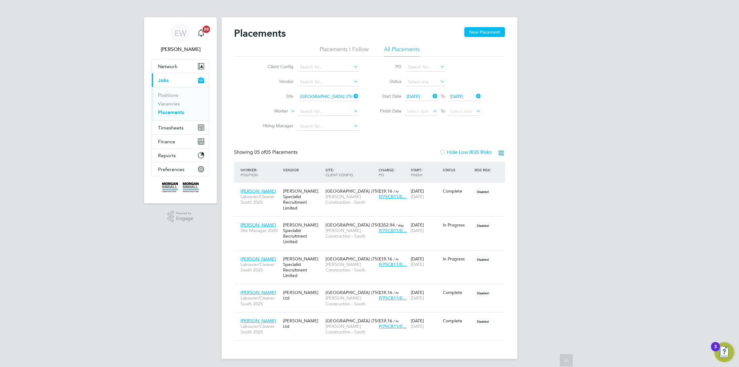
click at [319, 20] on div "Placements New Placement Placements I Follow All Placements Client Config Vendo…" at bounding box center [369, 187] width 295 height 341
click at [318, 95] on input "Oakmoor School (75CB11)" at bounding box center [328, 96] width 61 height 9
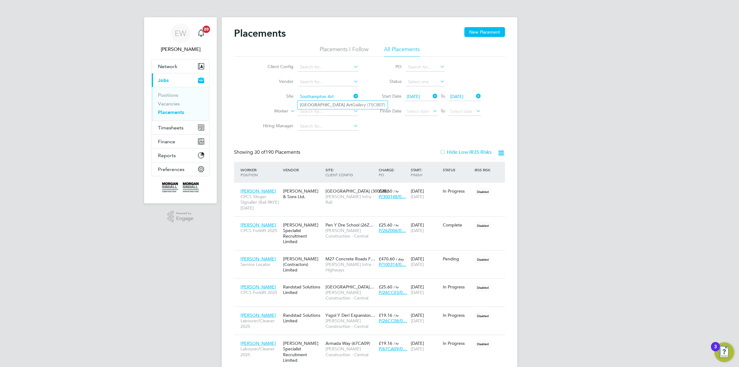
click at [322, 103] on b "Southampton" at bounding box center [322, 104] width 45 height 5
type input "Southampton Art Gallery (75CB07)"
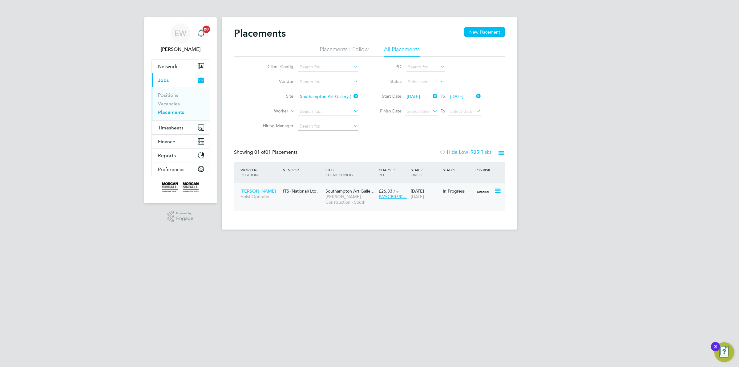
click at [259, 188] on span "Jonathan Smith" at bounding box center [257, 191] width 35 height 6
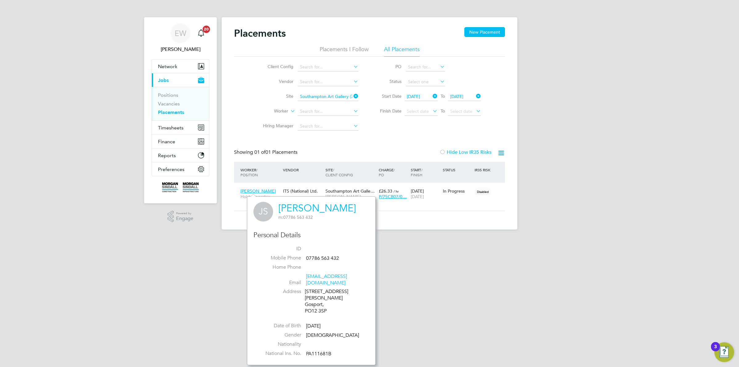
click at [309, 296] on div "119 Privett Road Gosport, PO12 3SP" at bounding box center [334, 301] width 58 height 26
drag, startPoint x: 309, startPoint y: 296, endPoint x: 318, endPoint y: 296, distance: 8.6
click at [318, 296] on div "119 Privett Road Gosport, PO12 3SP" at bounding box center [334, 301] width 58 height 26
click at [318, 93] on input at bounding box center [328, 96] width 61 height 9
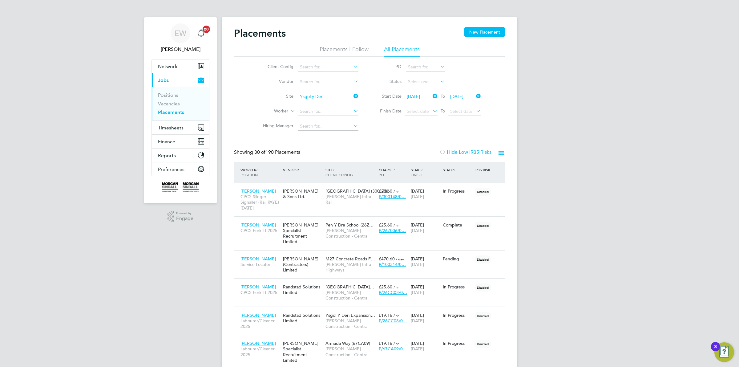
click at [318, 102] on b "Deri" at bounding box center [318, 104] width 9 height 5
type input "Ysgol Y Deri Expansion Completion (26CC08)"
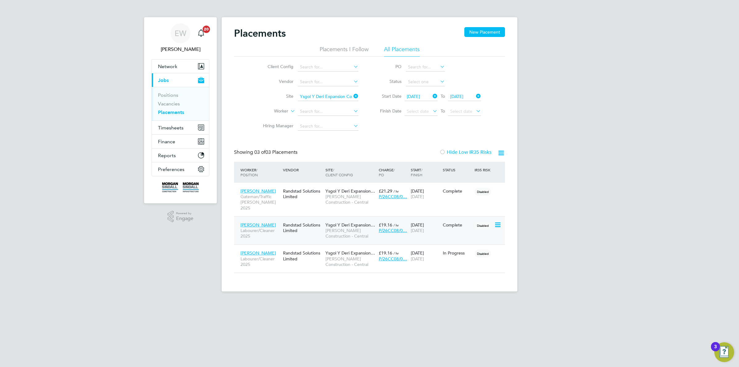
click at [260, 222] on span "Samuel Ogundimu" at bounding box center [257, 225] width 35 height 6
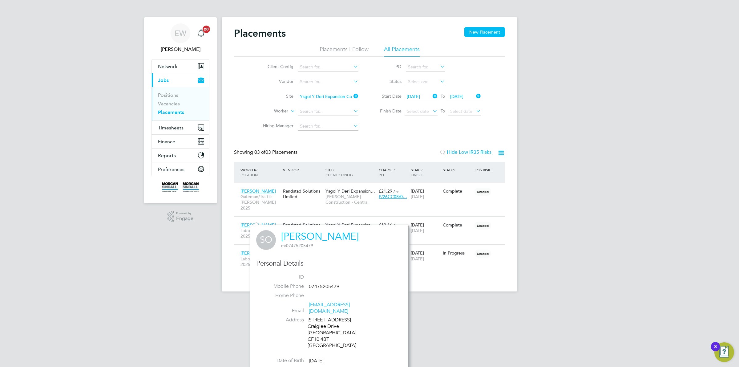
click at [316, 332] on div "Flat 5, Moorby Court Craiglee Drive Cardiff CF10 4BT United Kingdom" at bounding box center [336, 332] width 58 height 32
drag, startPoint x: 316, startPoint y: 332, endPoint x: 321, endPoint y: 331, distance: 5.0
click at [321, 331] on div "Flat 5, Moorby Court Craiglee Drive Cardiff CF10 4BT United Kingdom" at bounding box center [336, 332] width 58 height 32
click at [244, 188] on span "Lee Vicker" at bounding box center [257, 191] width 35 height 6
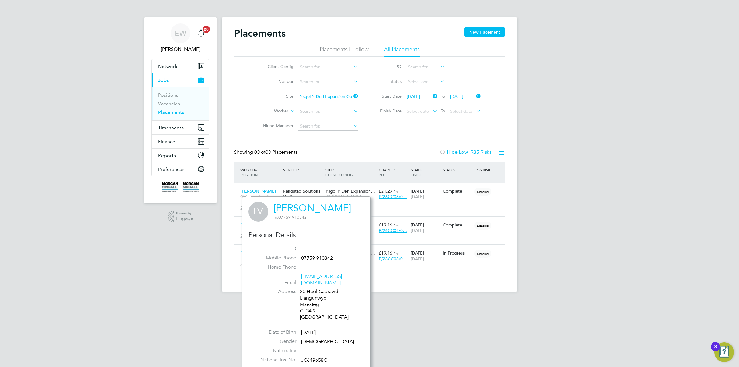
click at [305, 306] on div "20 Heol-Cadrawd Liangunwyd Maesteg CF34 9TE United Kingdom" at bounding box center [329, 304] width 58 height 32
drag, startPoint x: 305, startPoint y: 306, endPoint x: 313, endPoint y: 305, distance: 8.7
click at [313, 305] on div "20 Heol-Cadrawd Liangunwyd Maesteg CF34 9TE United Kingdom" at bounding box center [329, 304] width 58 height 32
click at [213, 253] on div "EW Emma Wells Notifications 20 Applications: Network Team Members Businesses Si…" at bounding box center [369, 150] width 739 height 301
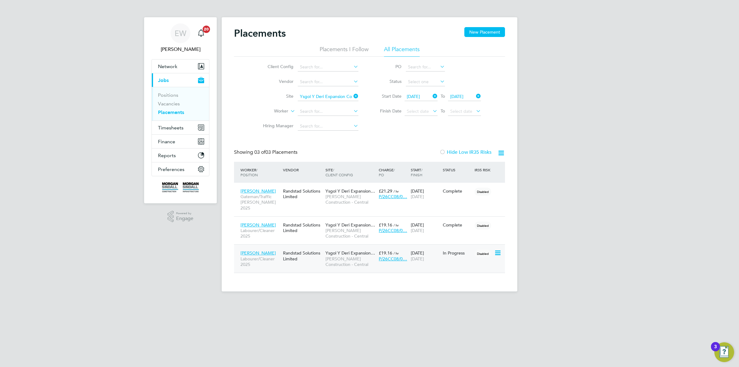
click at [256, 250] on span "Olabode Adebote" at bounding box center [257, 253] width 35 height 6
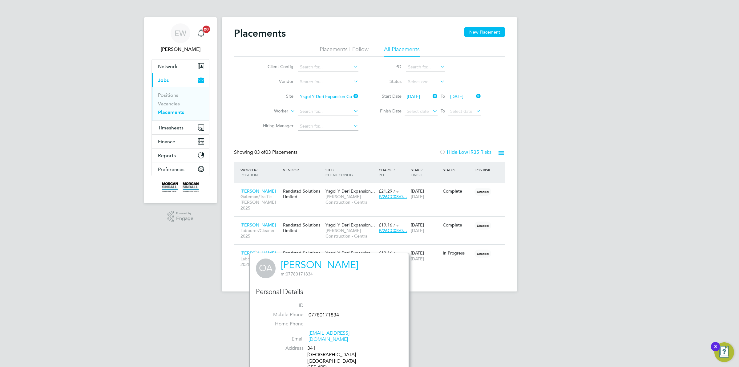
drag, startPoint x: 280, startPoint y: 260, endPoint x: 360, endPoint y: 263, distance: 80.1
click at [360, 263] on div "OA Olabode Adebote m: 07780171834" at bounding box center [329, 268] width 147 height 20
click at [176, 36] on span "EW" at bounding box center [181, 33] width 12 height 8
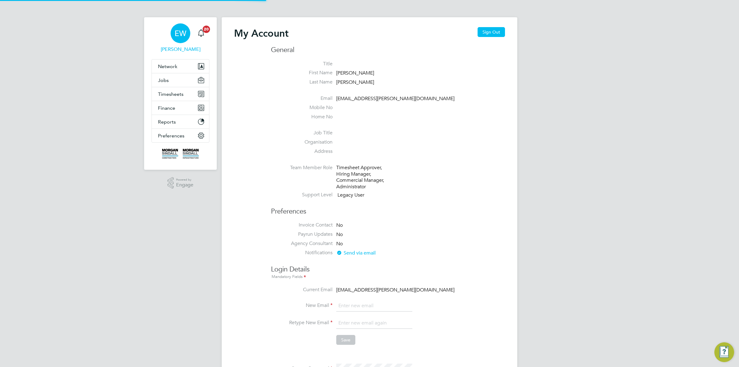
type input "emma.wells@randstad.co.uk"
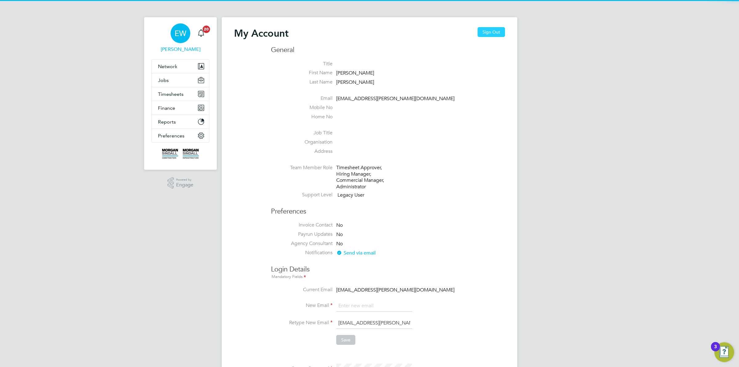
click at [488, 34] on button "Sign Out" at bounding box center [490, 32] width 27 height 10
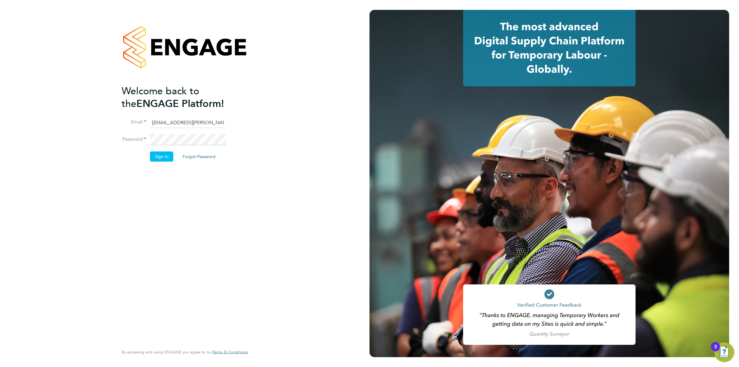
click at [172, 126] on input "emma.wells@randstad.co.uk" at bounding box center [188, 122] width 76 height 11
type input "bethan.hawkins@randstad.co.uk"
click at [168, 153] on button "Sign In" at bounding box center [161, 156] width 23 height 10
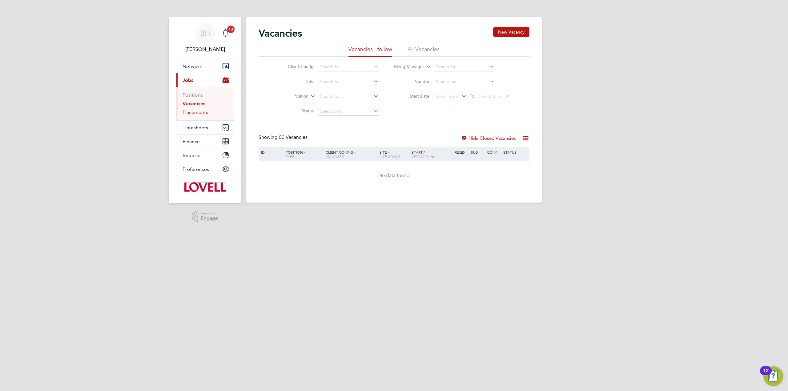
click at [204, 113] on link "Placements" at bounding box center [196, 112] width 26 height 6
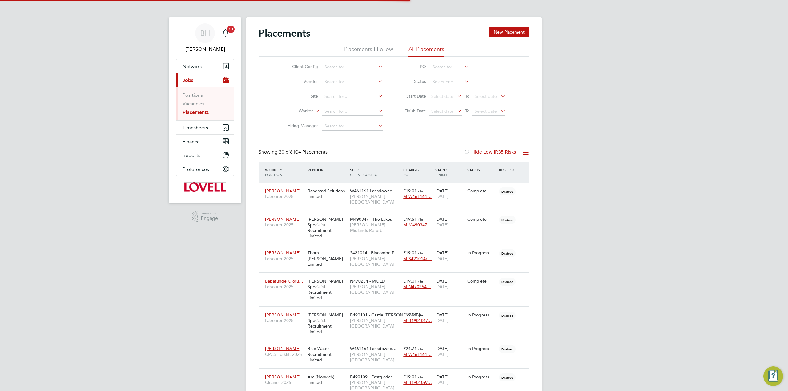
click at [429, 50] on li "All Placements" at bounding box center [426, 51] width 36 height 11
click at [443, 93] on span "Select date" at bounding box center [445, 97] width 33 height 8
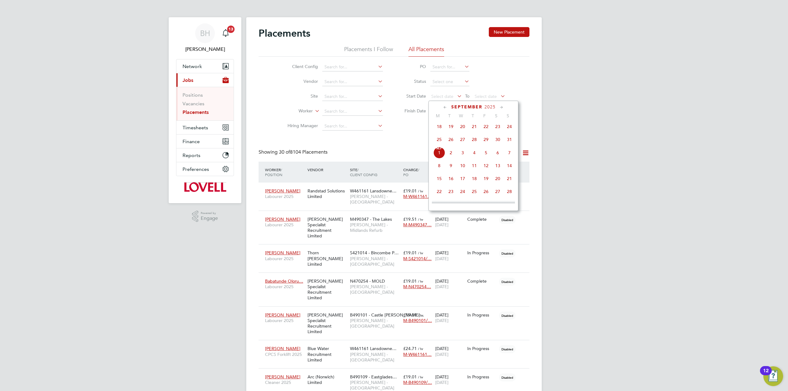
click at [447, 106] on icon at bounding box center [445, 107] width 6 height 7
click at [486, 127] on span "Aug 1" at bounding box center [486, 128] width 12 height 12
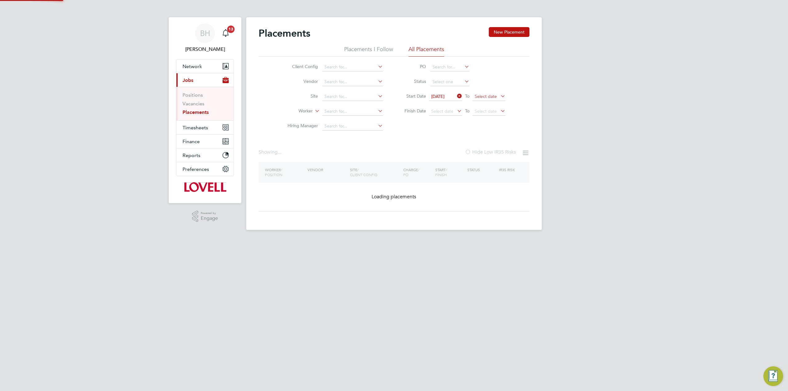
click at [489, 97] on span "Select date" at bounding box center [486, 97] width 22 height 6
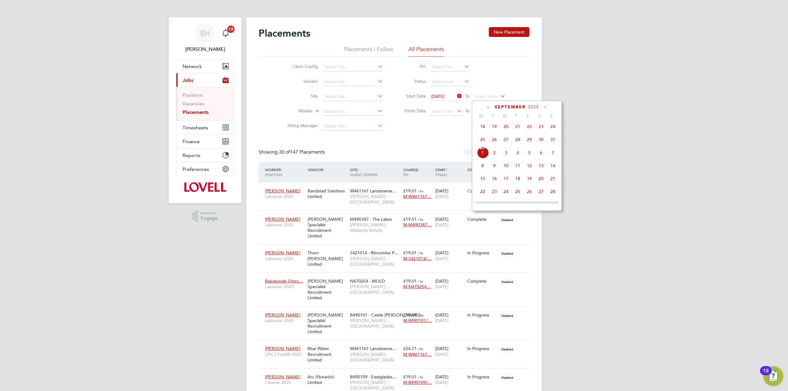
click at [489, 105] on icon at bounding box center [489, 107] width 6 height 7
click at [549, 180] on span "31" at bounding box center [553, 179] width 12 height 12
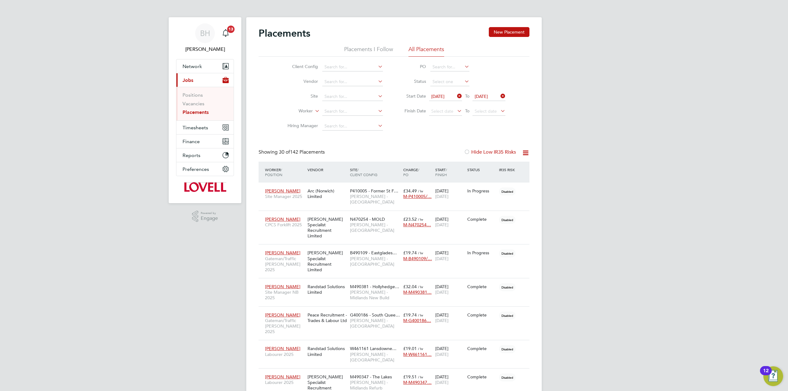
click at [525, 154] on icon at bounding box center [526, 153] width 8 height 8
click at [498, 164] on li "Download Placements Report" at bounding box center [495, 167] width 66 height 9
click at [361, 94] on input at bounding box center [352, 96] width 61 height 9
paste input "Oakwood Edge"
click at [352, 101] on li "G400185 - Oakwood Edge" at bounding box center [352, 105] width 61 height 8
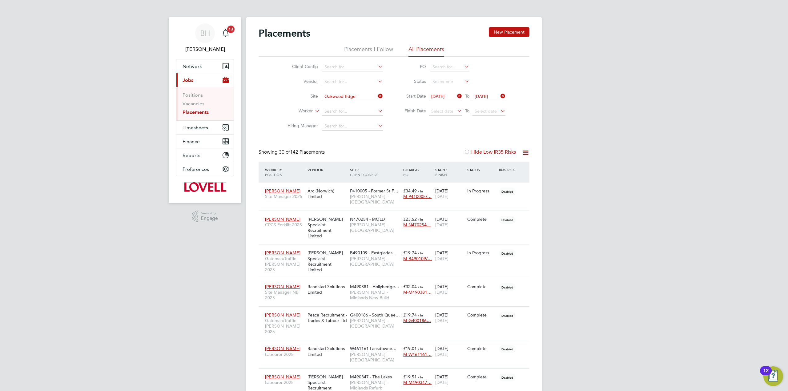
type input "G400185 - Oakwood Edge"
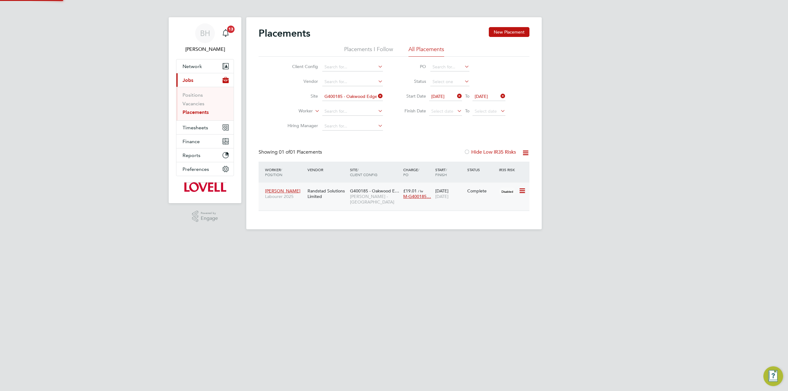
scroll to position [6, 29]
click at [289, 191] on span "Neill Fairgrieve" at bounding box center [282, 191] width 35 height 6
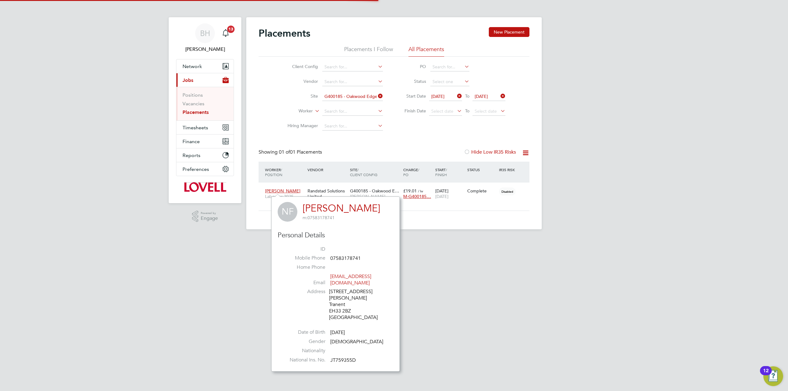
scroll to position [163, 128]
click at [333, 300] on div "20 Steil Grove Tranent EH33 2BZ United Kingdom" at bounding box center [358, 304] width 58 height 32
drag, startPoint x: 333, startPoint y: 300, endPoint x: 345, endPoint y: 298, distance: 11.9
click at [345, 298] on div "20 Steil Grove Tranent EH33 2BZ United Kingdom" at bounding box center [358, 304] width 58 height 32
copy div "EH33 2BZ"
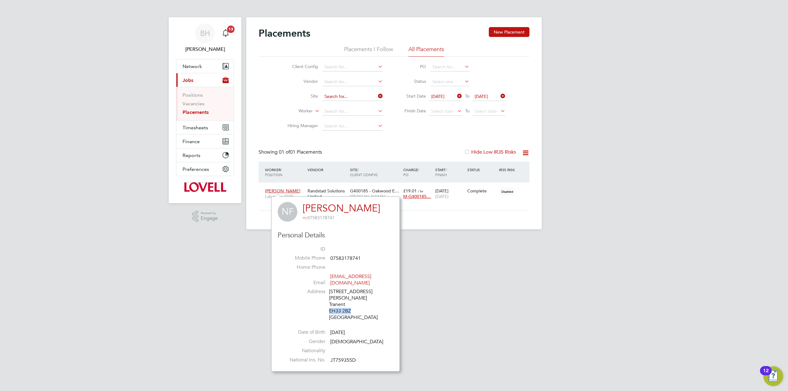
click at [350, 100] on input at bounding box center [352, 96] width 61 height 9
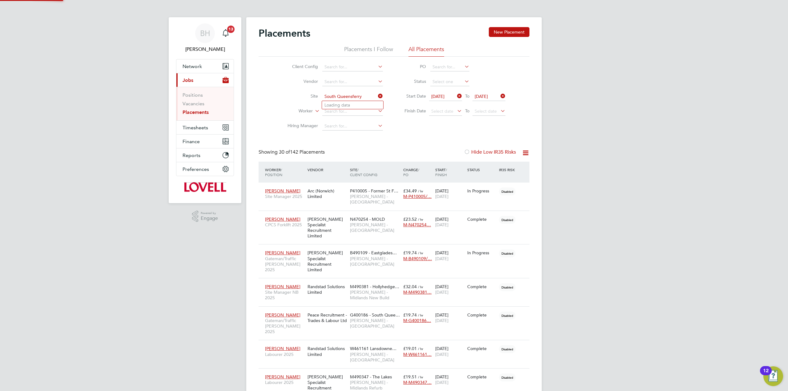
scroll to position [18, 54]
click at [342, 105] on li "G400186 - South Queensferry All Areas" at bounding box center [362, 105] width 80 height 8
type input "G400186 - [GEOGRAPHIC_DATA] All Areas"
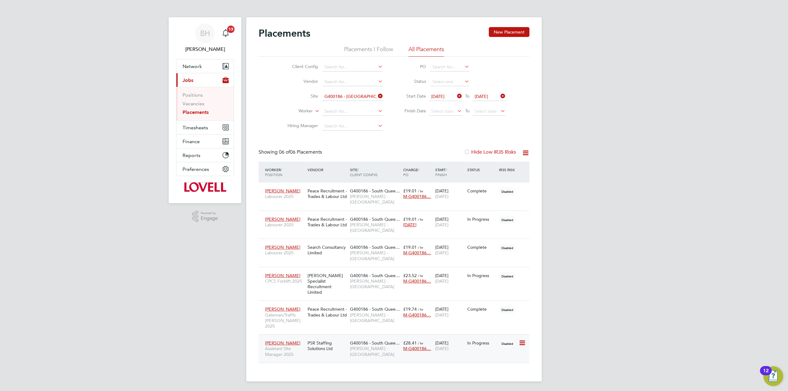
click at [282, 340] on span "Martin Mccabe" at bounding box center [282, 343] width 35 height 6
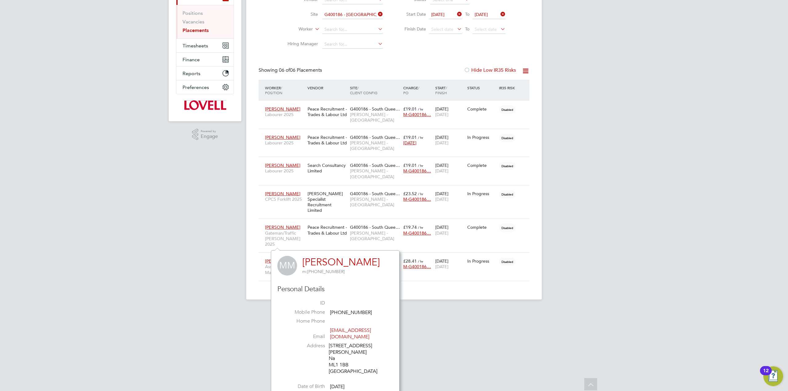
click at [335, 360] on div "20 Hamilton Road Motherwell Na ML1 1BB United Kingdom" at bounding box center [358, 359] width 58 height 32
drag, startPoint x: 335, startPoint y: 360, endPoint x: 340, endPoint y: 359, distance: 5.0
click at [340, 359] on div "20 Hamilton Road Motherwell Na ML1 1BB United Kingdom" at bounding box center [358, 359] width 58 height 32
copy div "ML1 1BB"
click at [290, 224] on span "Ronan Macphail" at bounding box center [282, 227] width 35 height 6
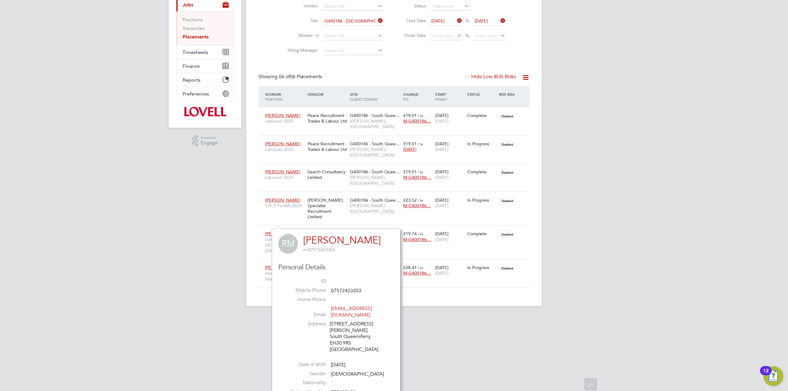
click at [333, 329] on div "37 Walker Drive South Queensferry EH30 9RS United Kingdom" at bounding box center [359, 337] width 58 height 32
drag, startPoint x: 333, startPoint y: 329, endPoint x: 344, endPoint y: 329, distance: 10.8
click at [344, 329] on div "37 Walker Drive South Queensferry EH30 9RS United Kingdom" at bounding box center [359, 337] width 58 height 32
copy div "EH30 9RS"
click at [275, 197] on span "Edward Wallace" at bounding box center [282, 200] width 35 height 6
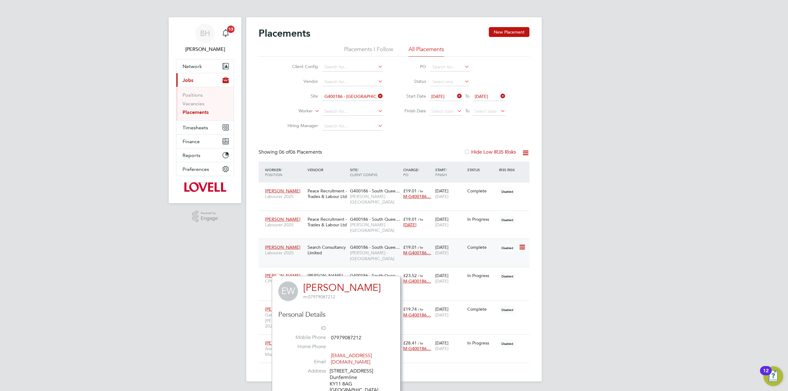
click at [285, 247] on span "Paul Michael" at bounding box center [282, 247] width 35 height 6
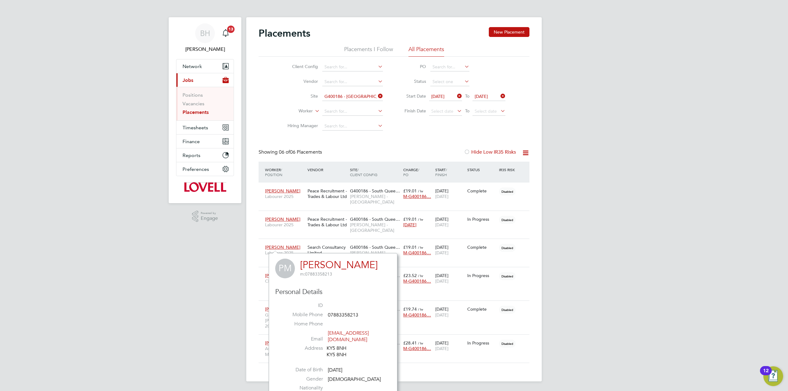
click at [334, 348] on div "KY5 8NH KY5 8NH" at bounding box center [356, 351] width 58 height 13
drag, startPoint x: 334, startPoint y: 348, endPoint x: 340, endPoint y: 347, distance: 6.5
click at [340, 347] on div "KY5 8NH KY5 8NH" at bounding box center [356, 351] width 58 height 13
copy div "KY5 8NH"
click at [282, 217] on span "Thomas Mcnab" at bounding box center [282, 219] width 35 height 6
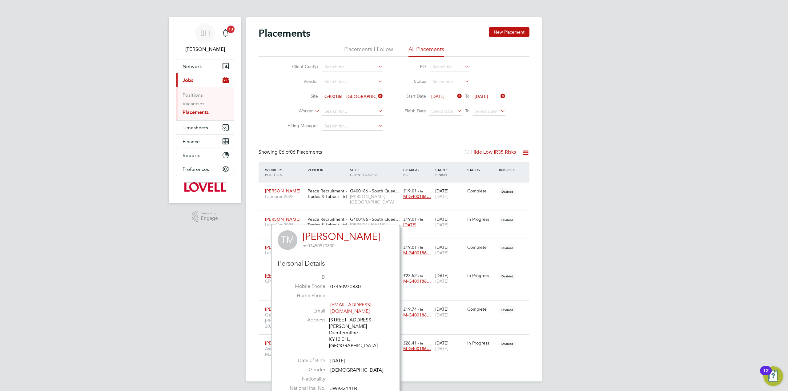
click at [335, 325] on div "74 Moncur Street Dumfermline KY12 0HJ United Kingdom" at bounding box center [358, 333] width 58 height 32
drag, startPoint x: 335, startPoint y: 325, endPoint x: 341, endPoint y: 325, distance: 5.8
click at [341, 325] on div "74 Moncur Street Dumfermline KY12 0HJ United Kingdom" at bounding box center [358, 333] width 58 height 32
copy div "KY12 0HJ"
click at [281, 190] on span "Michael Moloney" at bounding box center [282, 191] width 35 height 6
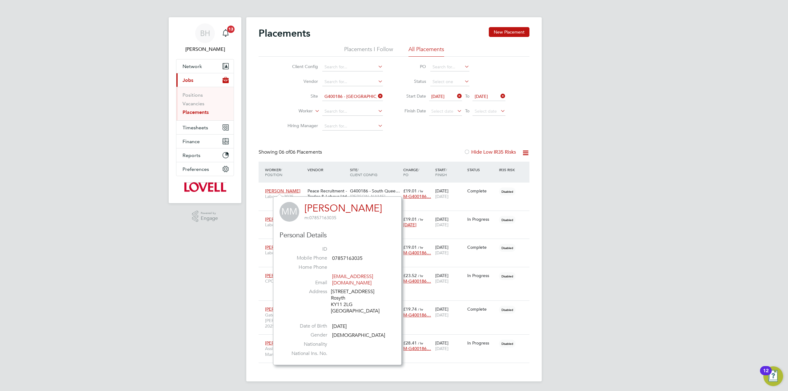
click at [333, 297] on div "1 Holburn Place Rosyth KY11 2LG United Kingdom" at bounding box center [360, 301] width 58 height 26
drag, startPoint x: 333, startPoint y: 297, endPoint x: 344, endPoint y: 298, distance: 11.1
click at [344, 298] on div "1 Holburn Place Rosyth KY11 2LG United Kingdom" at bounding box center [360, 301] width 58 height 26
copy div "KY11 2LG"
click at [350, 91] on li "Site G400186 - South Queensferry All Areas" at bounding box center [333, 96] width 116 height 15
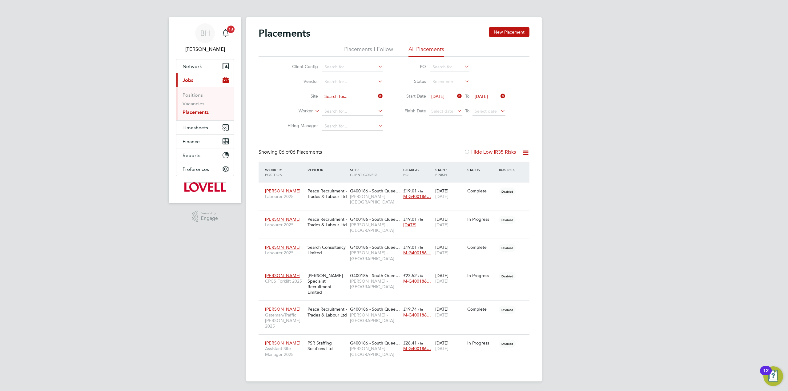
click at [344, 95] on input at bounding box center [352, 96] width 61 height 9
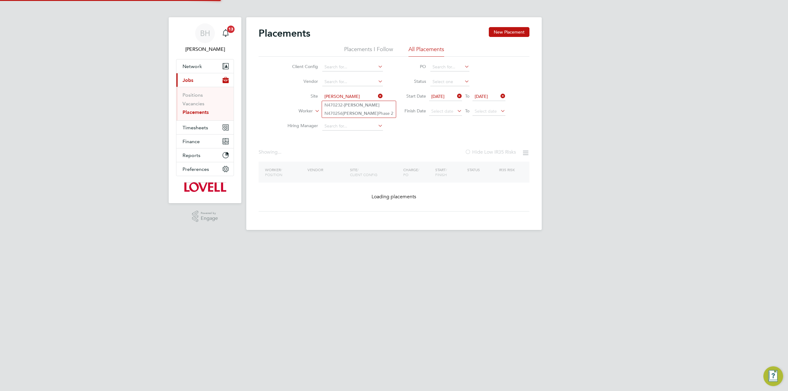
click at [347, 105] on b "Pendleton" at bounding box center [362, 104] width 36 height 5
type input "N470232- Pendleton"
click at [351, 97] on input at bounding box center [352, 96] width 61 height 9
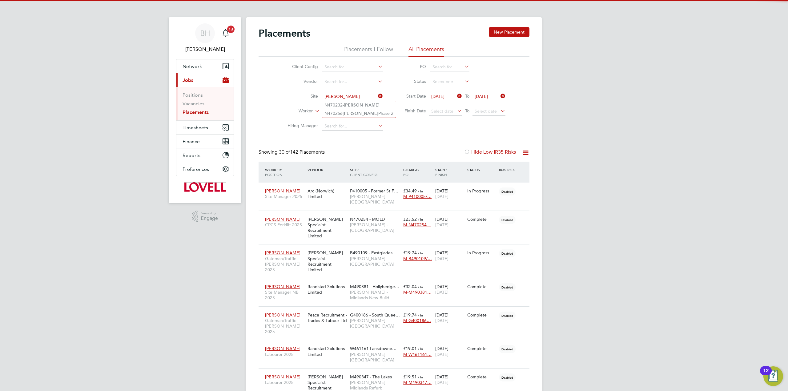
click at [346, 111] on b "Pendleton" at bounding box center [361, 113] width 36 height 5
type input "N470256 Pendleton Phase 2"
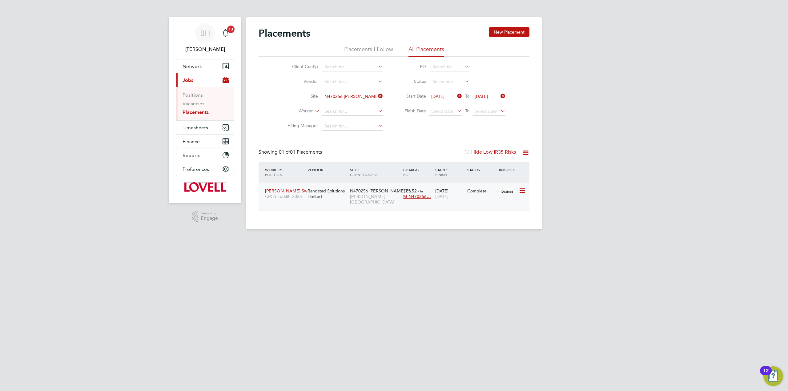
click at [281, 189] on span "Damian Adam Sw…" at bounding box center [288, 191] width 47 height 6
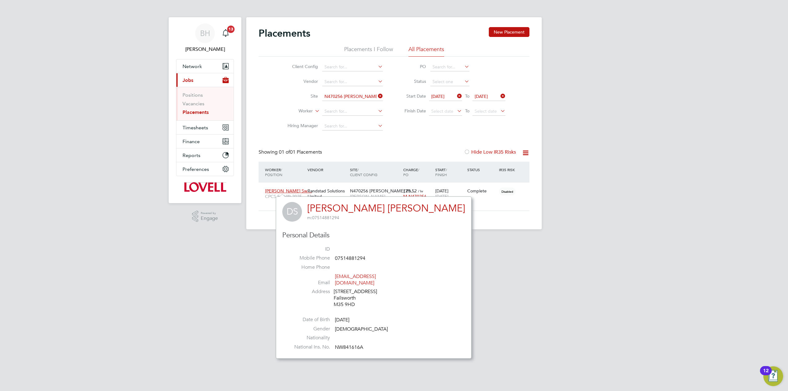
click at [336, 297] on div "300 Ashton Road East Failsworth M35 9HD" at bounding box center [363, 297] width 58 height 19
drag, startPoint x: 339, startPoint y: 297, endPoint x: 346, endPoint y: 296, distance: 7.1
click at [346, 296] on div "300 Ashton Road East Failsworth M35 9HD" at bounding box center [363, 297] width 58 height 19
copy div "M35 9HD"
click at [207, 66] on button "Network" at bounding box center [204, 66] width 57 height 14
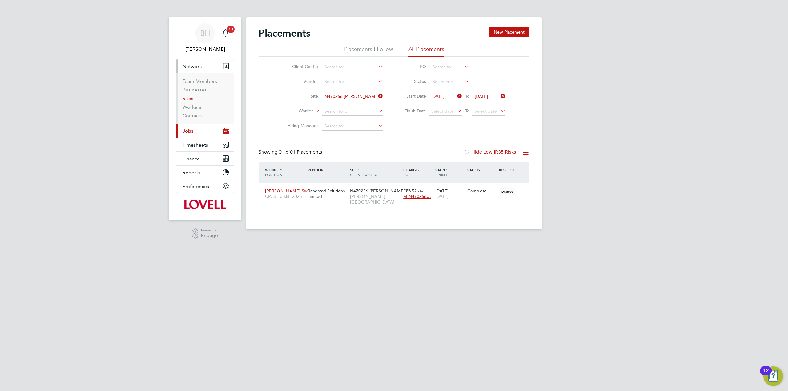
click at [190, 100] on link "Sites" at bounding box center [188, 98] width 11 height 6
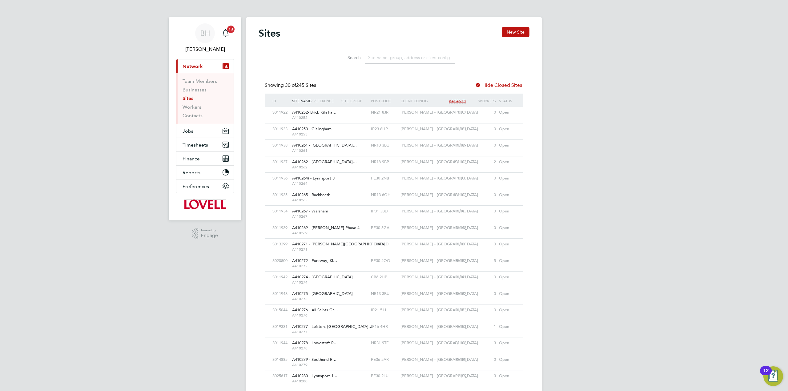
click at [397, 57] on input at bounding box center [410, 58] width 90 height 12
paste input "Oakwood Edge"
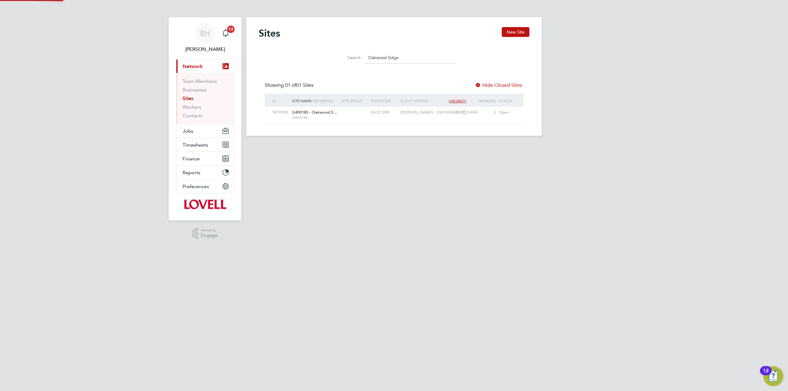
type input "Oakwood Edge"
click at [337, 109] on div "G400185 - Oakwood E… G400185" at bounding box center [315, 115] width 49 height 16
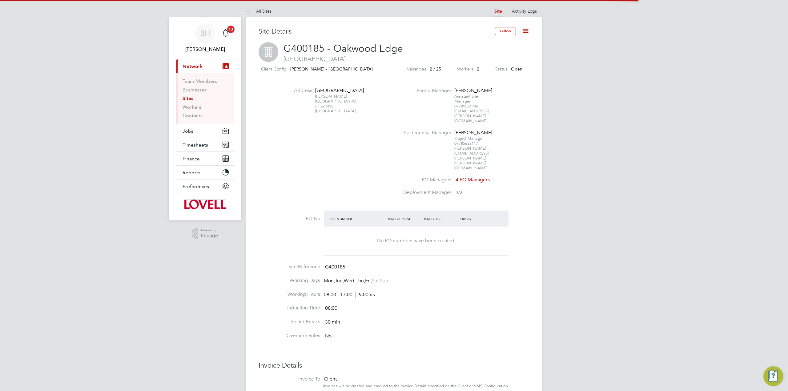
click at [323, 105] on div "Mayfield Edinburgh EH22 5NE United Kingdom" at bounding box center [334, 104] width 38 height 20
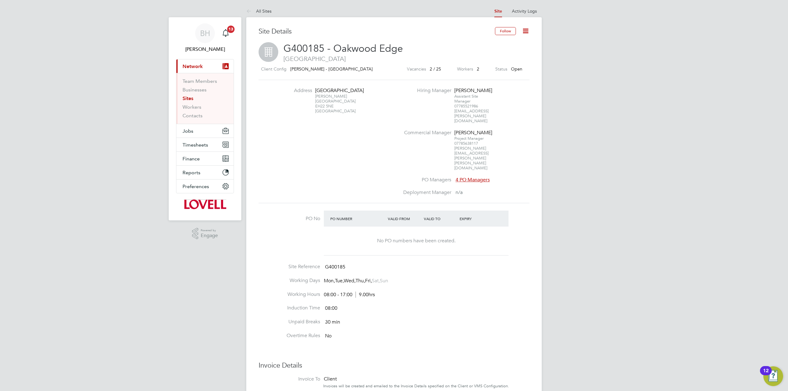
drag, startPoint x: 323, startPoint y: 105, endPoint x: 329, endPoint y: 105, distance: 6.5
click at [329, 105] on div "Mayfield Edinburgh EH22 5NE United Kingdom" at bounding box center [334, 104] width 38 height 20
copy div "EH22 5NE"
click at [249, 10] on icon at bounding box center [250, 12] width 8 height 8
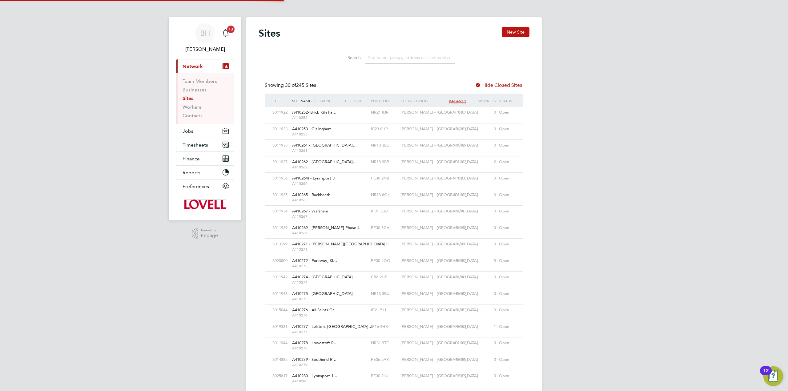
click at [386, 57] on input at bounding box center [410, 58] width 90 height 12
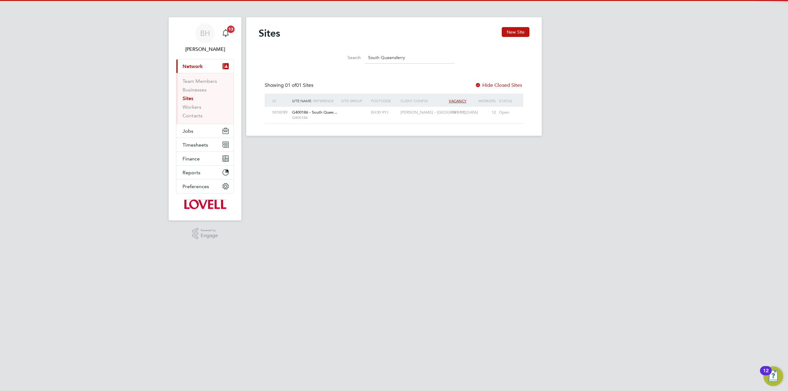
type input "South Queensferry"
click at [340, 111] on div at bounding box center [355, 112] width 30 height 11
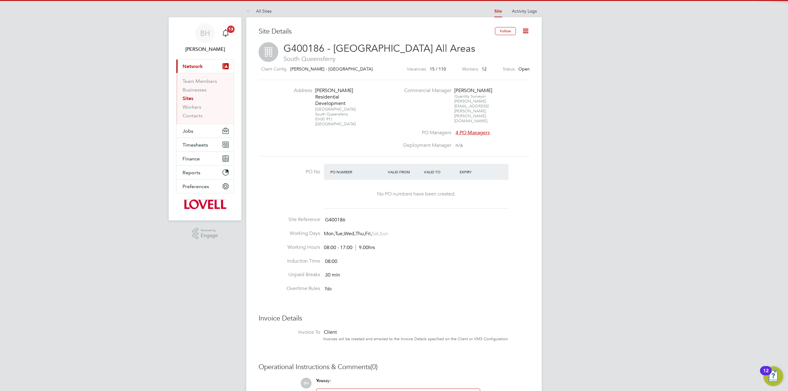
click at [324, 111] on div "[STREET_ADDRESS]" at bounding box center [334, 117] width 38 height 20
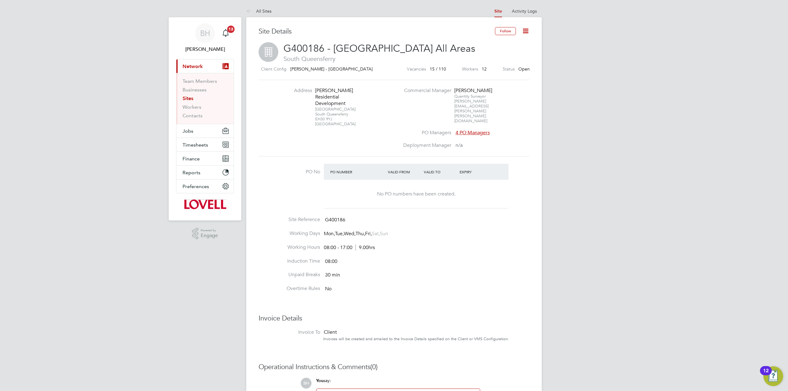
drag, startPoint x: 324, startPoint y: 111, endPoint x: 330, endPoint y: 111, distance: 6.2
click at [330, 111] on div "[STREET_ADDRESS]" at bounding box center [334, 117] width 38 height 20
drag, startPoint x: 330, startPoint y: 111, endPoint x: 321, endPoint y: 113, distance: 8.9
click at [321, 113] on div "[STREET_ADDRESS]" at bounding box center [334, 117] width 38 height 20
